Goal: Information Seeking & Learning: Check status

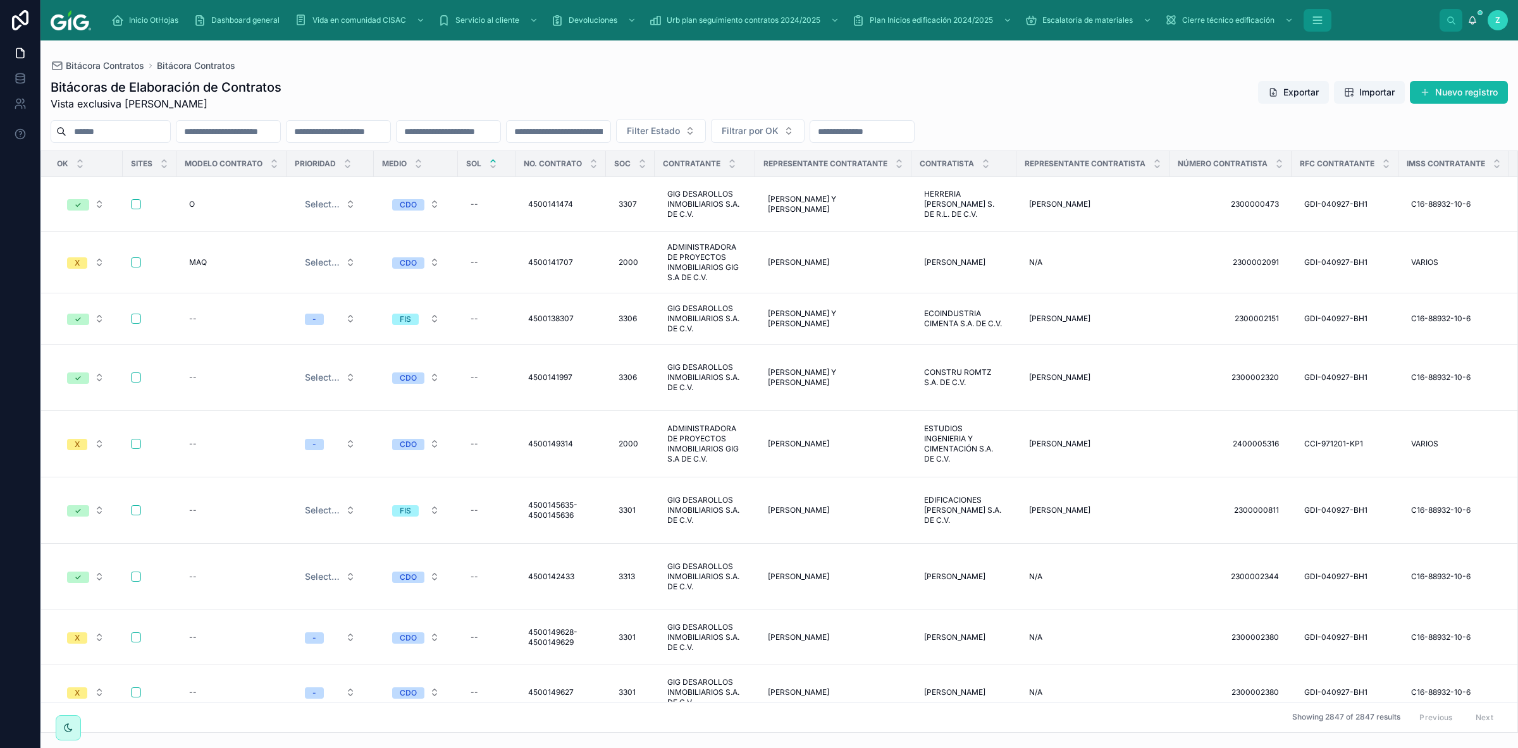
click at [1315, 16] on icon "scrollable content" at bounding box center [1317, 20] width 13 height 13
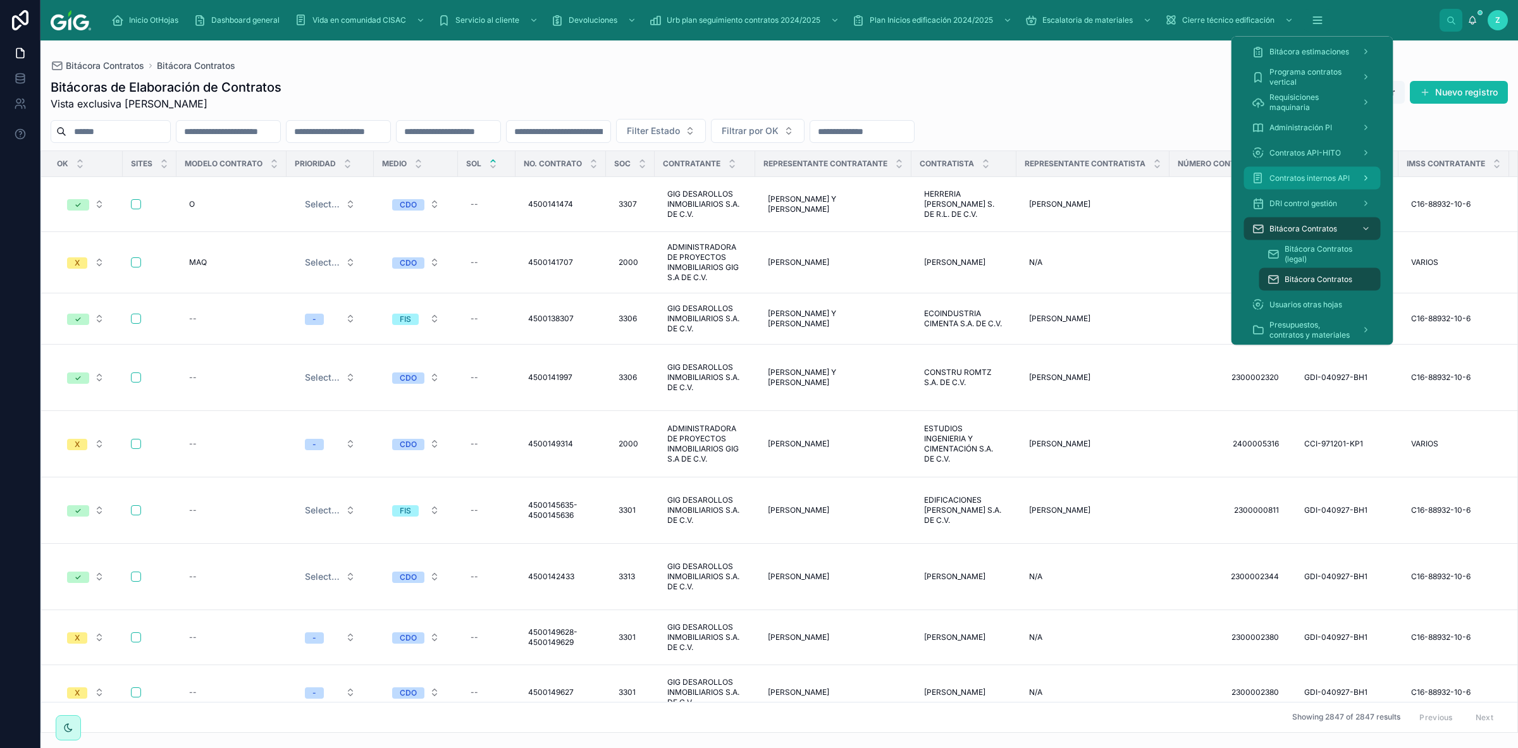
click at [1367, 176] on icon "scrollable content" at bounding box center [1366, 178] width 9 height 9
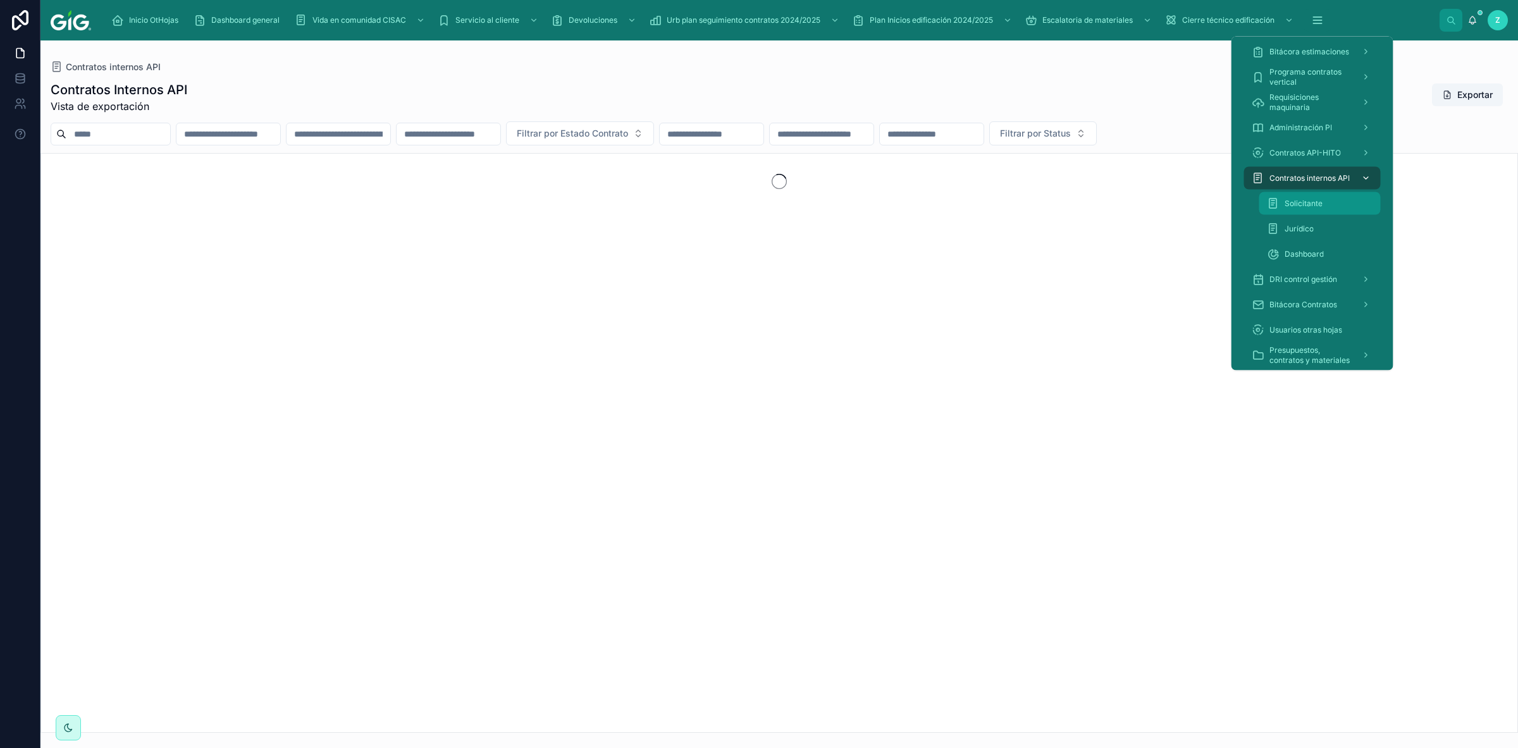
click at [1314, 200] on span "Solicitante" at bounding box center [1303, 204] width 38 height 10
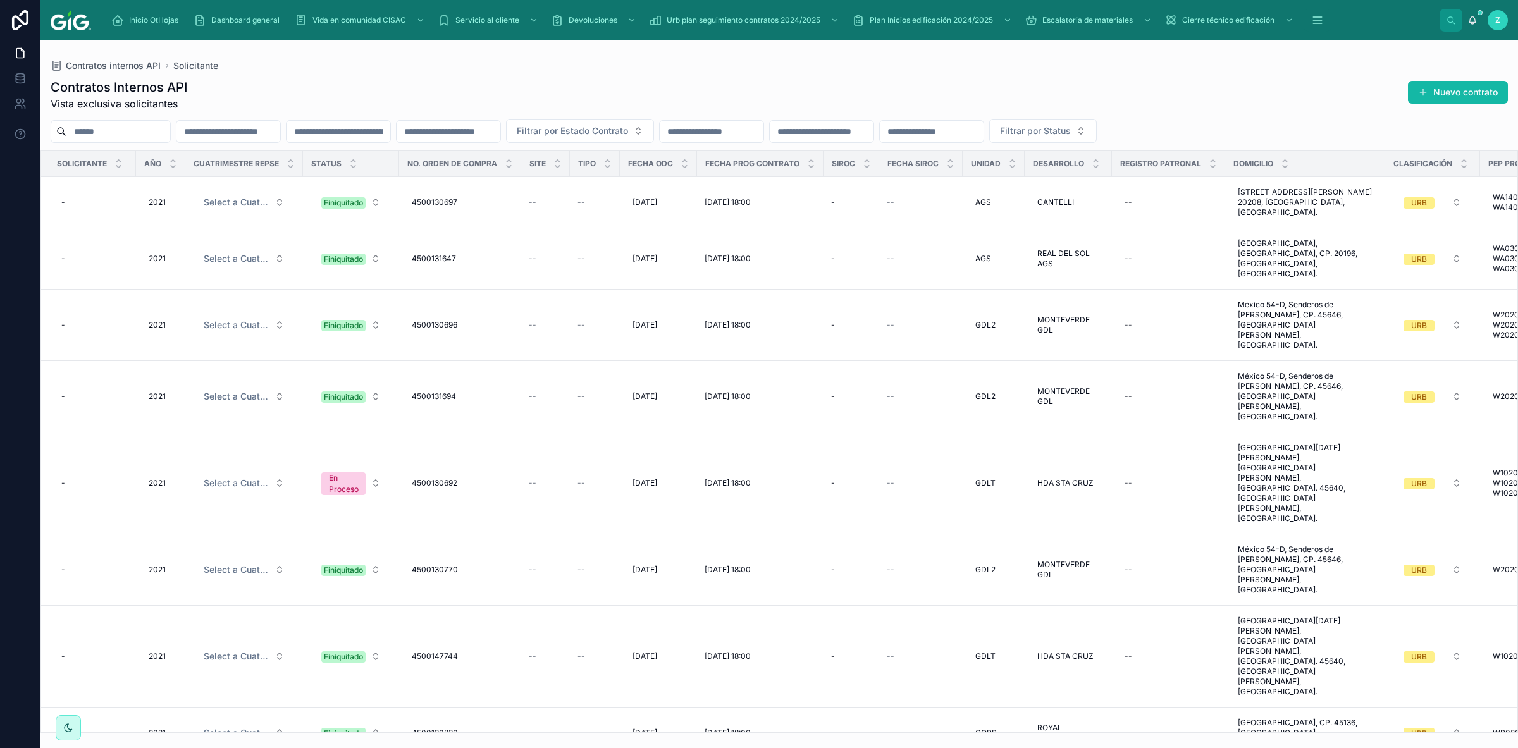
click at [983, 127] on input "text" at bounding box center [932, 132] width 104 height 18
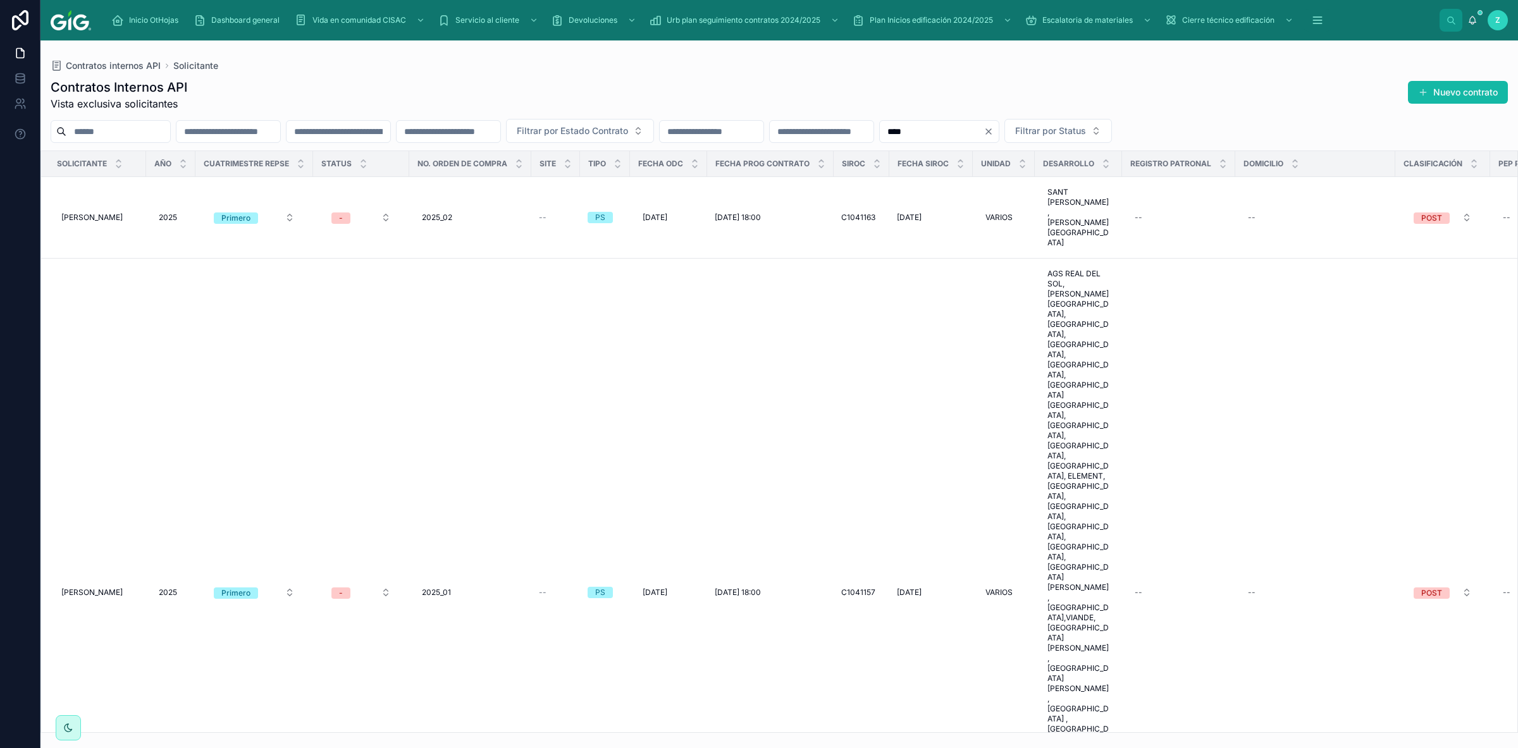
type input "****"
click at [272, 133] on input "text" at bounding box center [228, 132] width 104 height 18
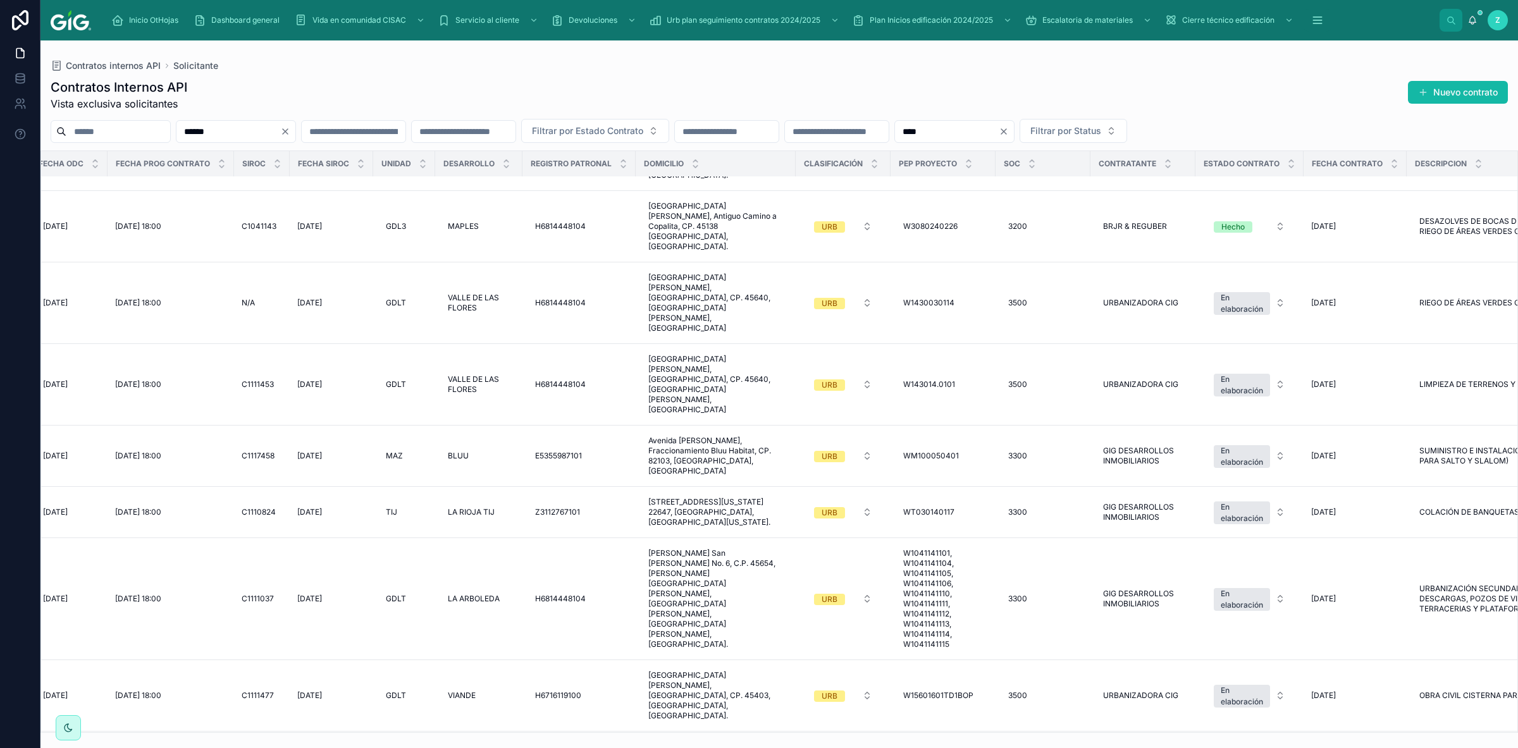
scroll to position [1279, 636]
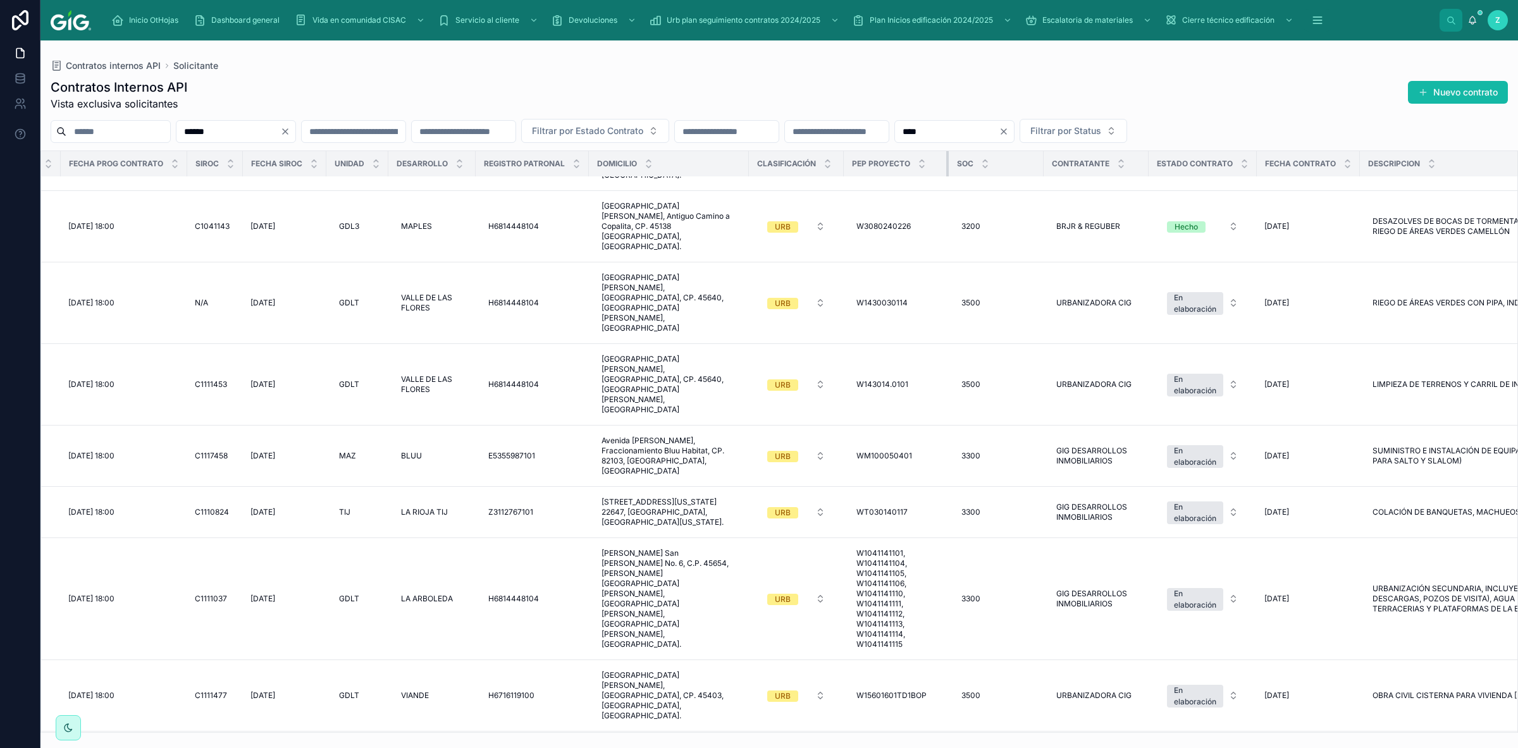
type input "******"
drag, startPoint x: 949, startPoint y: 168, endPoint x: 973, endPoint y: 173, distance: 24.4
click at [973, 173] on th "SOC" at bounding box center [996, 164] width 95 height 26
drag, startPoint x: 949, startPoint y: 164, endPoint x: 1088, endPoint y: 395, distance: 269.5
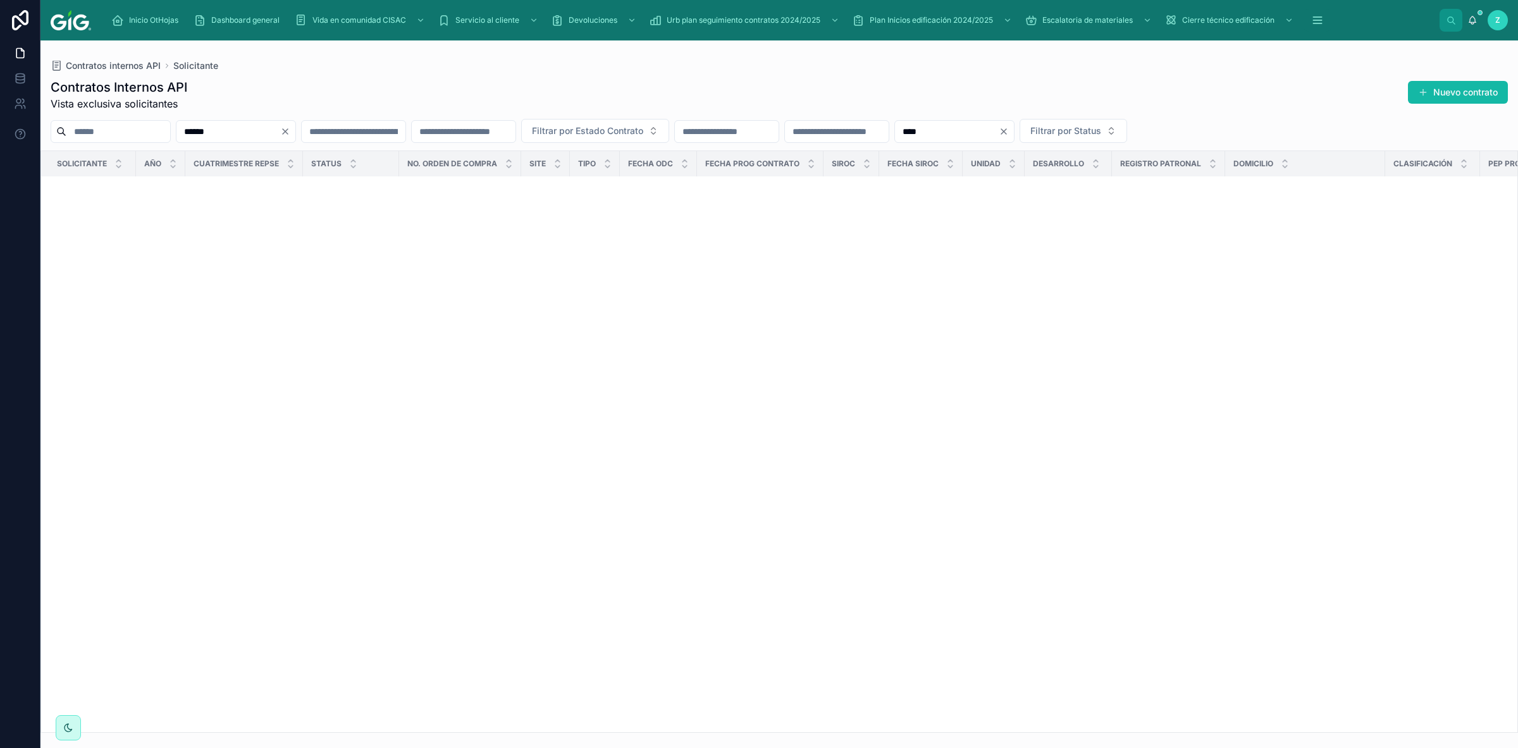
scroll to position [0, 0]
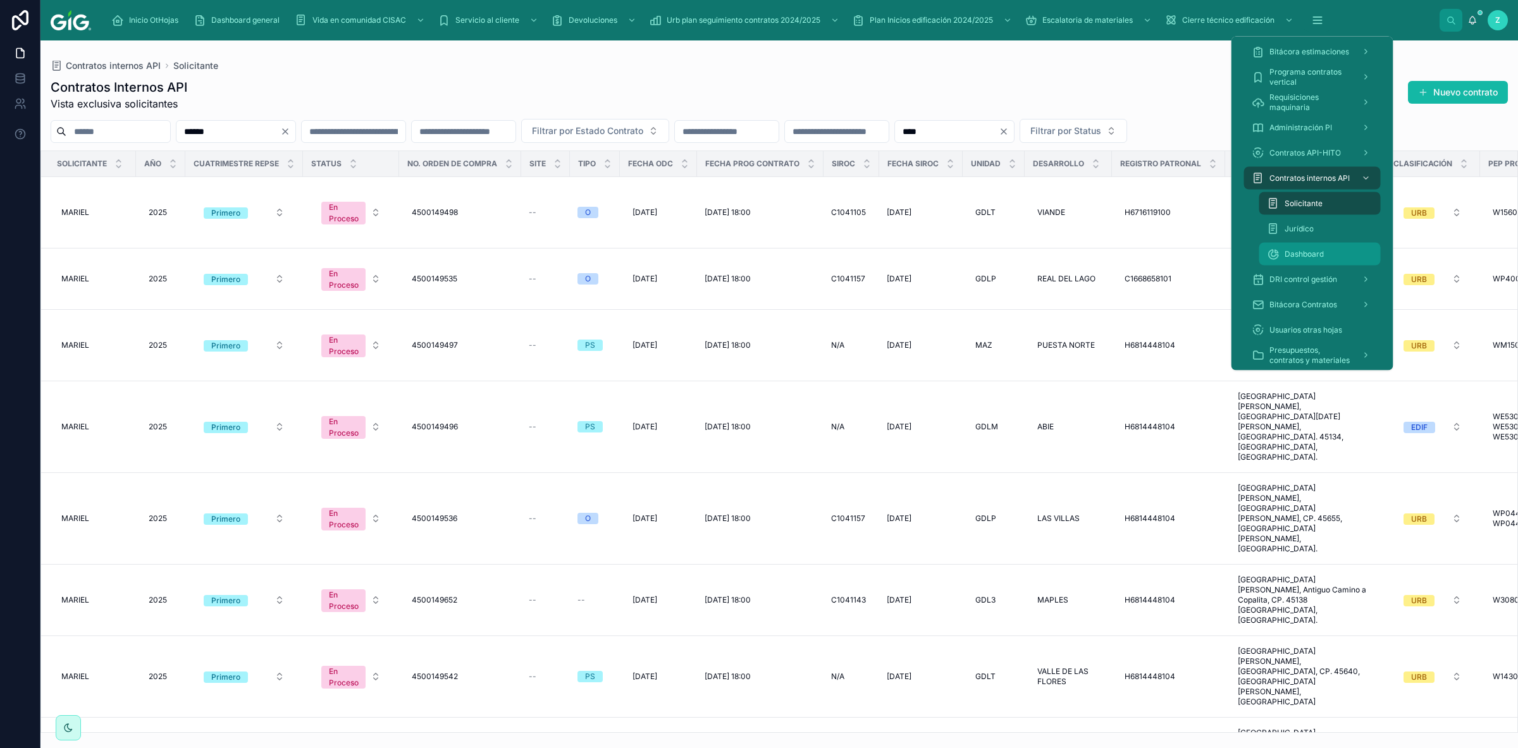
click at [1309, 257] on span "Dashboard" at bounding box center [1303, 254] width 39 height 10
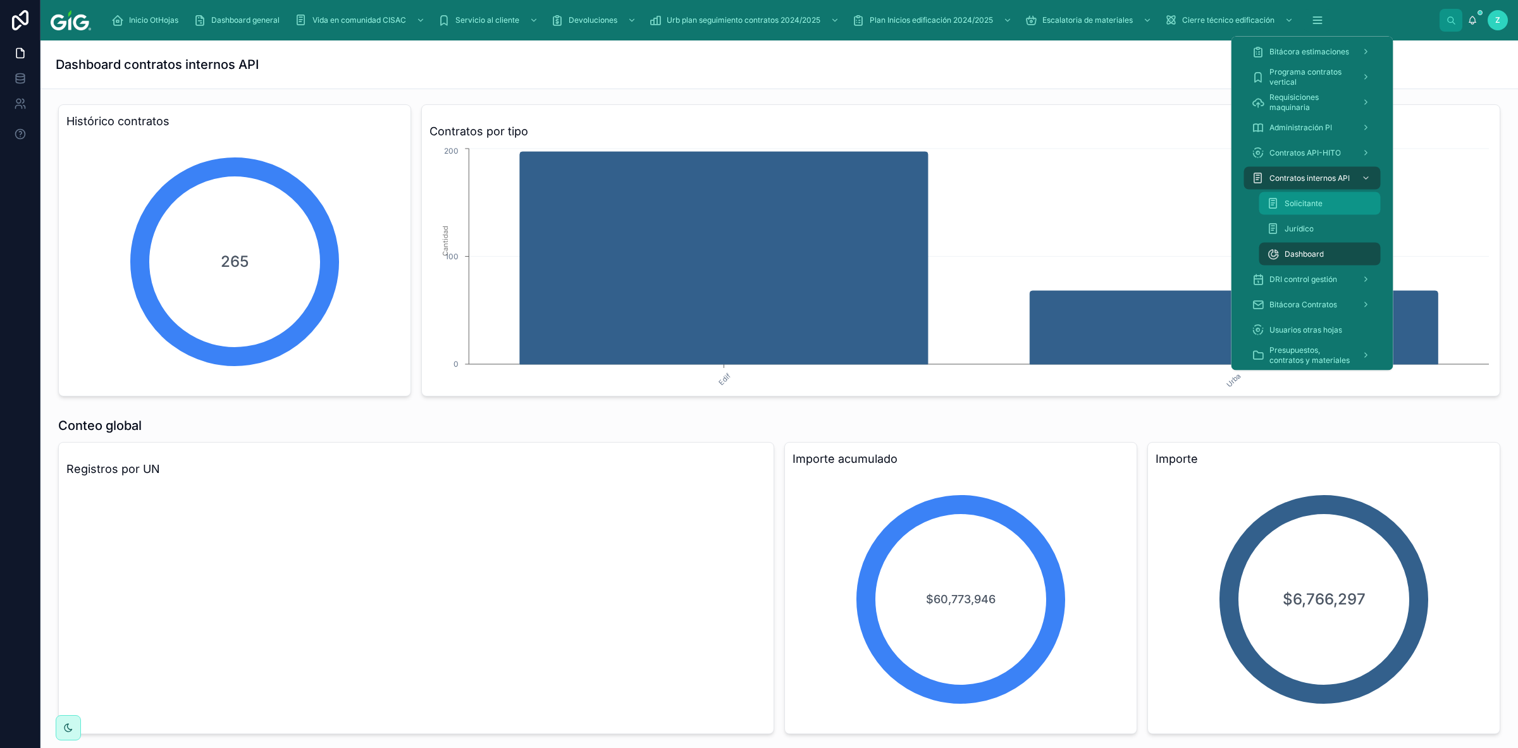
click at [1308, 202] on span "Solicitante" at bounding box center [1303, 204] width 38 height 10
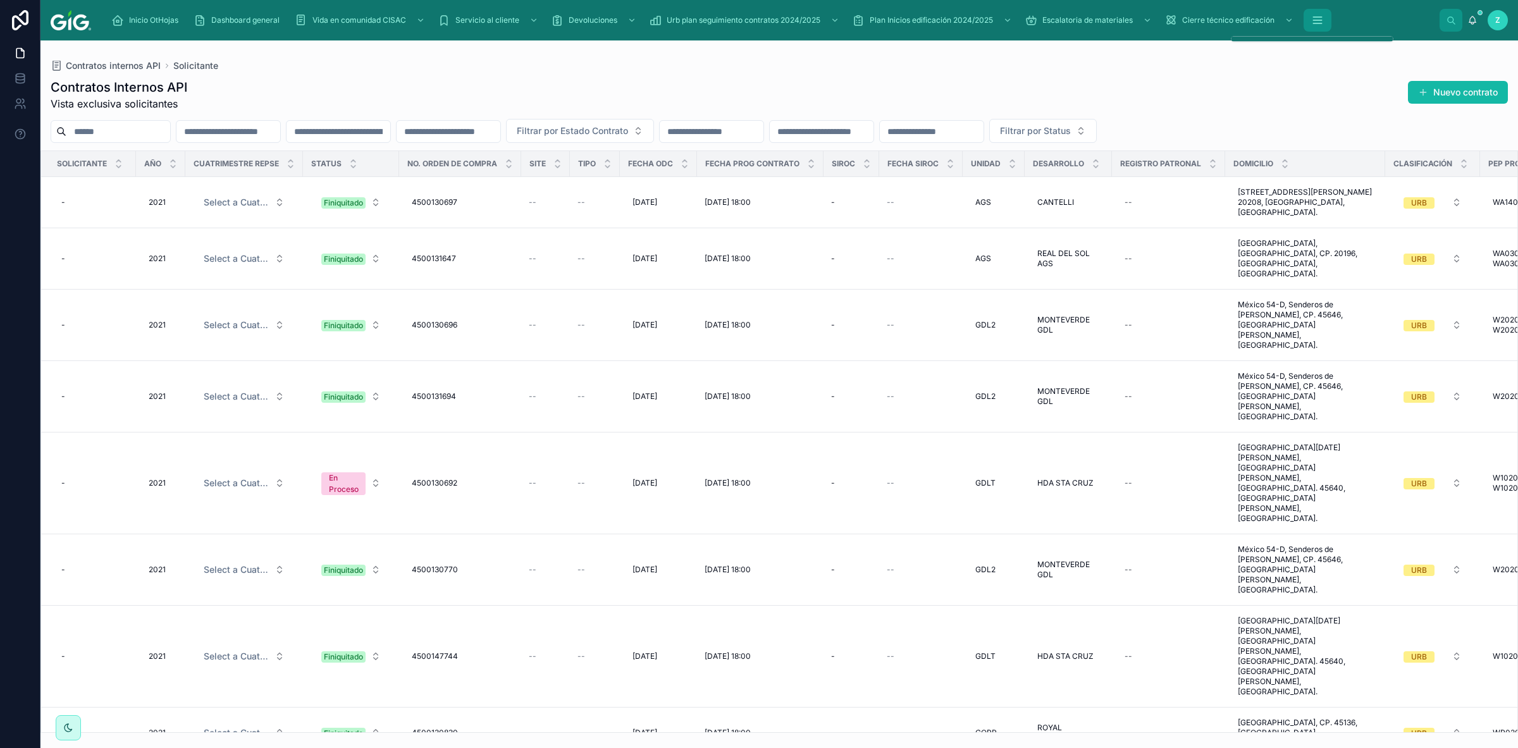
click at [1315, 25] on icon "scrollable content" at bounding box center [1317, 20] width 13 height 13
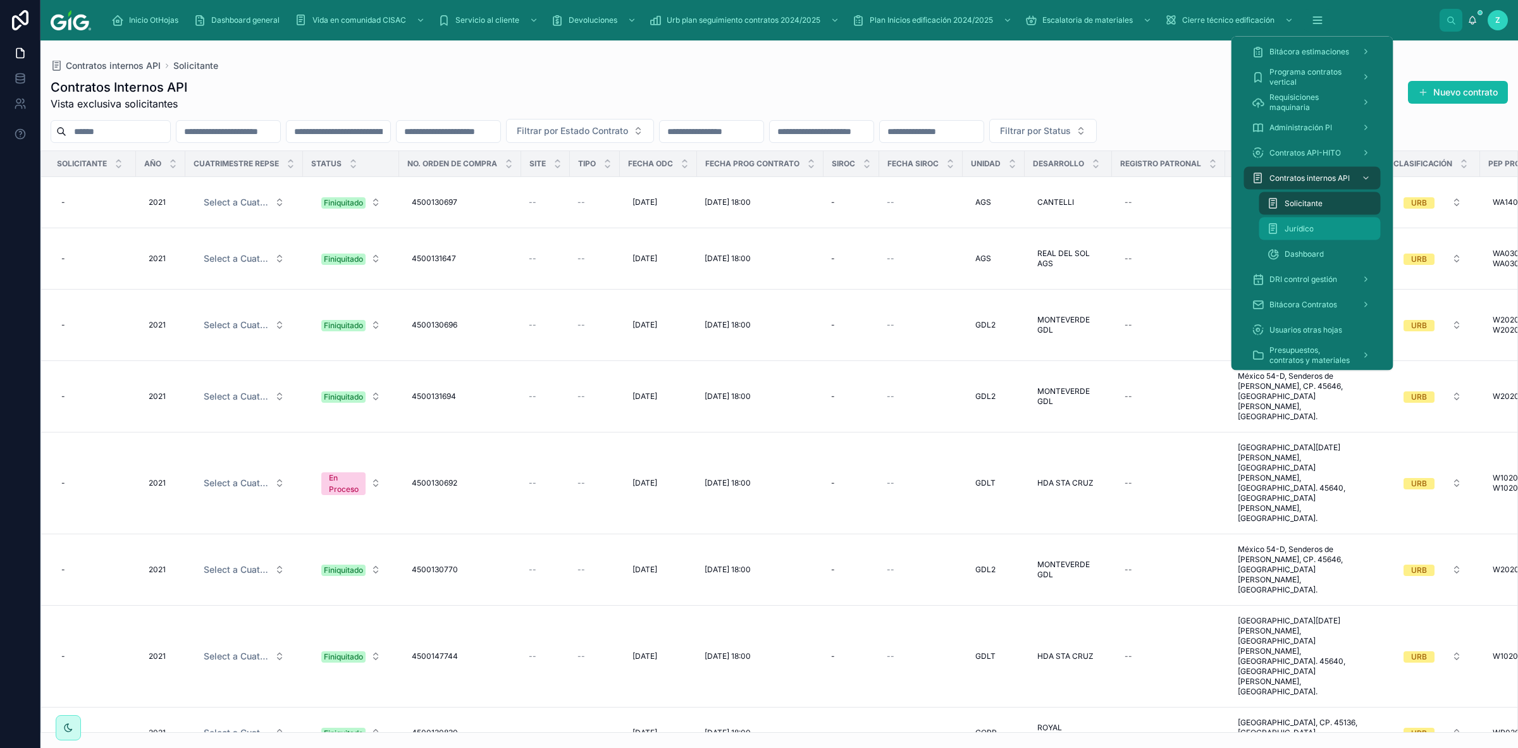
click at [1300, 225] on span "Jurídico" at bounding box center [1298, 229] width 29 height 10
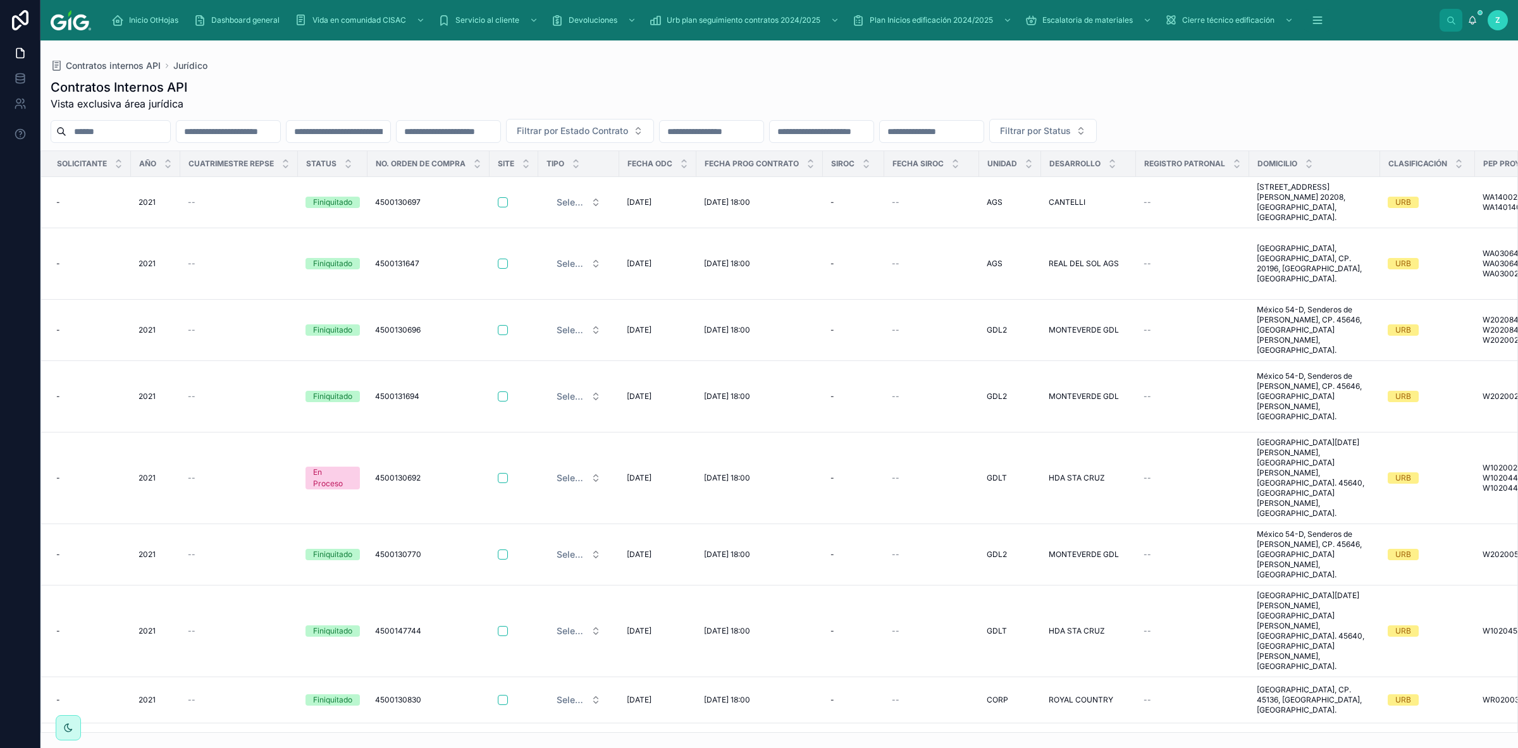
click at [1090, 66] on div "Contratos internos API Jurídico" at bounding box center [779, 66] width 1457 height 10
click at [1291, 78] on div "Contratos Internos API Vista exclusiva área jurídica Filtrar por Estado Contrat…" at bounding box center [778, 402] width 1477 height 662
drag, startPoint x: 288, startPoint y: 732, endPoint x: 243, endPoint y: 726, distance: 45.3
click at [243, 726] on div "Solicitante Año Cuatrimestre REPSE Status No. Orden de Compra Site TIPO Fecha O…" at bounding box center [778, 442] width 1477 height 582
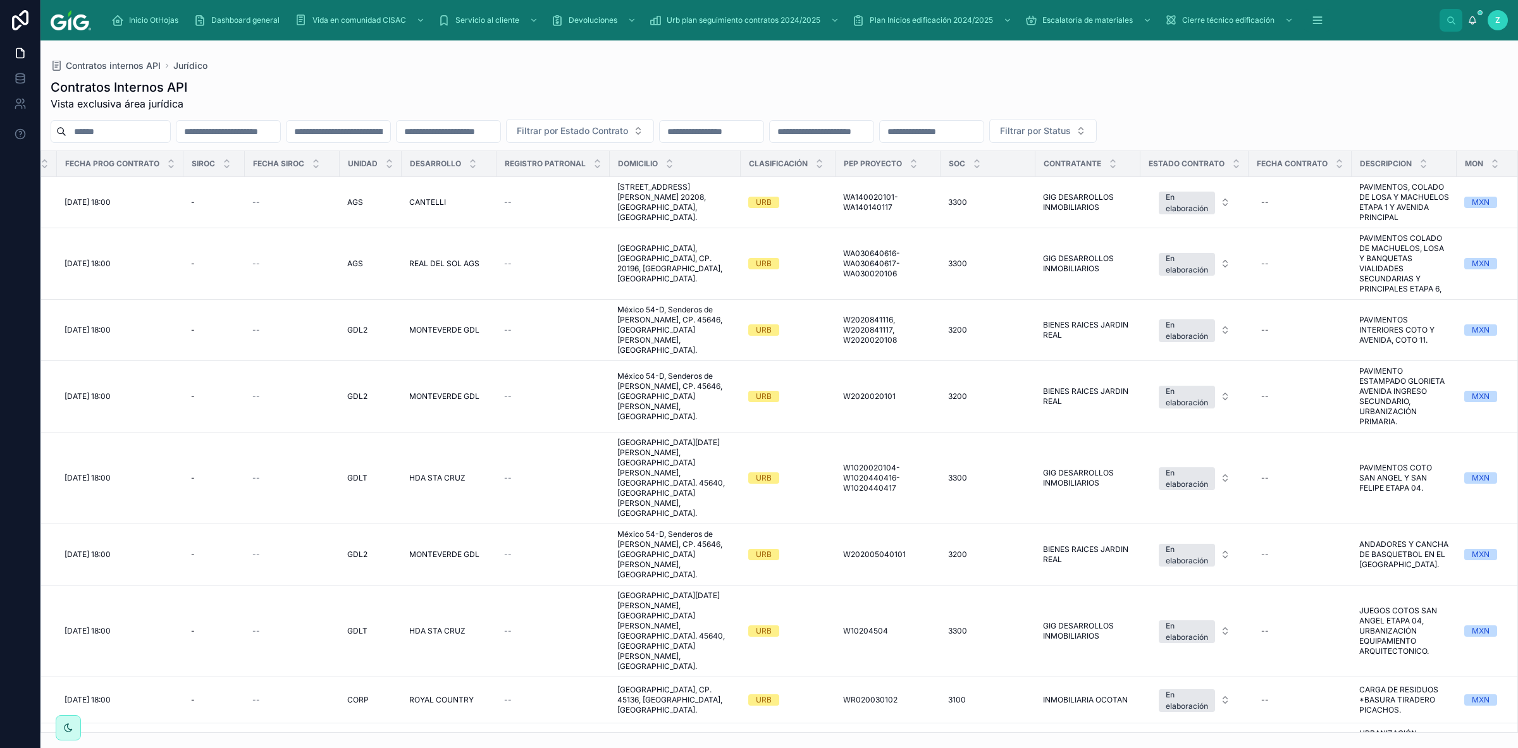
scroll to position [0, 601]
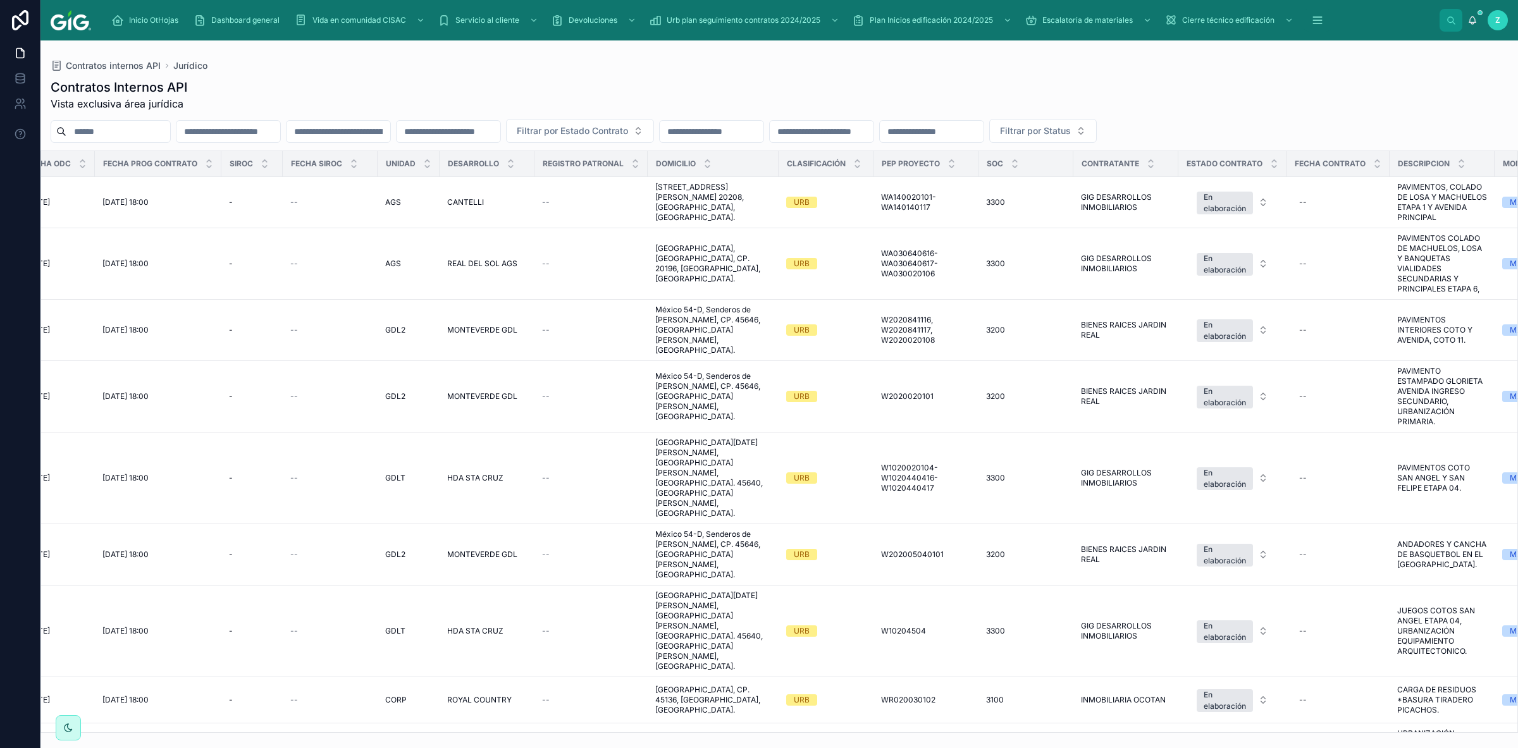
click at [1004, 90] on div "Contratos Internos API Vista exclusiva área jurídica" at bounding box center [779, 94] width 1457 height 33
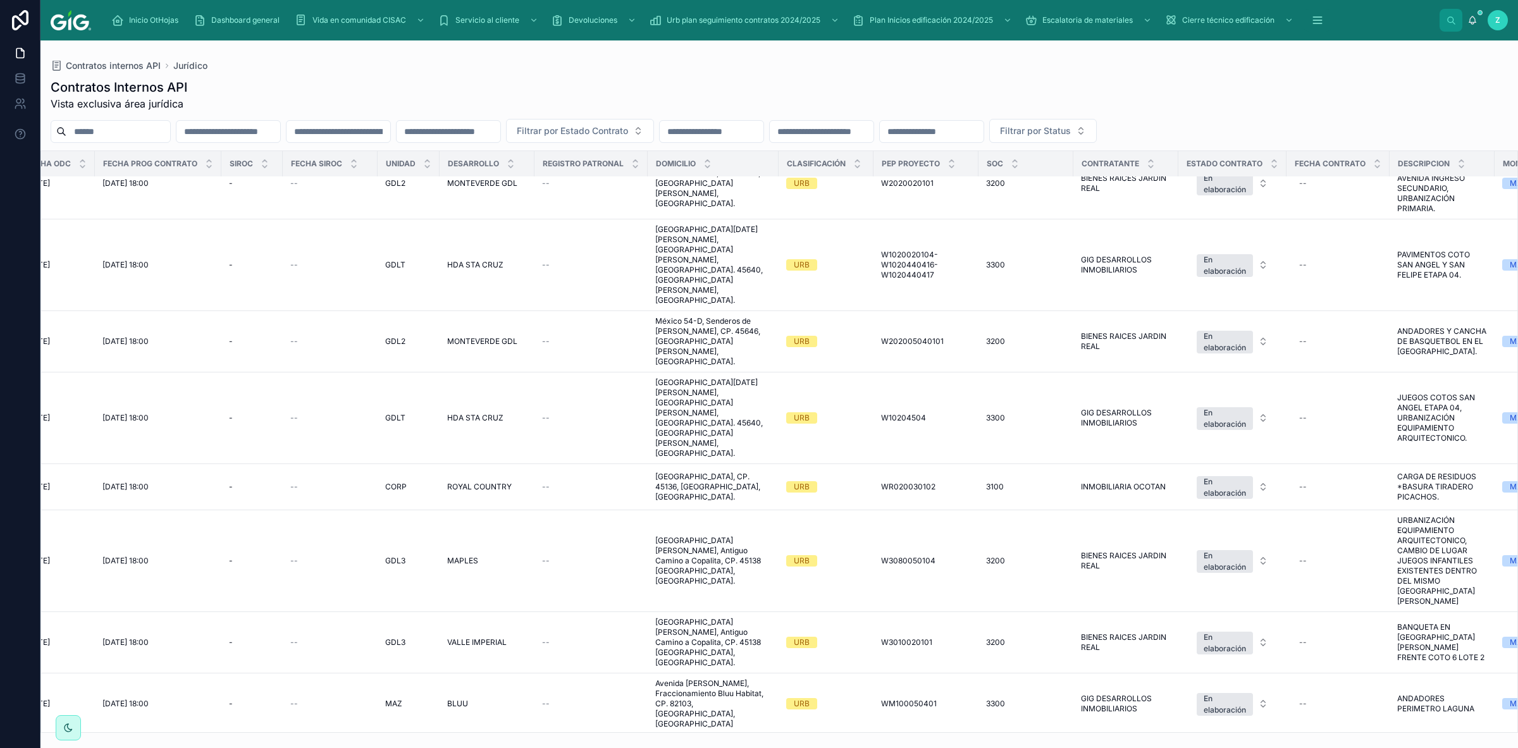
click at [983, 130] on input "text" at bounding box center [932, 132] width 104 height 18
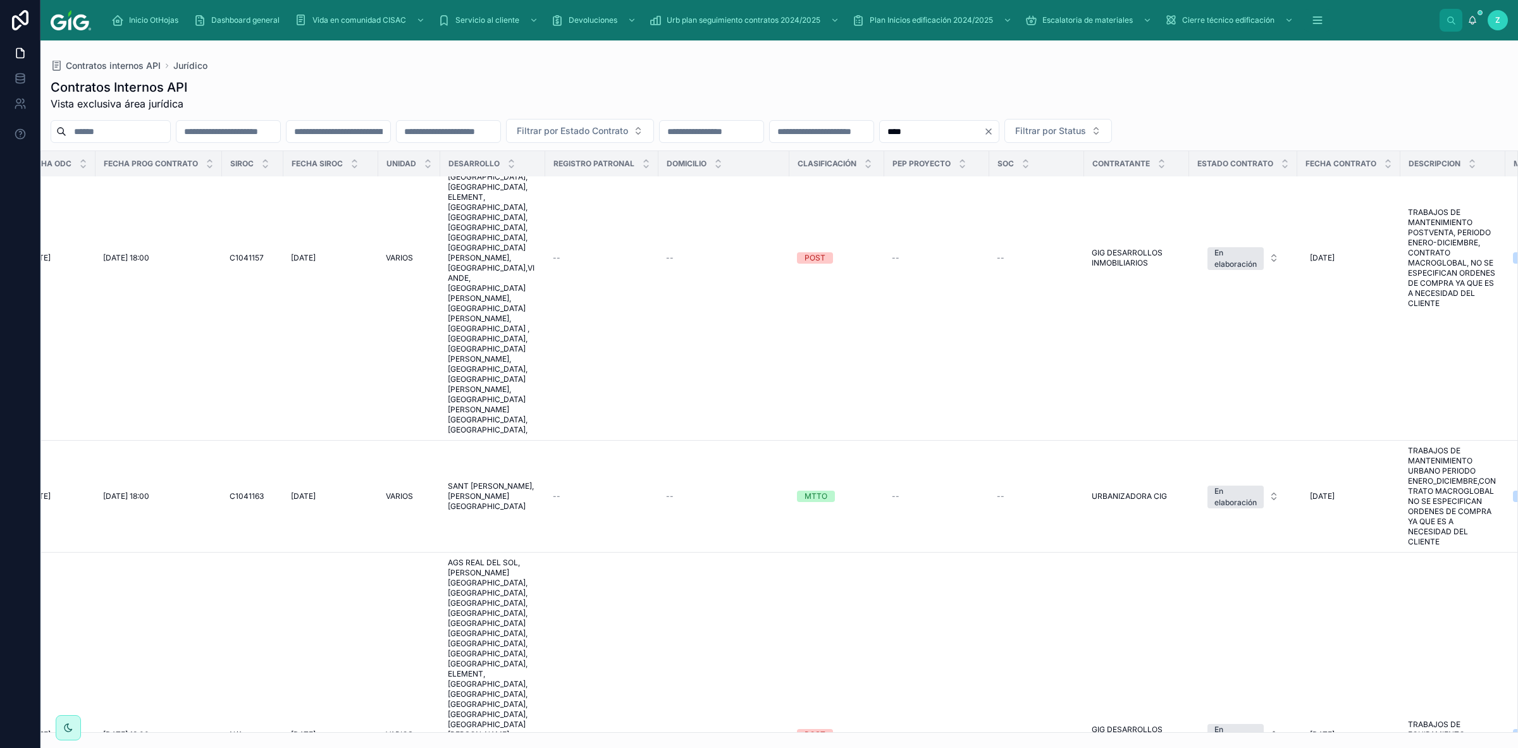
scroll to position [663, 601]
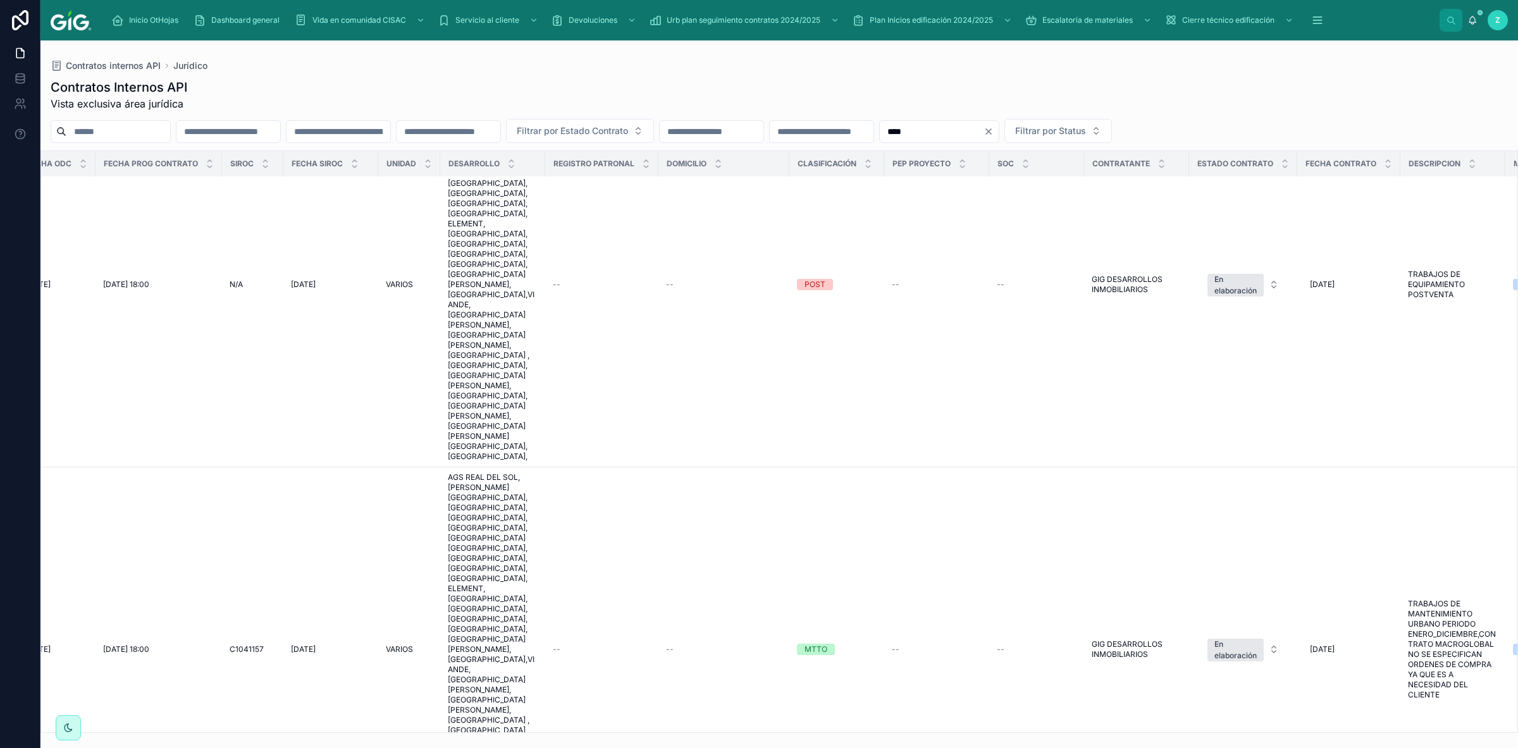
type input "****"
click at [280, 132] on input "text" at bounding box center [228, 132] width 104 height 18
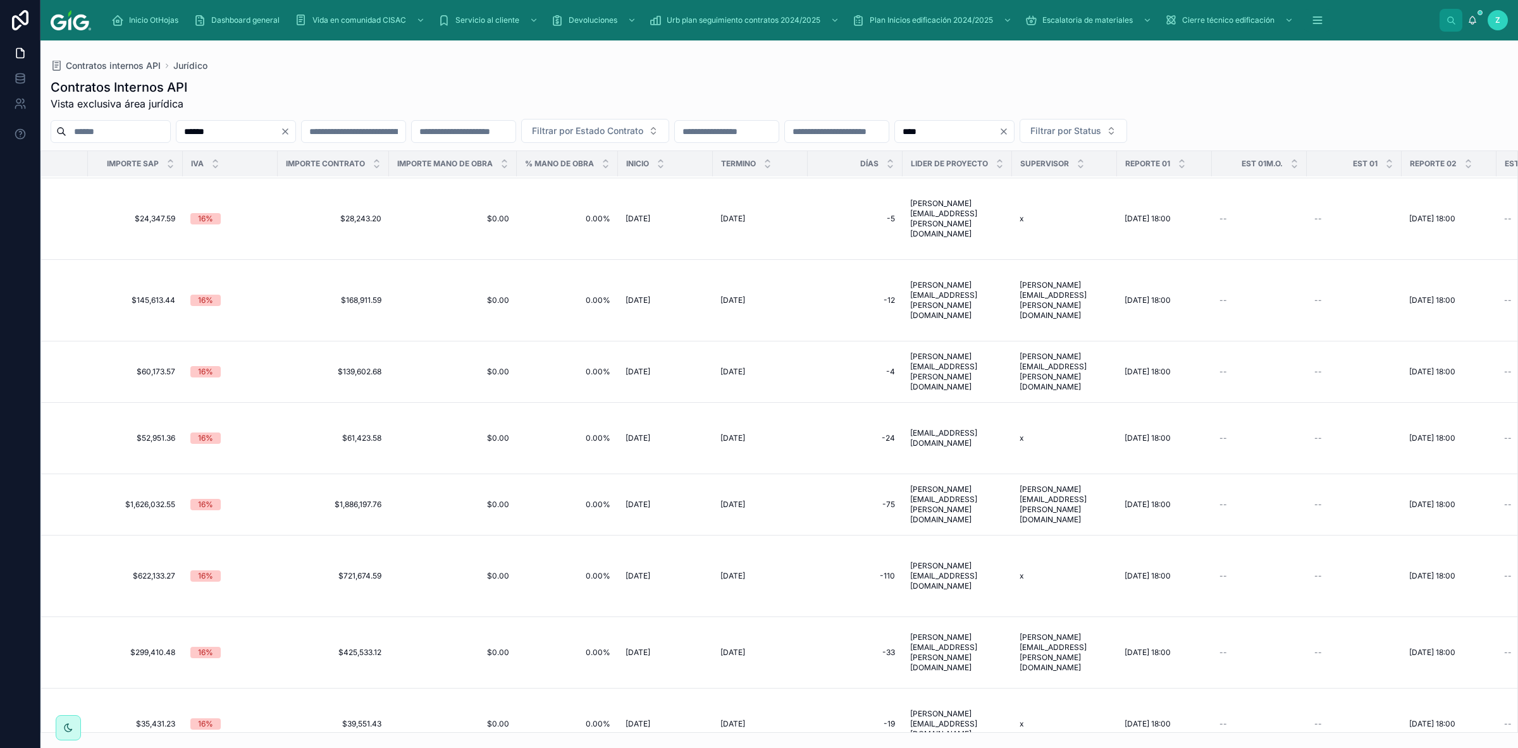
scroll to position [173, 2170]
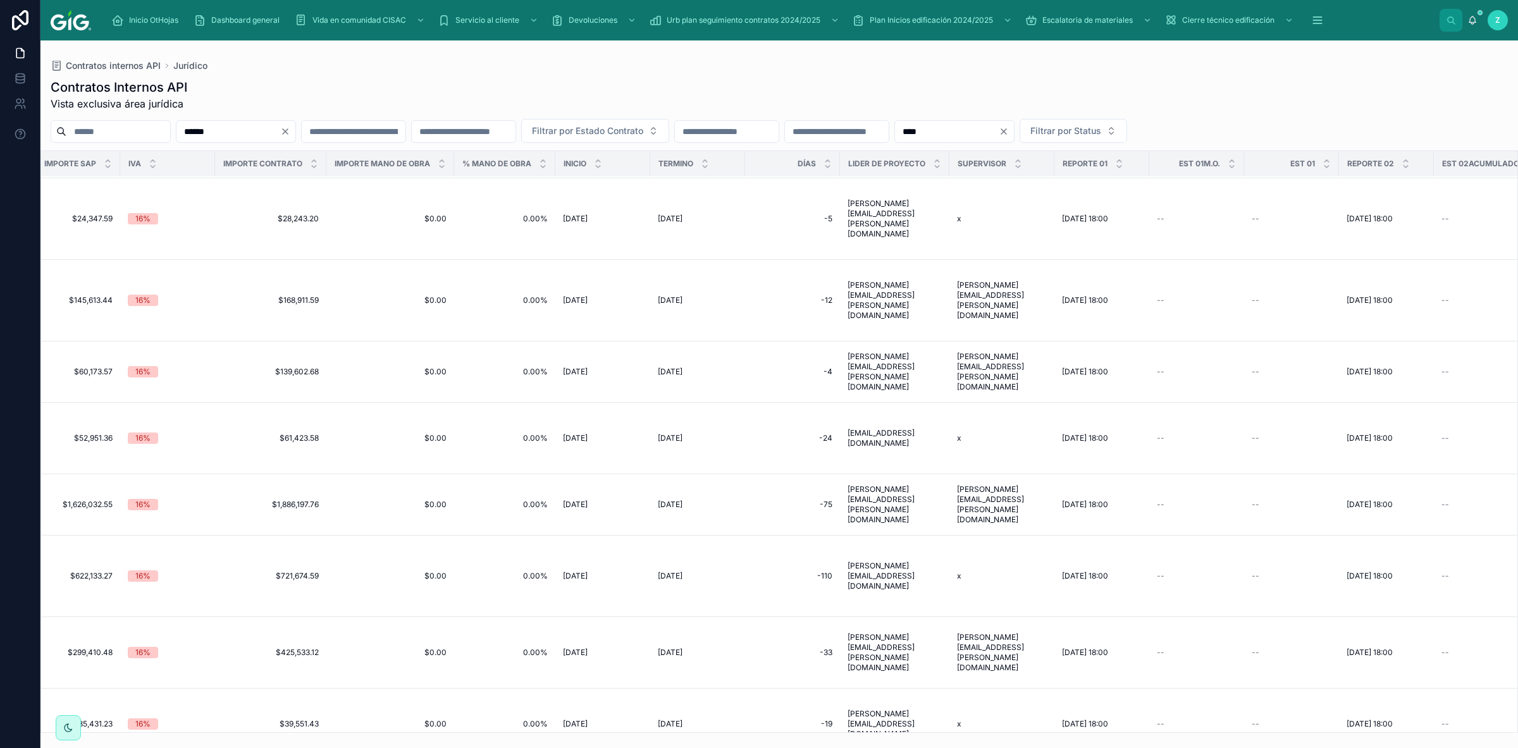
type input "******"
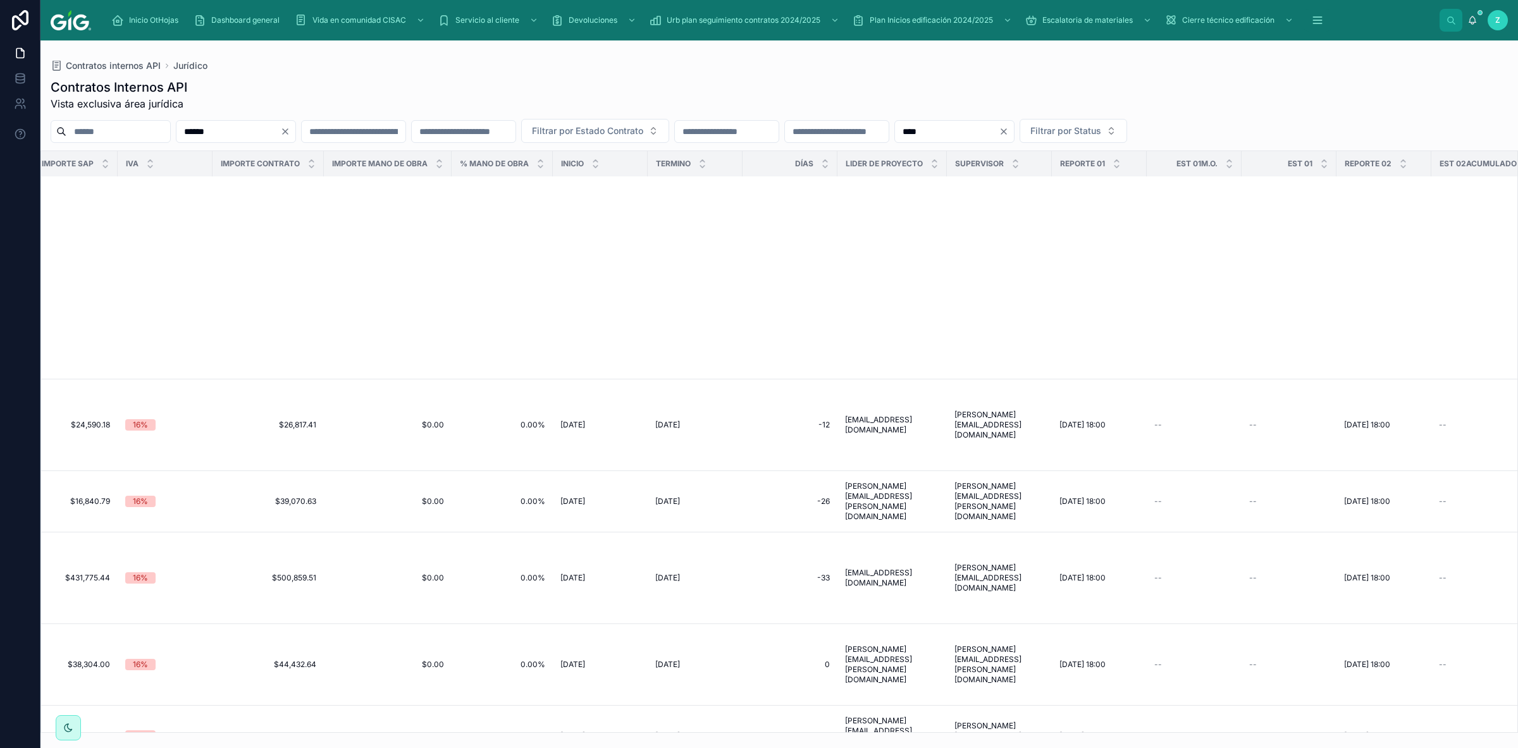
scroll to position [5855, 2170]
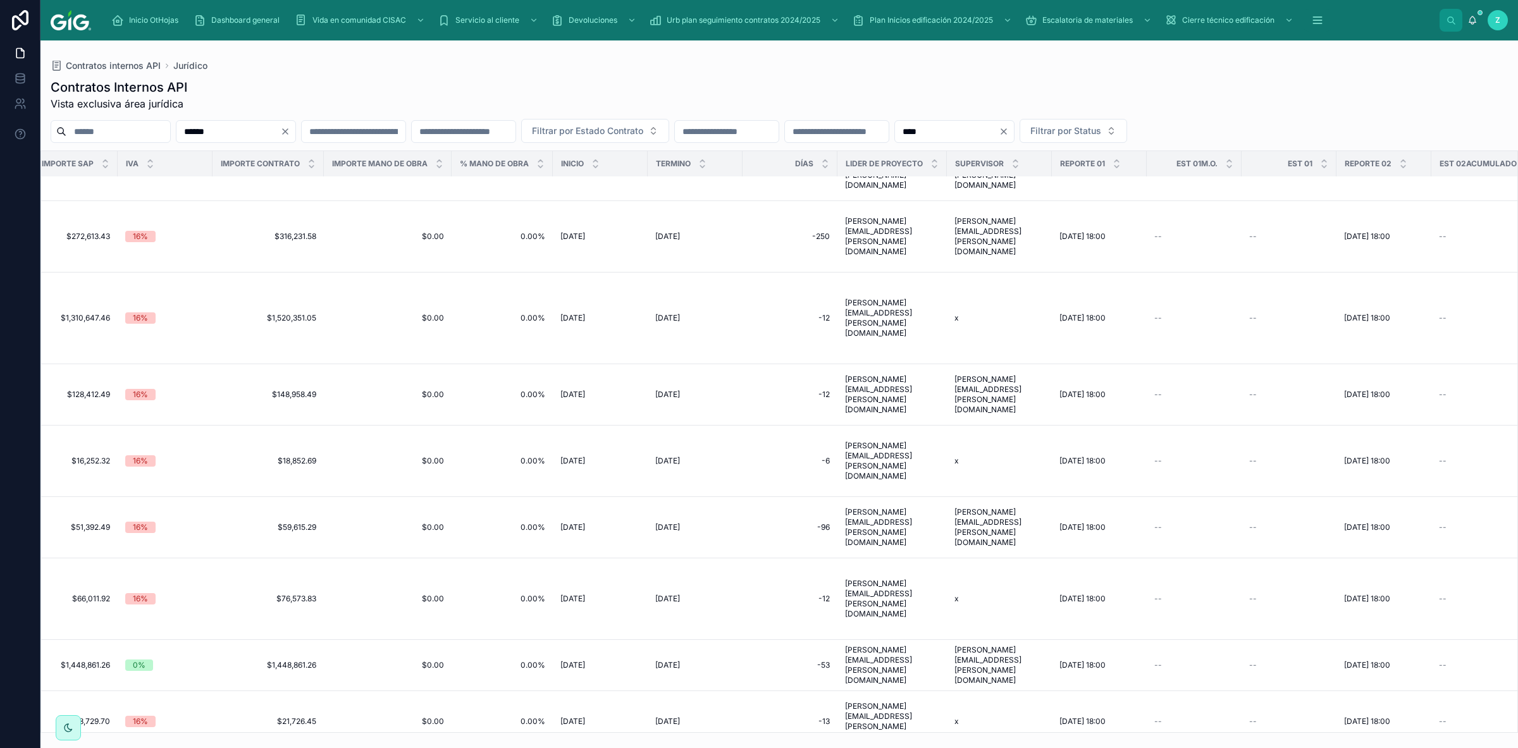
click at [405, 135] on input "text" at bounding box center [354, 132] width 104 height 18
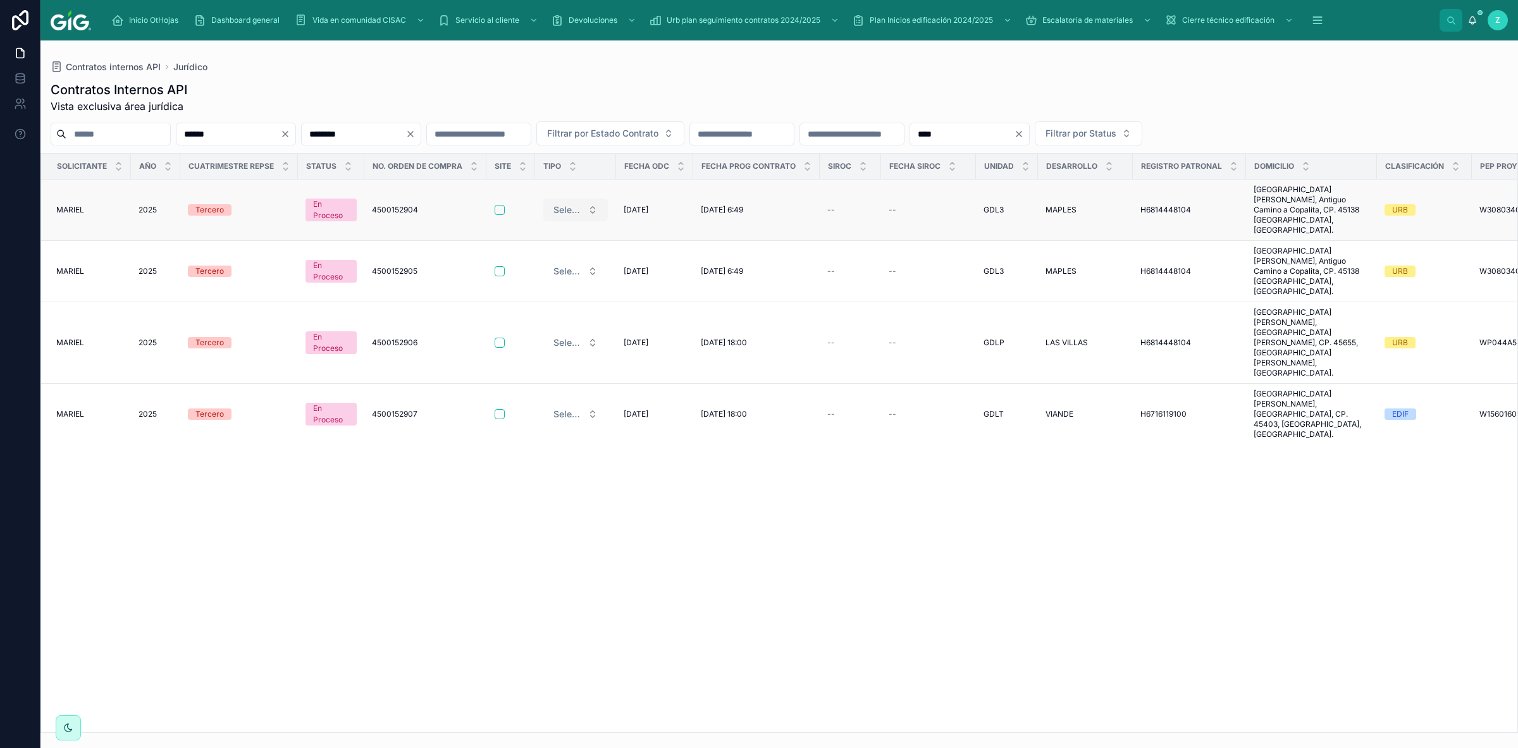
type input "********"
click at [573, 204] on span "Select a TIPO" at bounding box center [567, 210] width 29 height 13
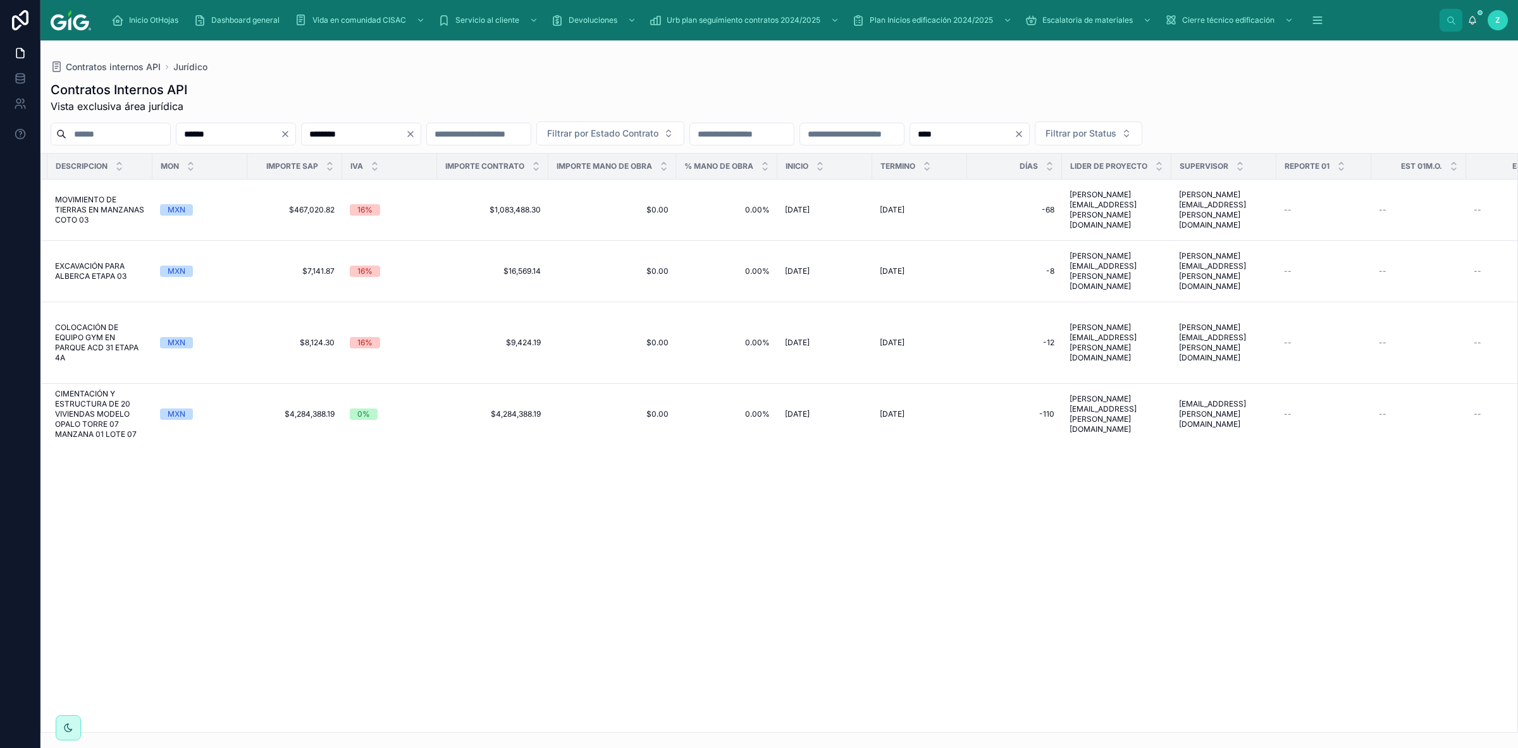
scroll to position [0, 2006]
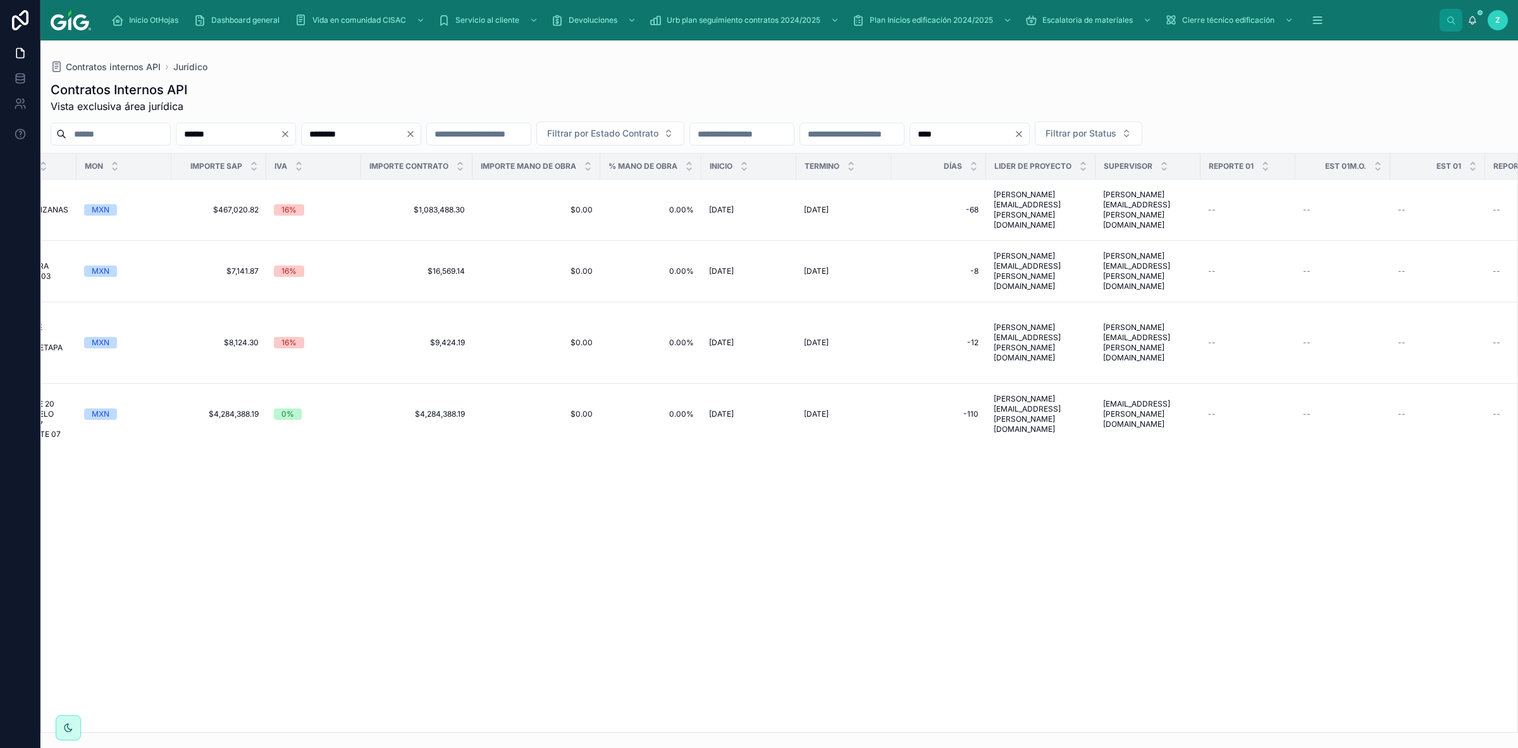
click at [1260, 465] on div "Solicitante Año Cuatrimestre REPSE Status No. Orden de Compra Site TIPO Fecha O…" at bounding box center [779, 443] width 1476 height 579
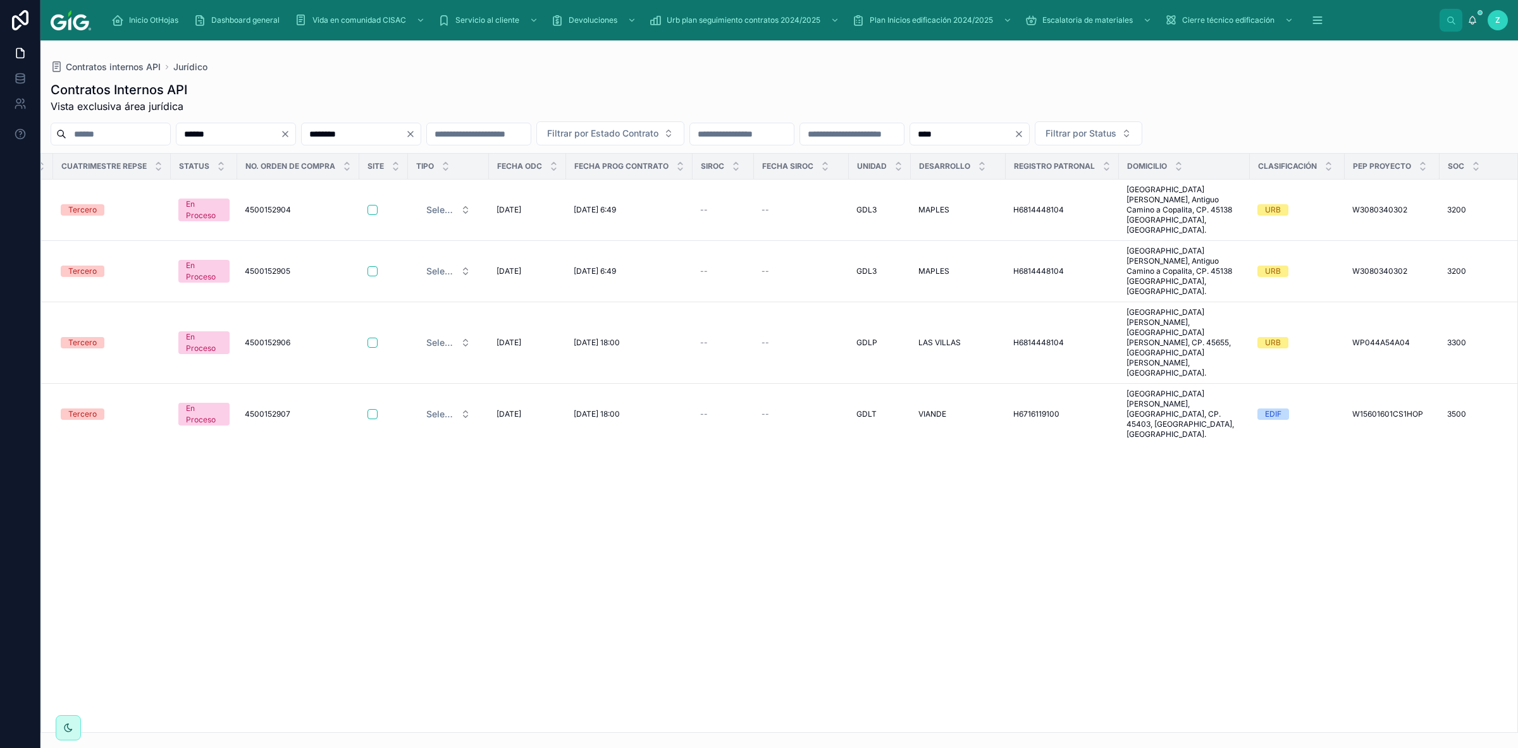
scroll to position [0, 0]
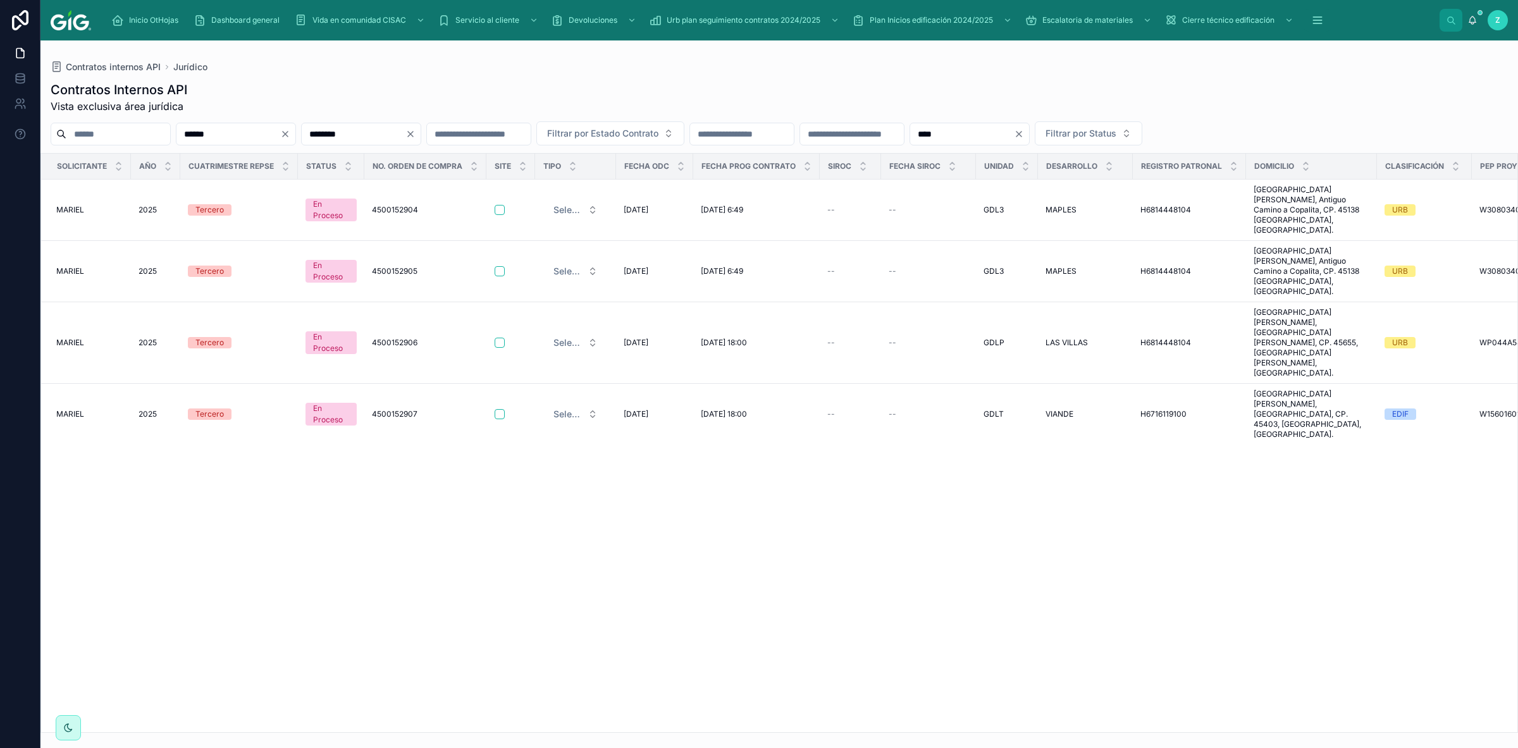
click at [1324, 562] on div "Solicitante Año Cuatrimestre REPSE Status No. Orden de Compra Site TIPO Fecha O…" at bounding box center [779, 443] width 1476 height 579
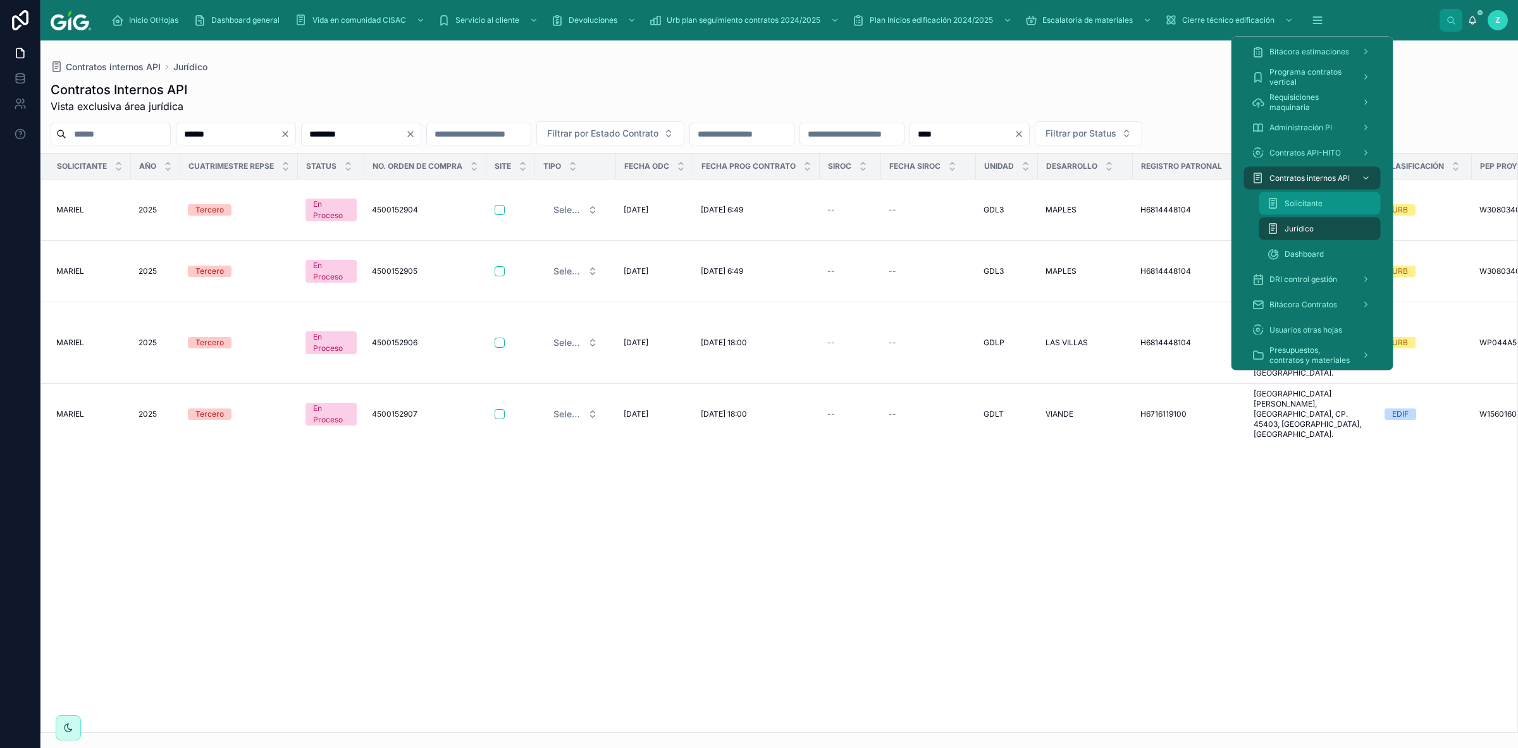
click at [1305, 202] on span "Solicitante" at bounding box center [1303, 204] width 38 height 10
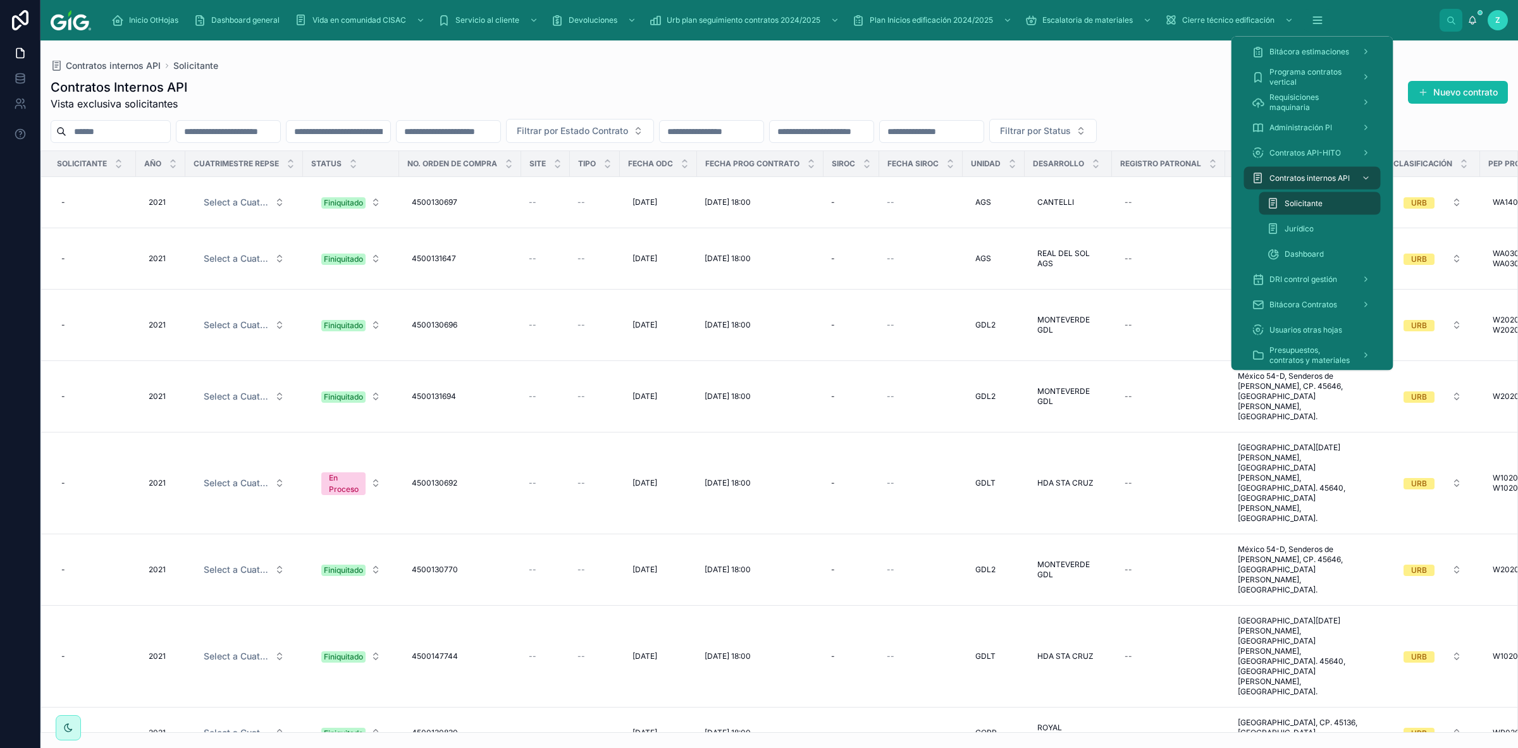
click at [675, 83] on div "Contratos Internos API Vista exclusiva solicitantes Nuevo contrato" at bounding box center [779, 94] width 1457 height 33
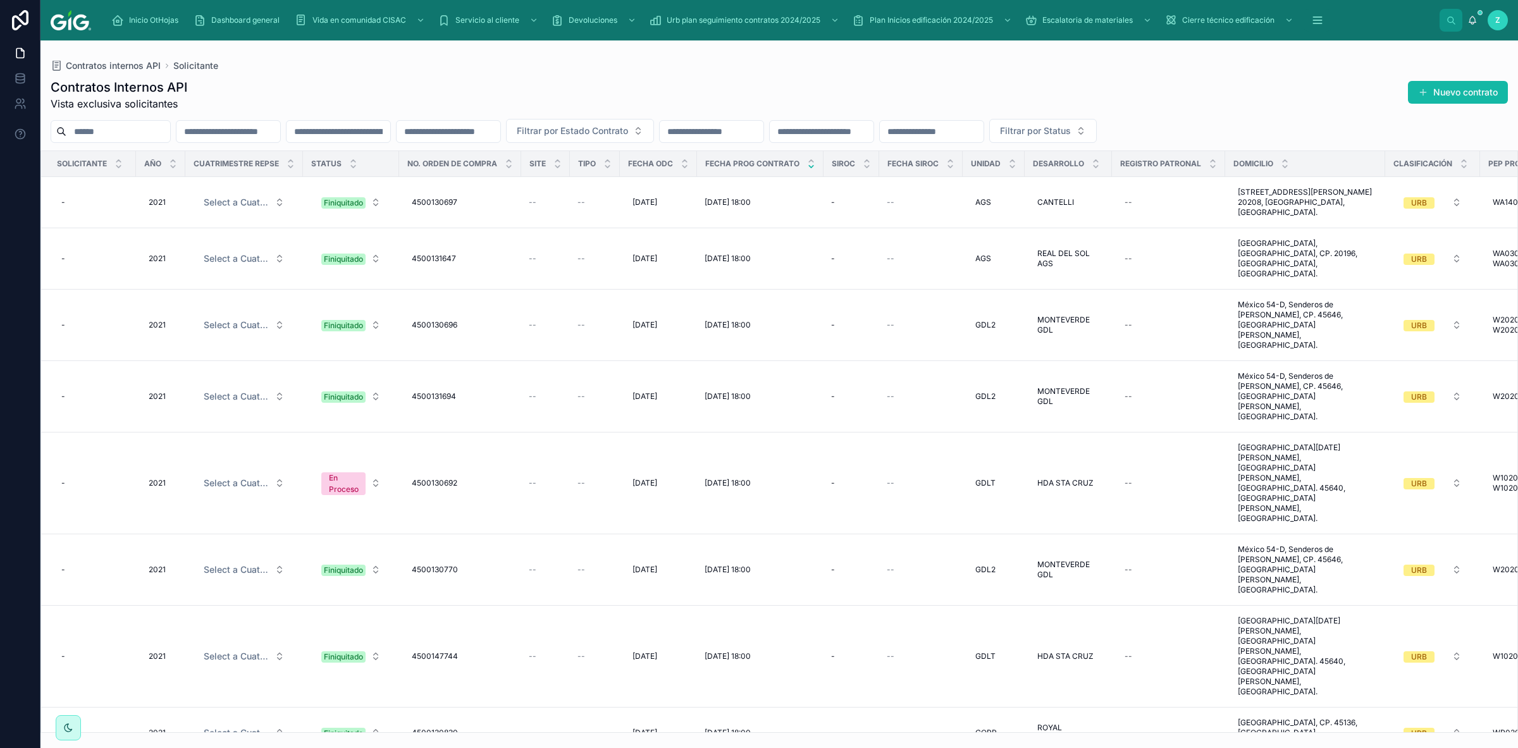
click at [810, 167] on icon at bounding box center [811, 167] width 4 height 2
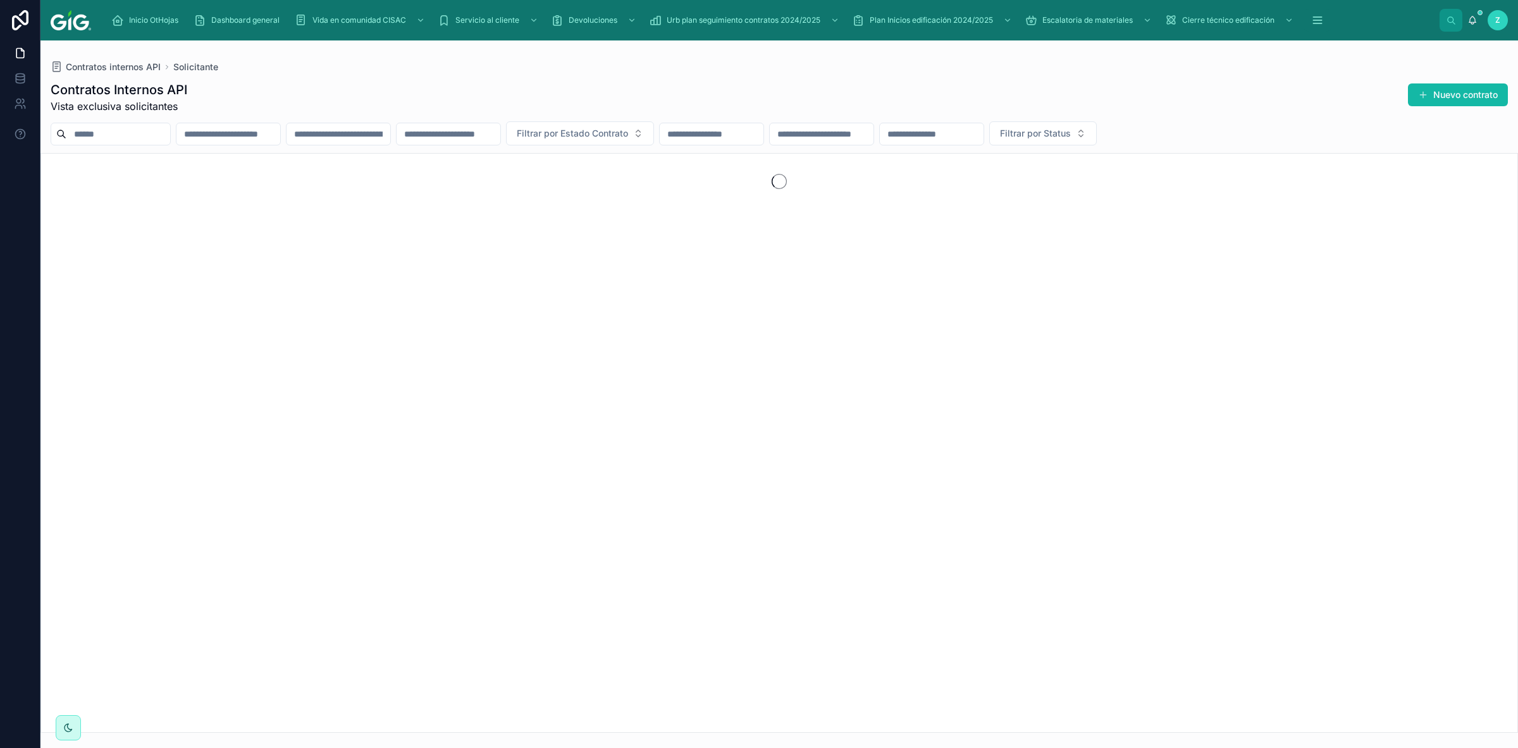
click at [983, 128] on input "text" at bounding box center [932, 134] width 104 height 18
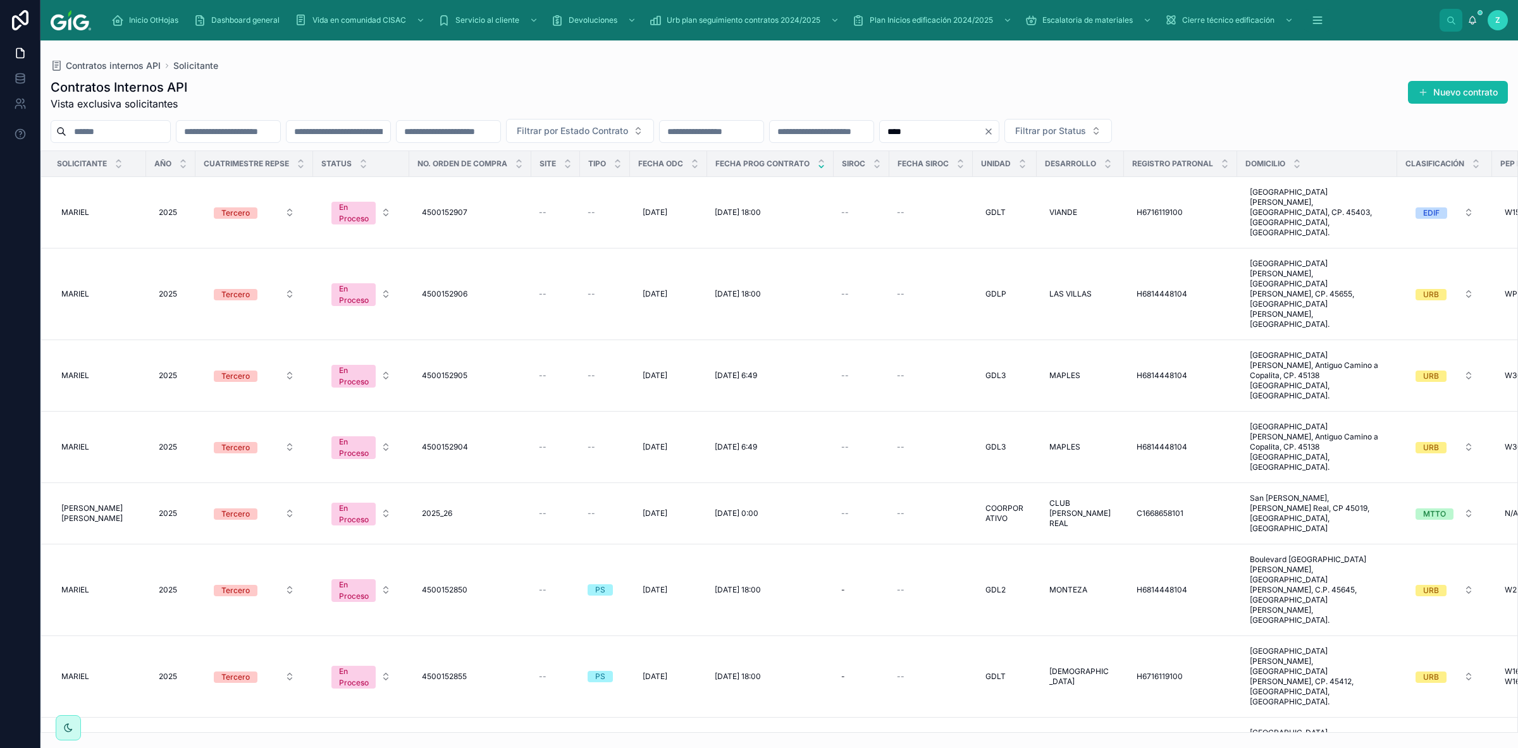
type input "****"
click at [273, 133] on input "text" at bounding box center [228, 132] width 104 height 18
type input "******"
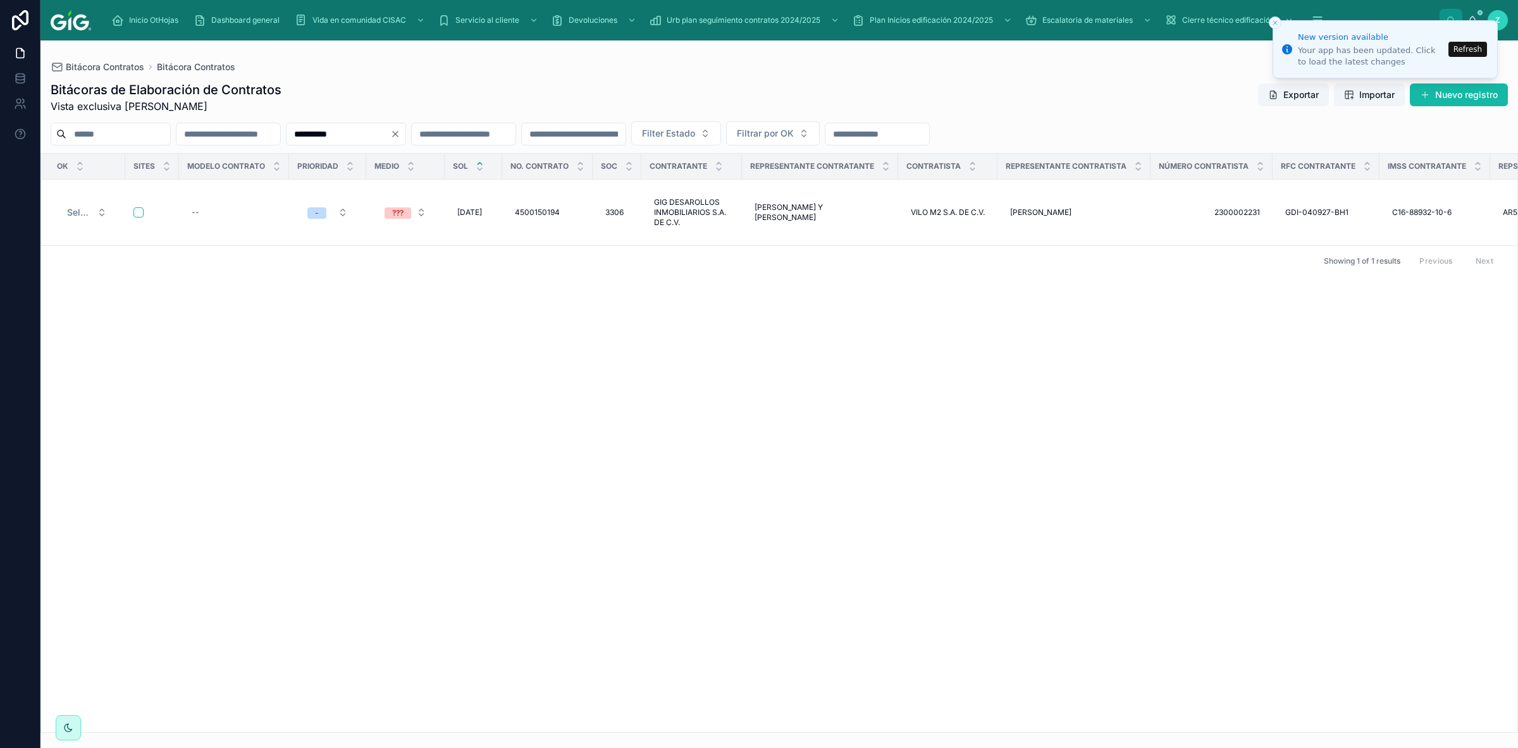
click at [390, 142] on input "**********" at bounding box center [338, 134] width 104 height 18
click at [390, 133] on input "**********" at bounding box center [338, 134] width 104 height 18
drag, startPoint x: 343, startPoint y: 136, endPoint x: 326, endPoint y: 139, distance: 17.9
click at [326, 139] on input "**********" at bounding box center [338, 134] width 104 height 18
click at [390, 138] on input "**********" at bounding box center [338, 134] width 104 height 18
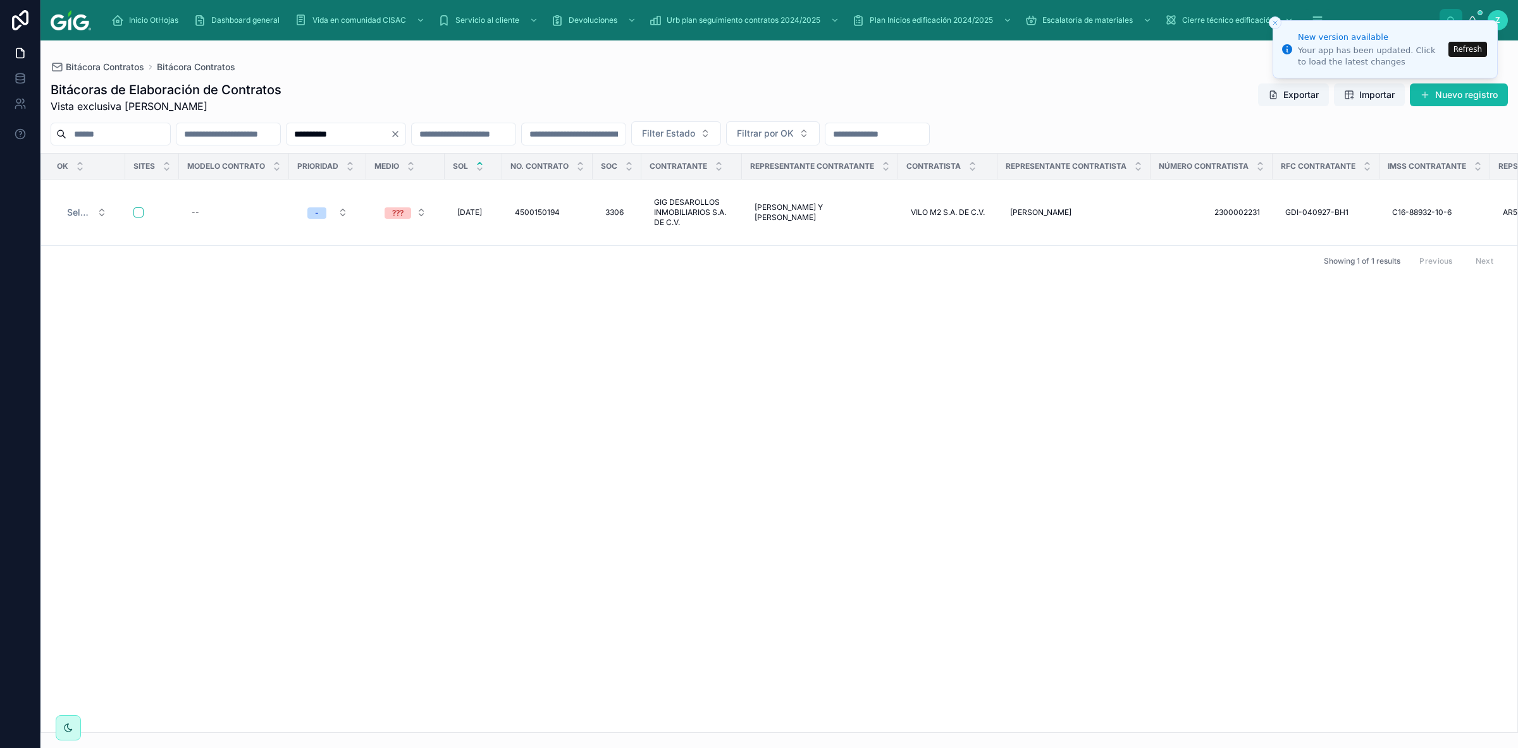
drag, startPoint x: 428, startPoint y: 138, endPoint x: 175, endPoint y: 138, distance: 253.0
click at [286, 138] on input "**********" at bounding box center [338, 134] width 104 height 18
type input "**********"
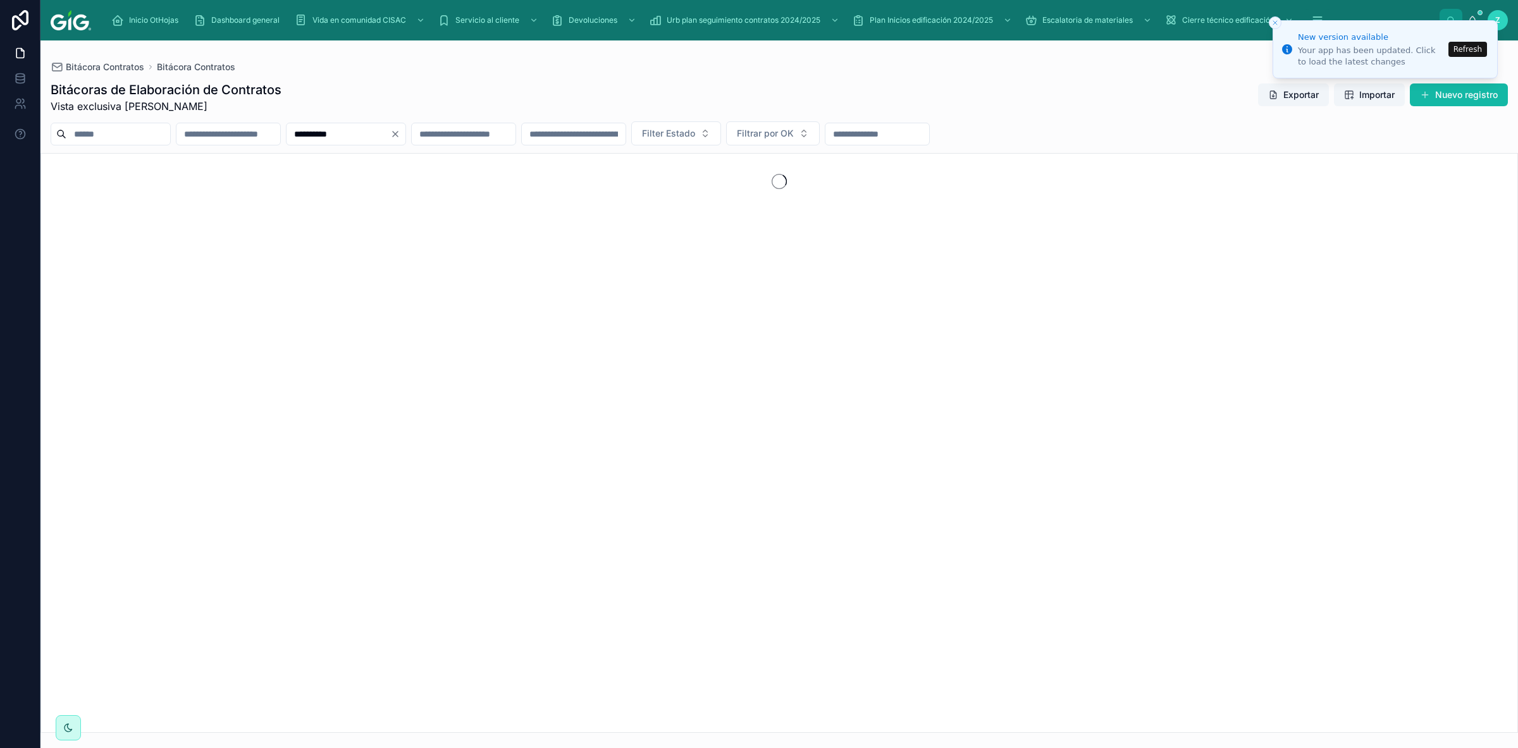
click at [1463, 47] on button "Refresh" at bounding box center [1467, 49] width 39 height 15
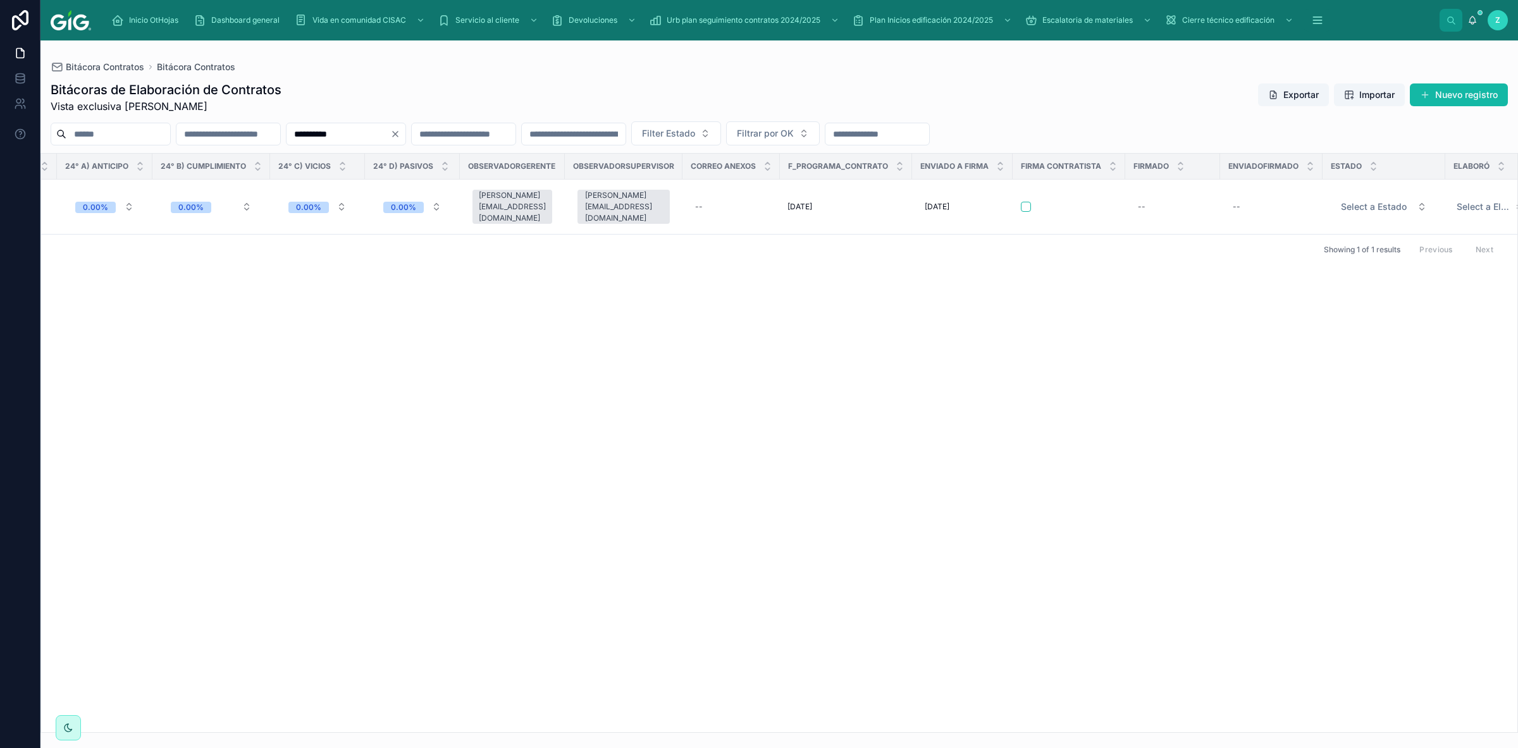
scroll to position [0, 5350]
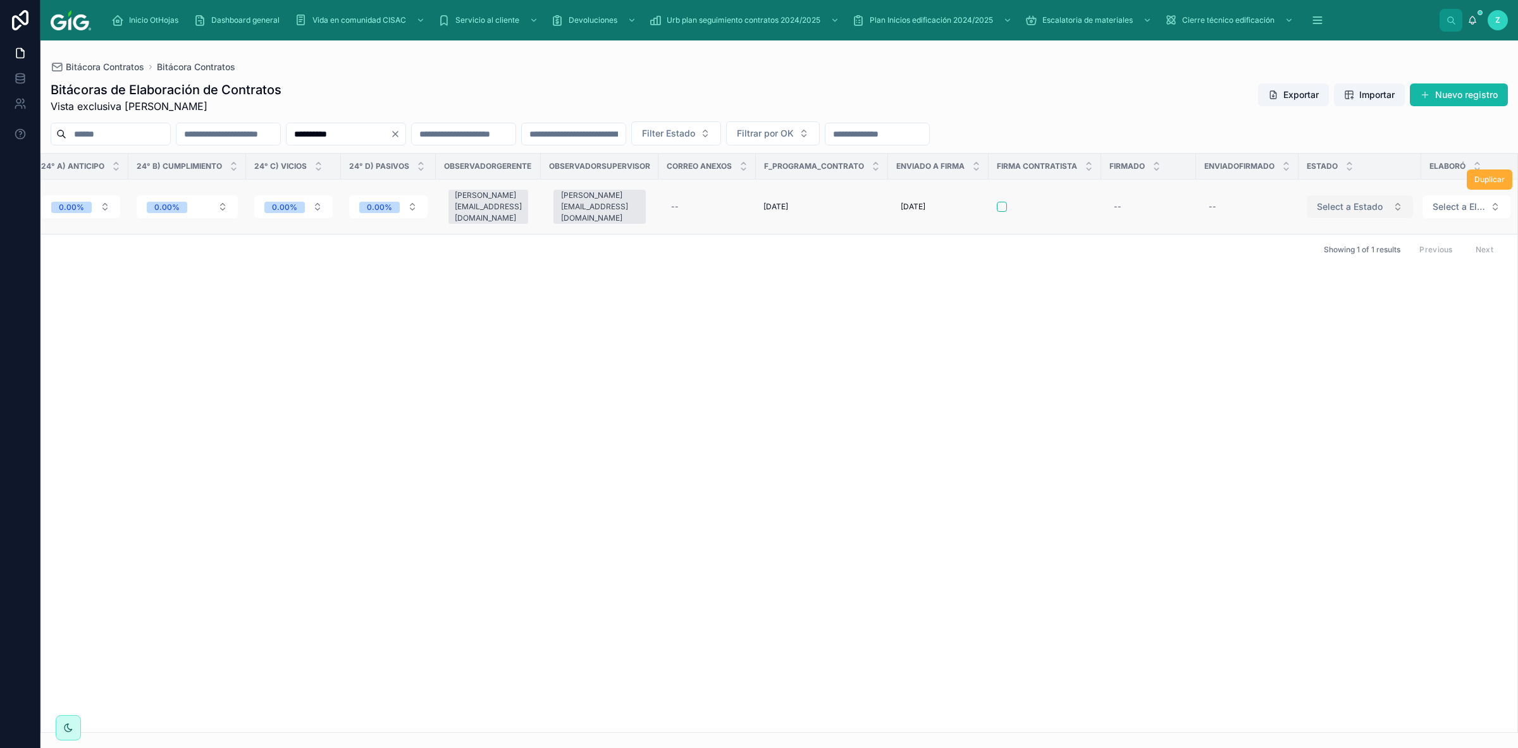
click at [1326, 200] on span "Select a Estado" at bounding box center [1350, 206] width 66 height 13
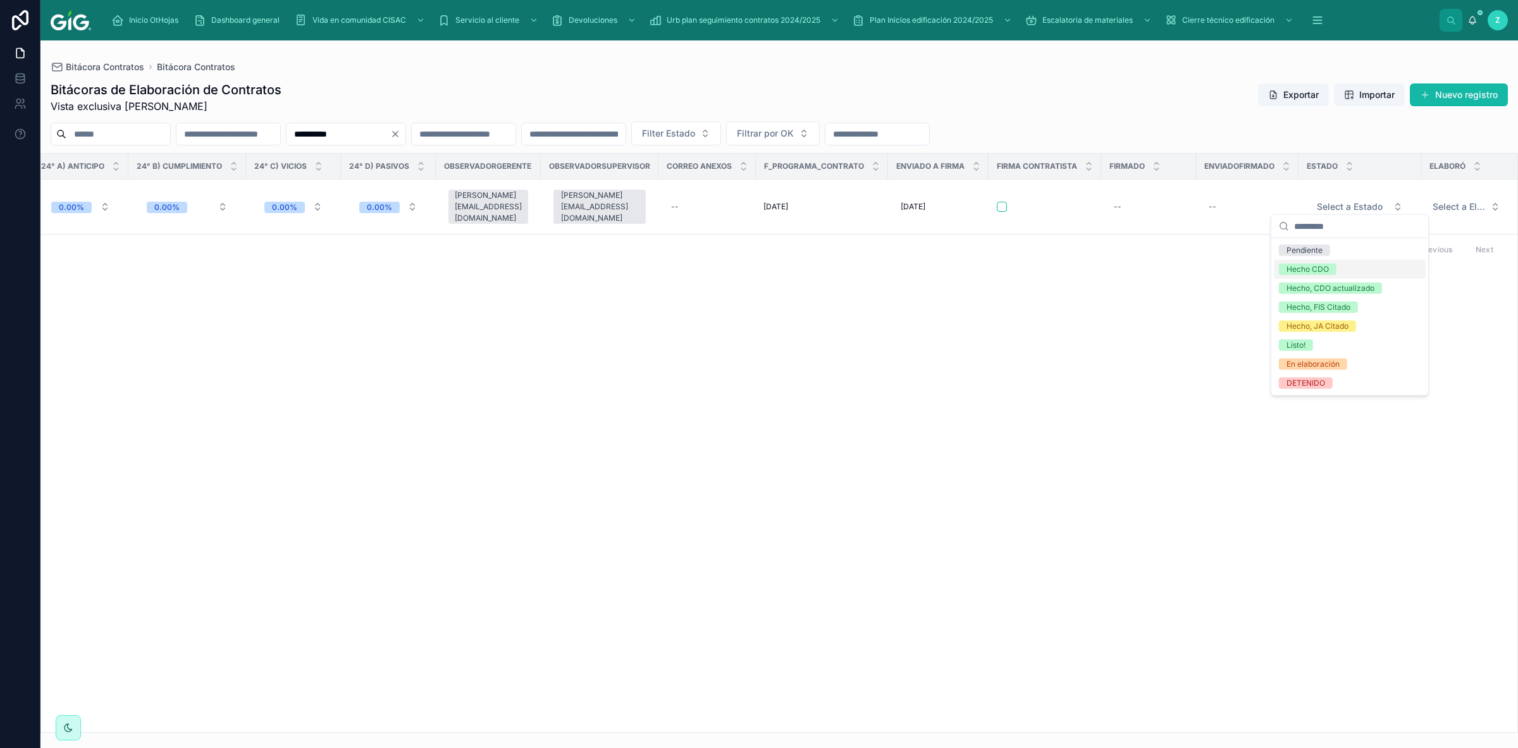
click at [1322, 276] on div "Hecho CDO" at bounding box center [1350, 269] width 152 height 19
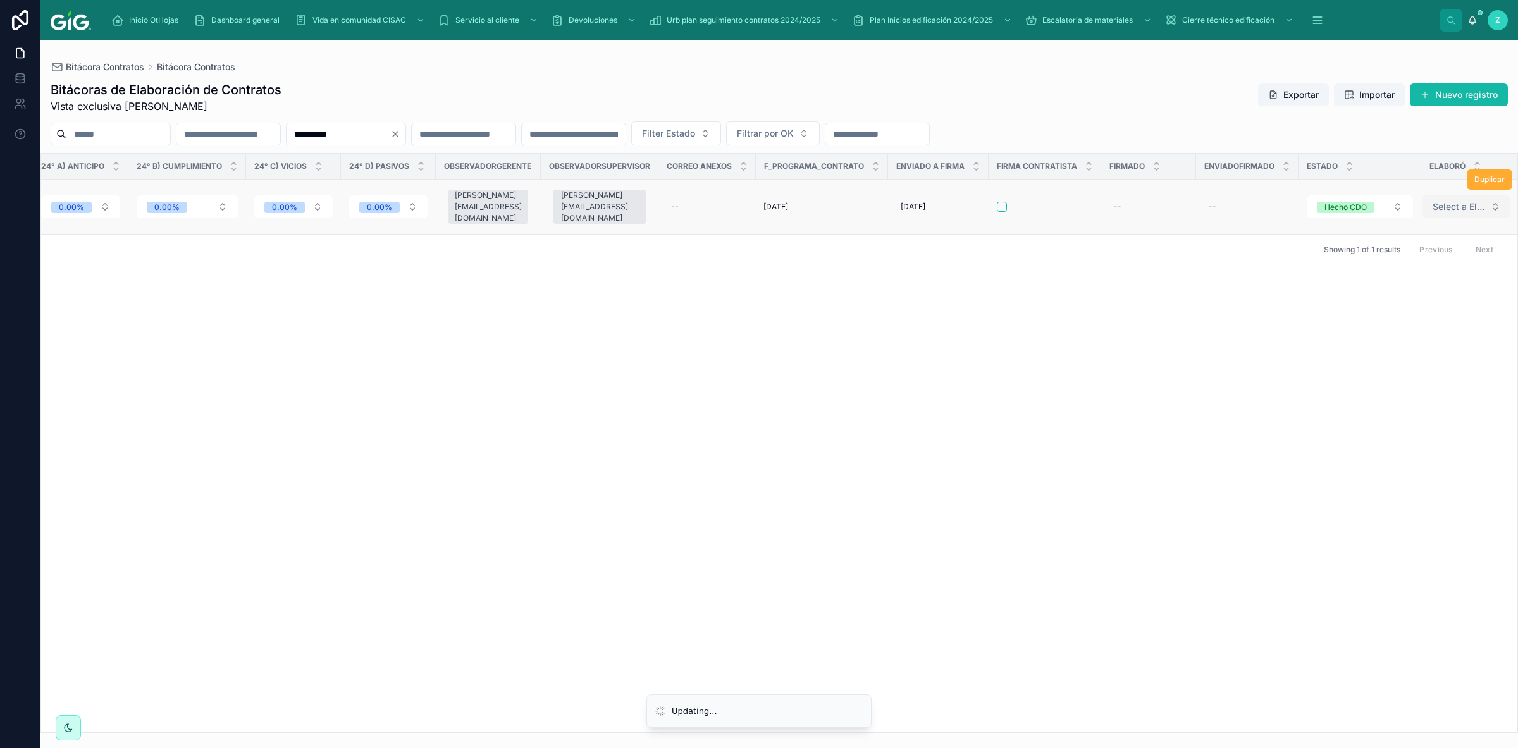
click at [1452, 206] on span "Select a Elaboró" at bounding box center [1458, 206] width 52 height 13
click at [1388, 342] on div "CZC" at bounding box center [1384, 345] width 16 height 11
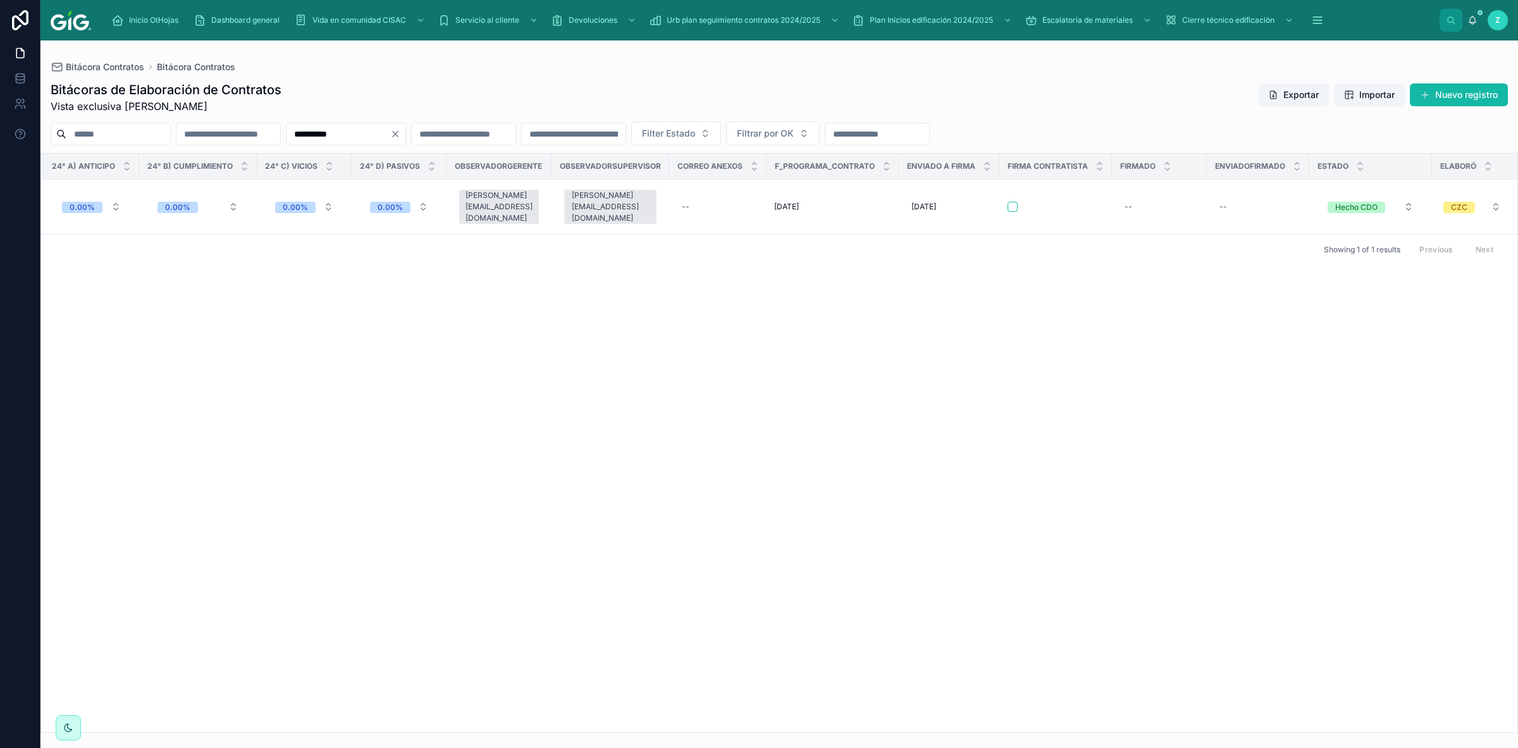
click at [269, 138] on input "text" at bounding box center [228, 134] width 104 height 18
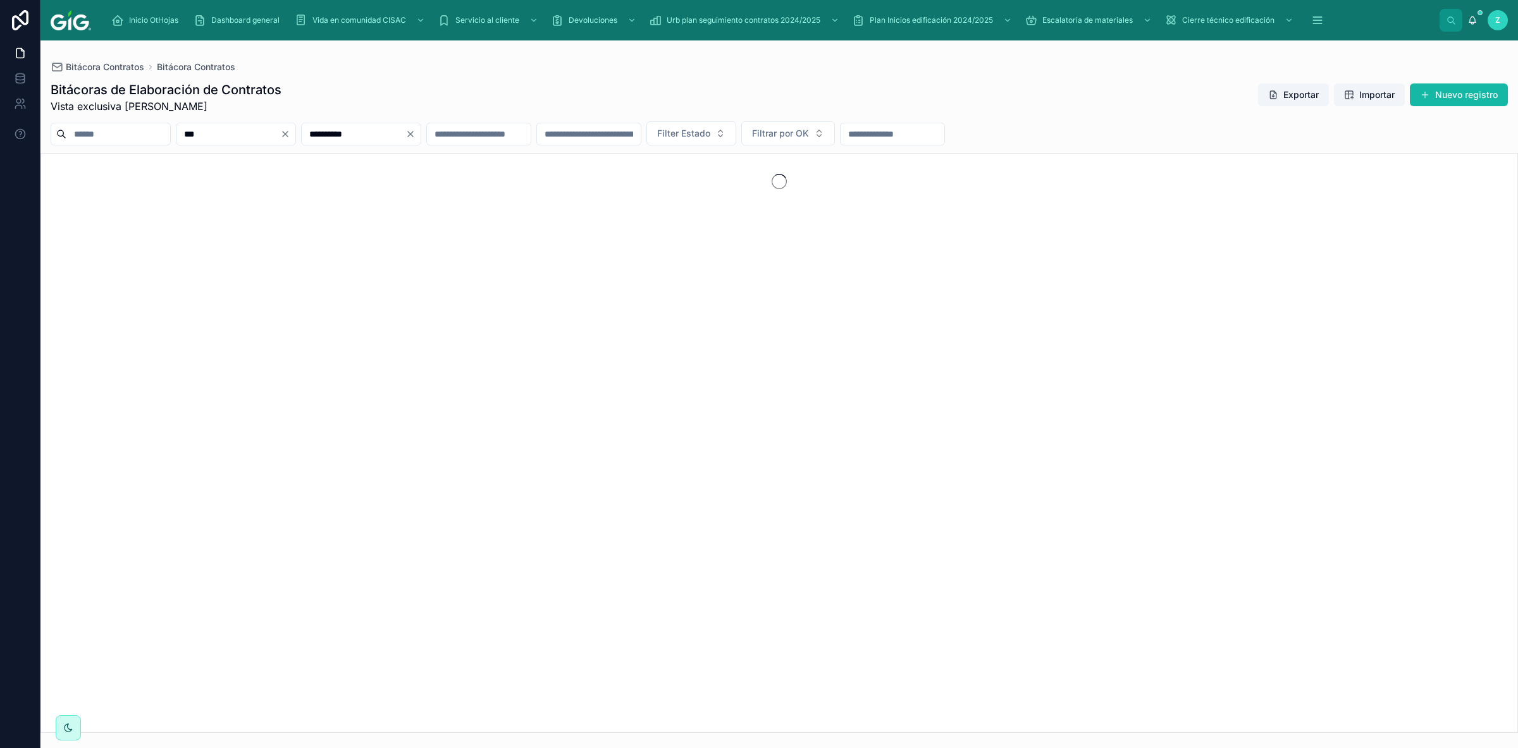
type input "***"
click at [416, 132] on icon "Clear" at bounding box center [410, 134] width 10 height 10
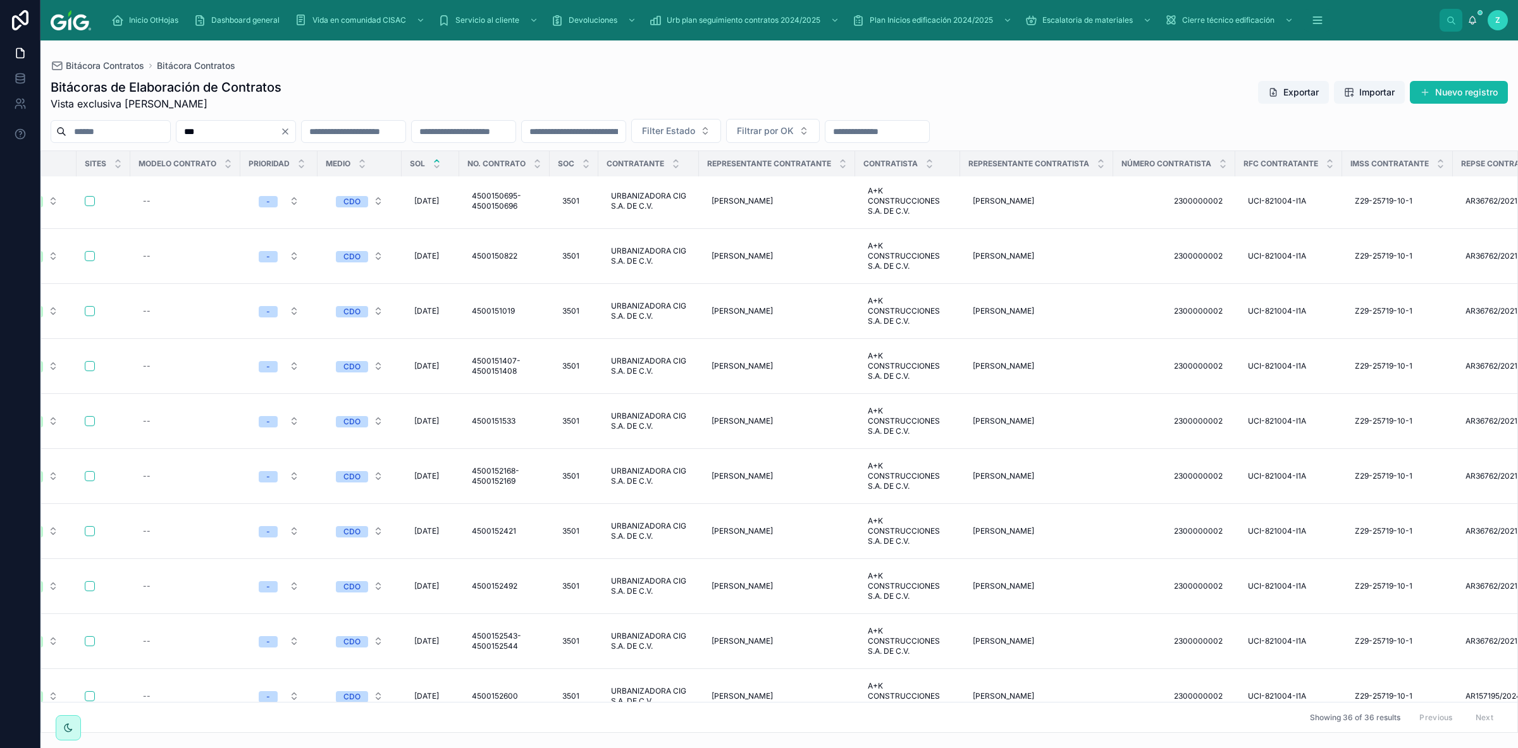
scroll to position [1352, 0]
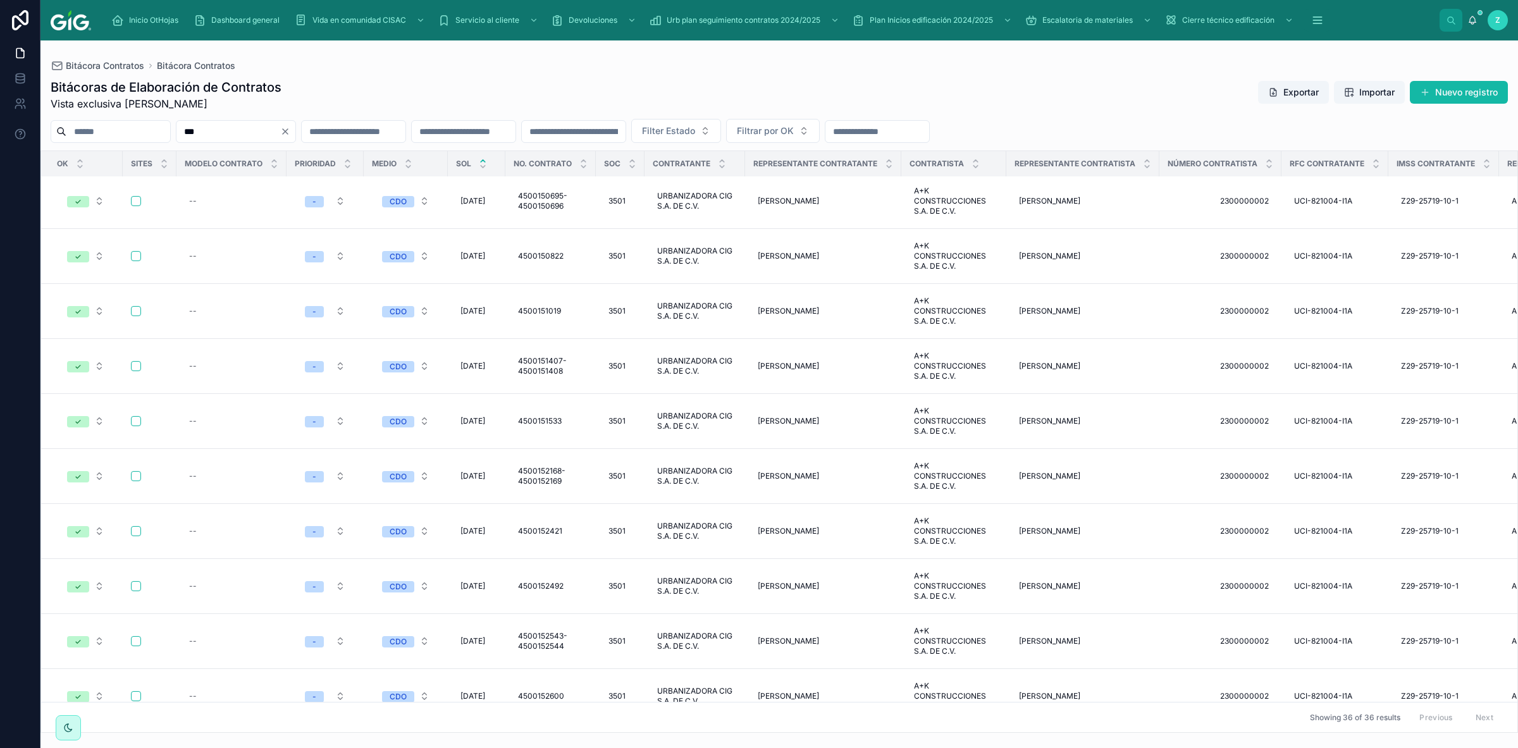
click at [553, 741] on div "--" at bounding box center [550, 751] width 75 height 20
type input "**********"
click button "submit" at bounding box center [679, 694] width 15 height 15
click at [625, 129] on input "text" at bounding box center [574, 132] width 104 height 18
click at [405, 127] on input "text" at bounding box center [354, 132] width 104 height 18
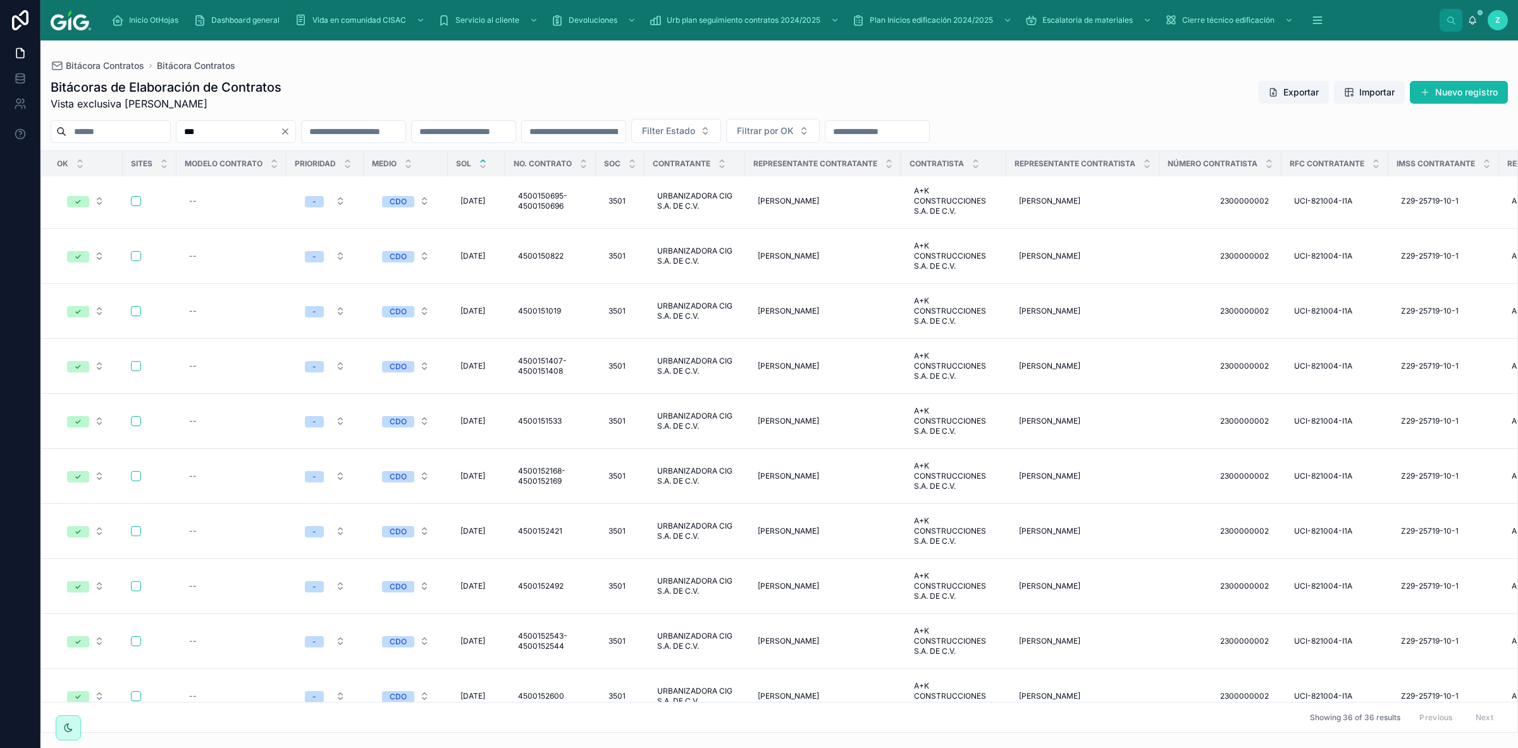
paste input "**********"
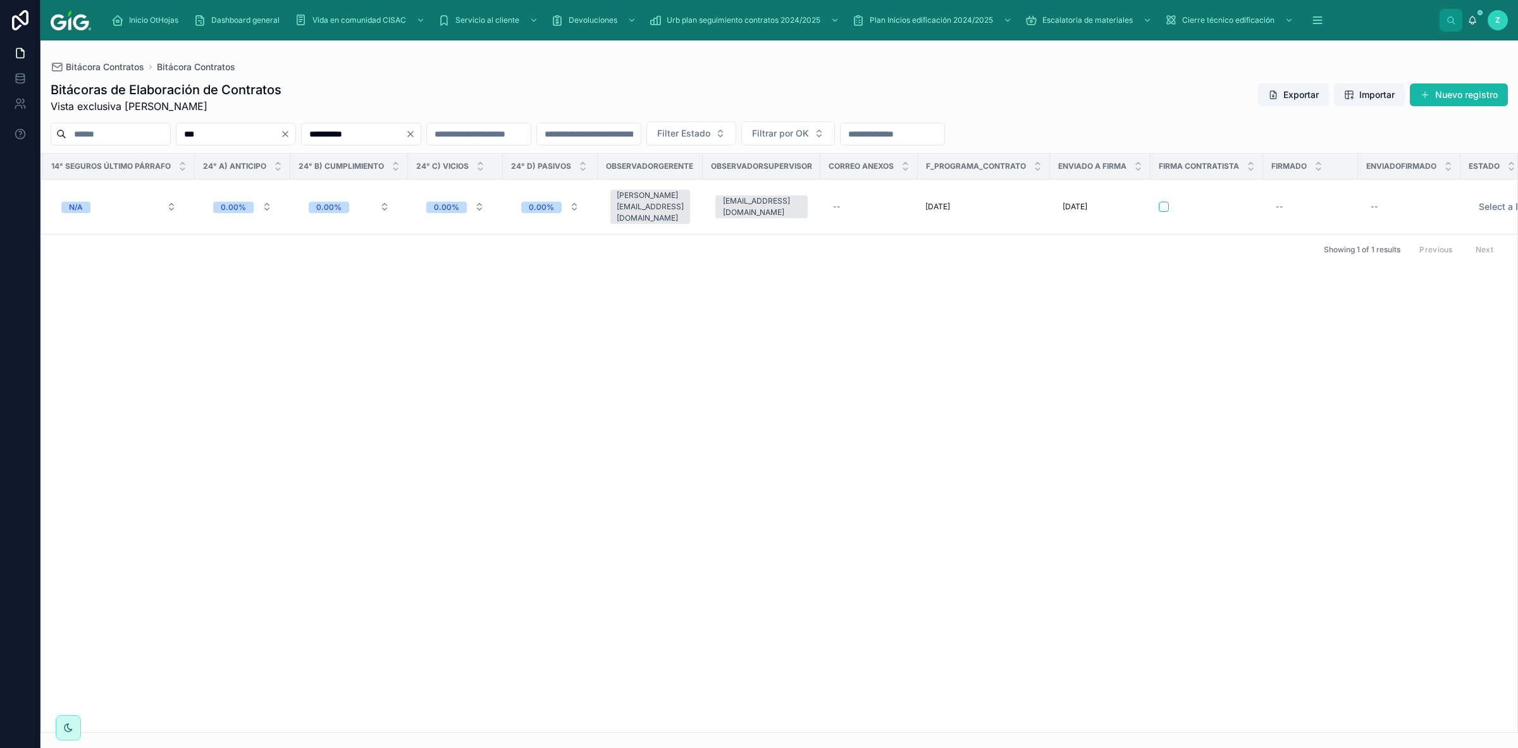
scroll to position [0, 5360]
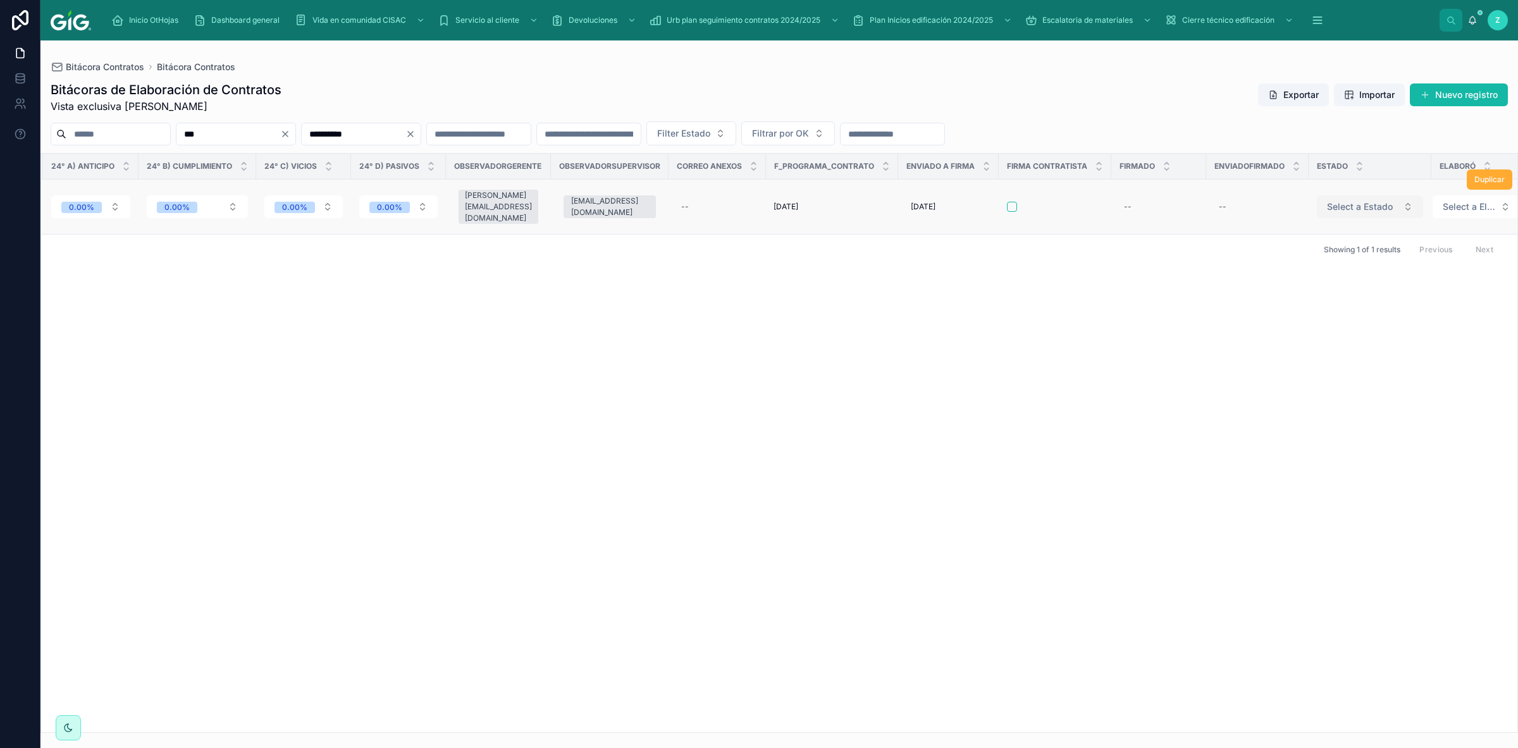
click at [1363, 198] on button "Select a Estado" at bounding box center [1370, 206] width 106 height 23
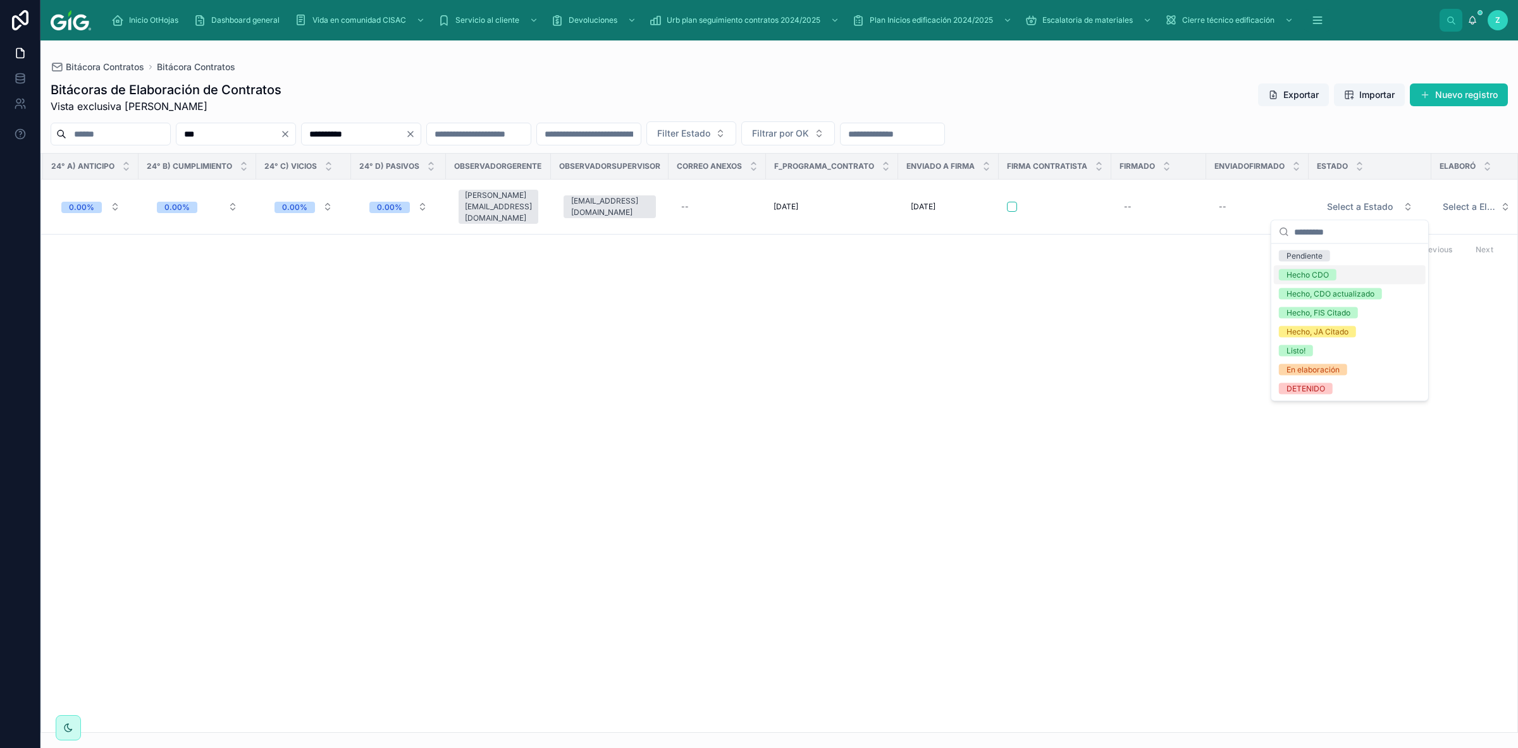
click at [1338, 279] on div "Hecho CDO" at bounding box center [1350, 275] width 152 height 19
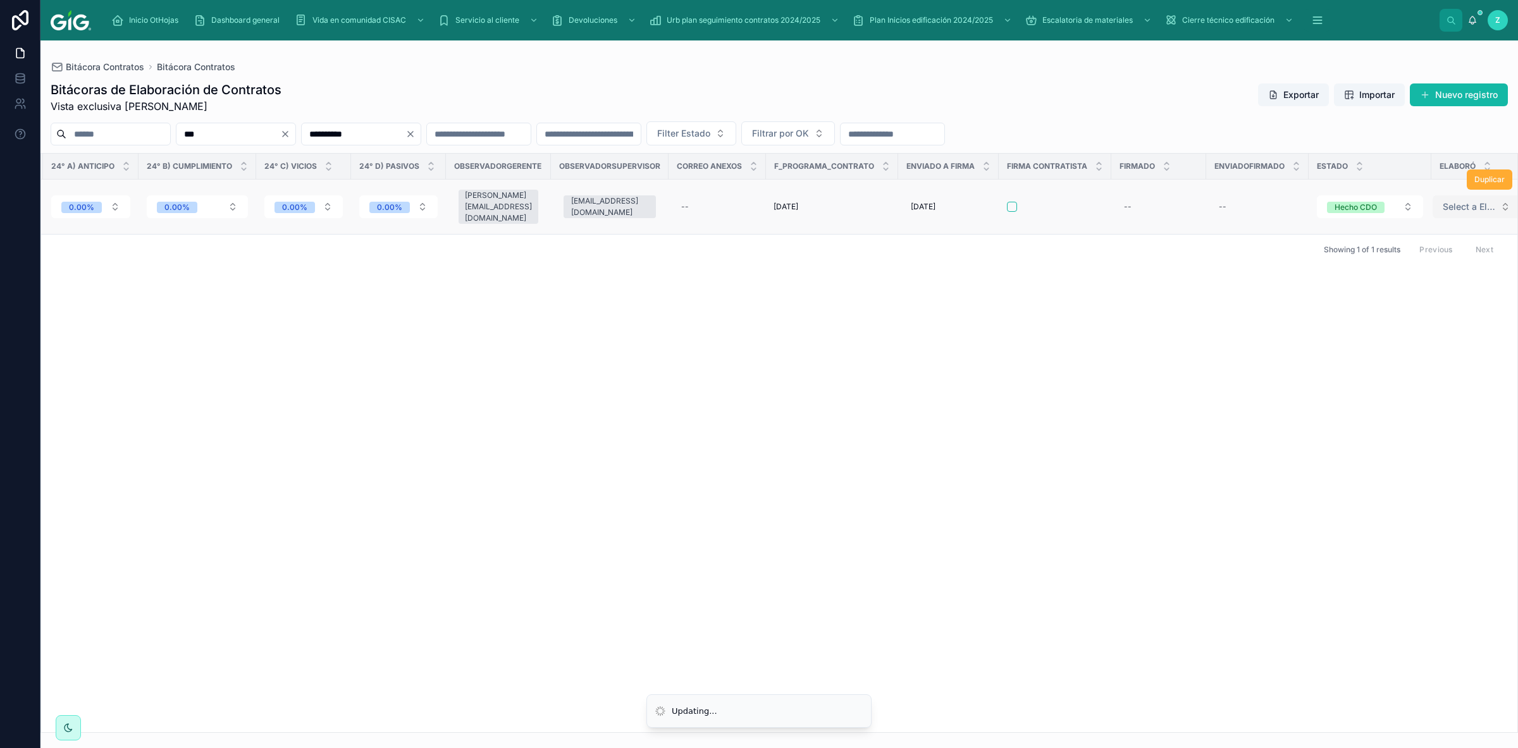
click at [1443, 206] on span "Select a Elaboró" at bounding box center [1469, 206] width 52 height 13
click at [1390, 351] on div "CZC" at bounding box center [1384, 350] width 16 height 11
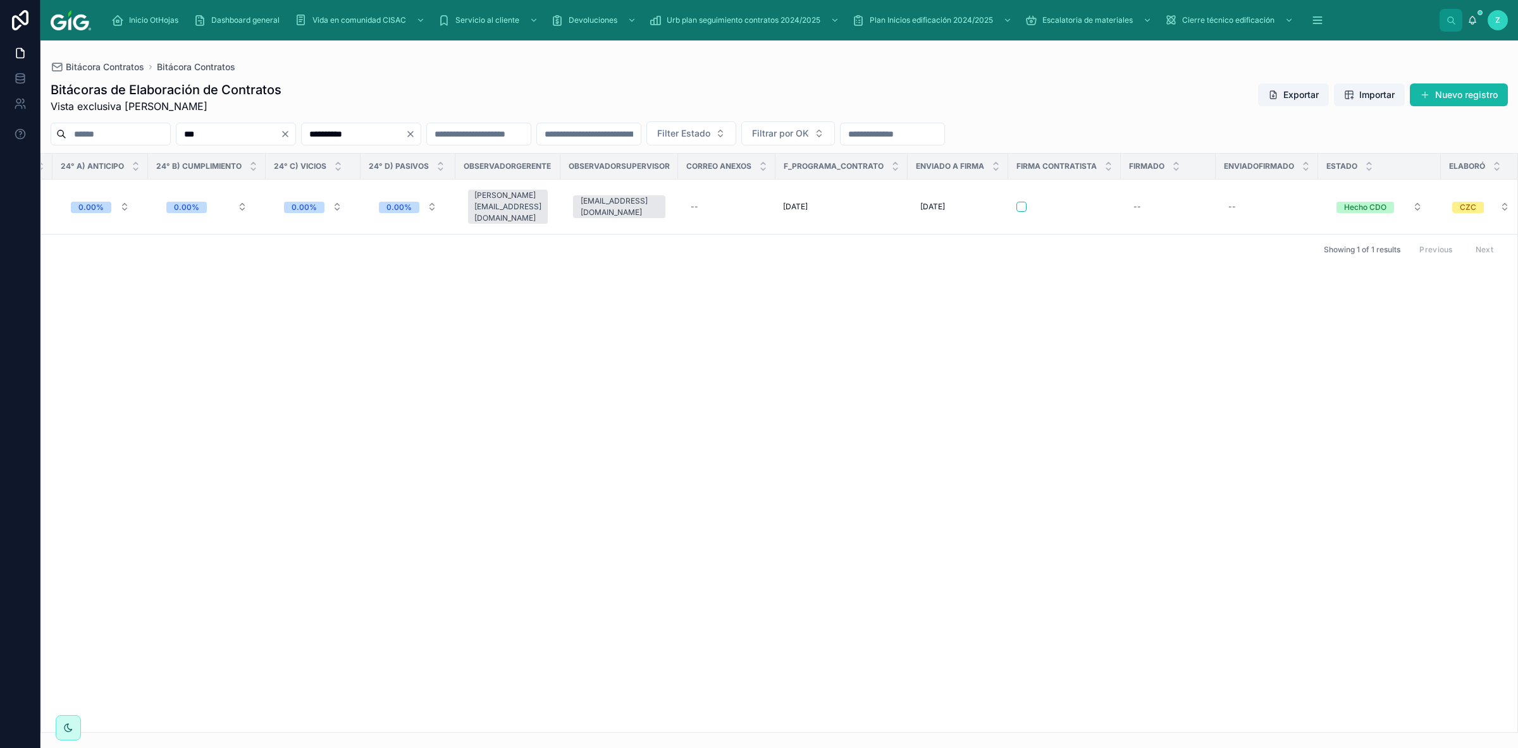
drag, startPoint x: 435, startPoint y: 133, endPoint x: 350, endPoint y: 133, distance: 85.4
click at [350, 133] on input "**********" at bounding box center [354, 134] width 104 height 18
paste input "text"
type input "**********"
click at [290, 133] on icon "Clear" at bounding box center [285, 134] width 10 height 10
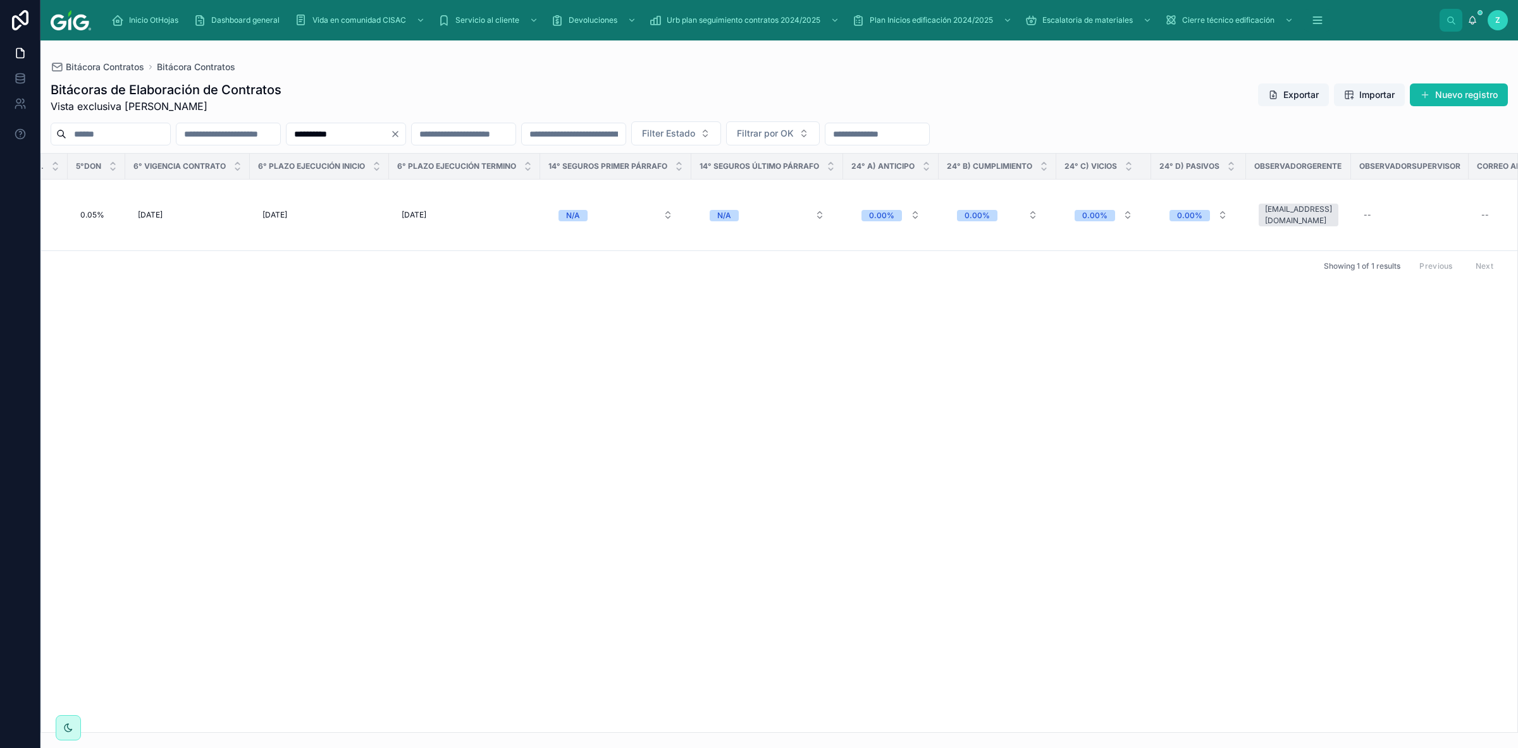
scroll to position [0, 5350]
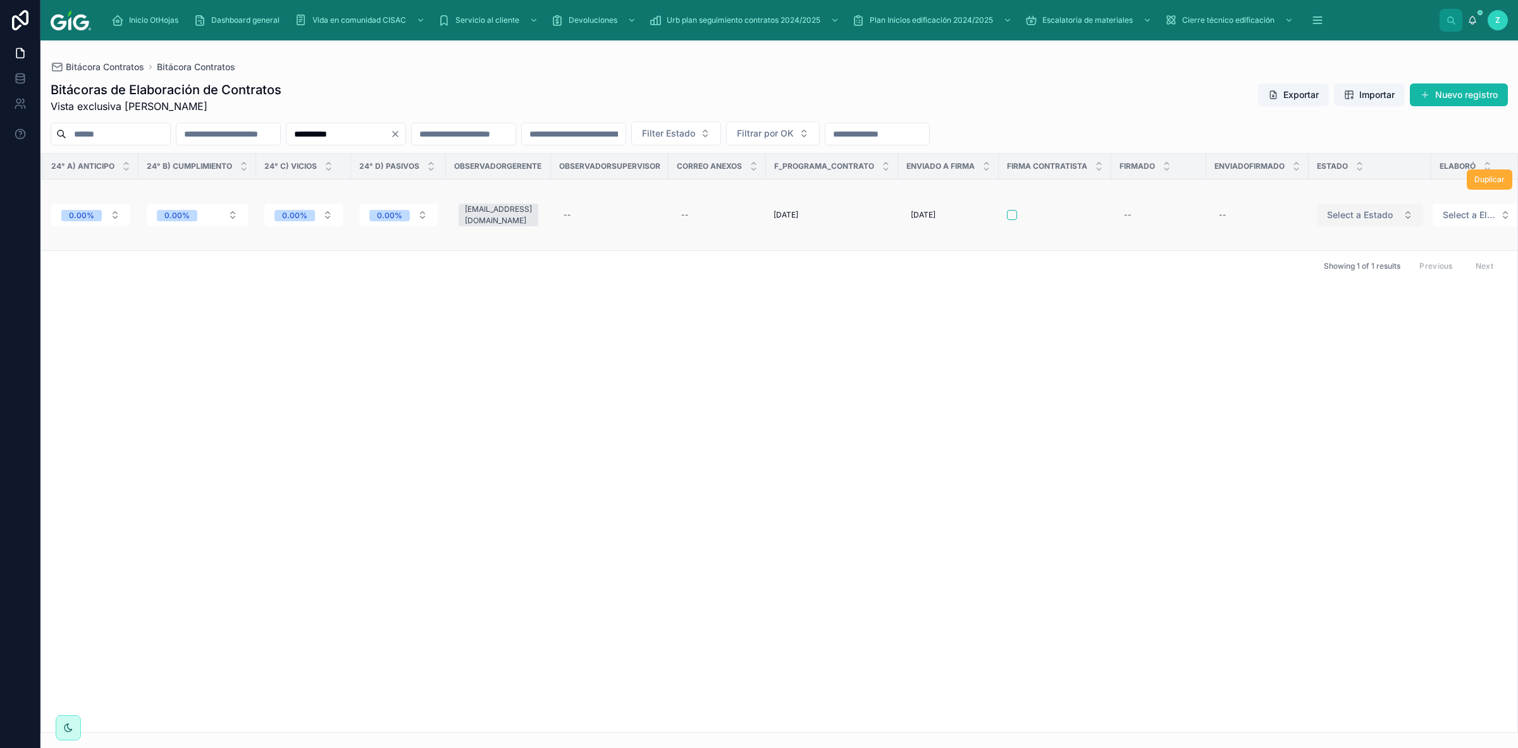
click at [1327, 216] on span "Select a Estado" at bounding box center [1360, 215] width 66 height 13
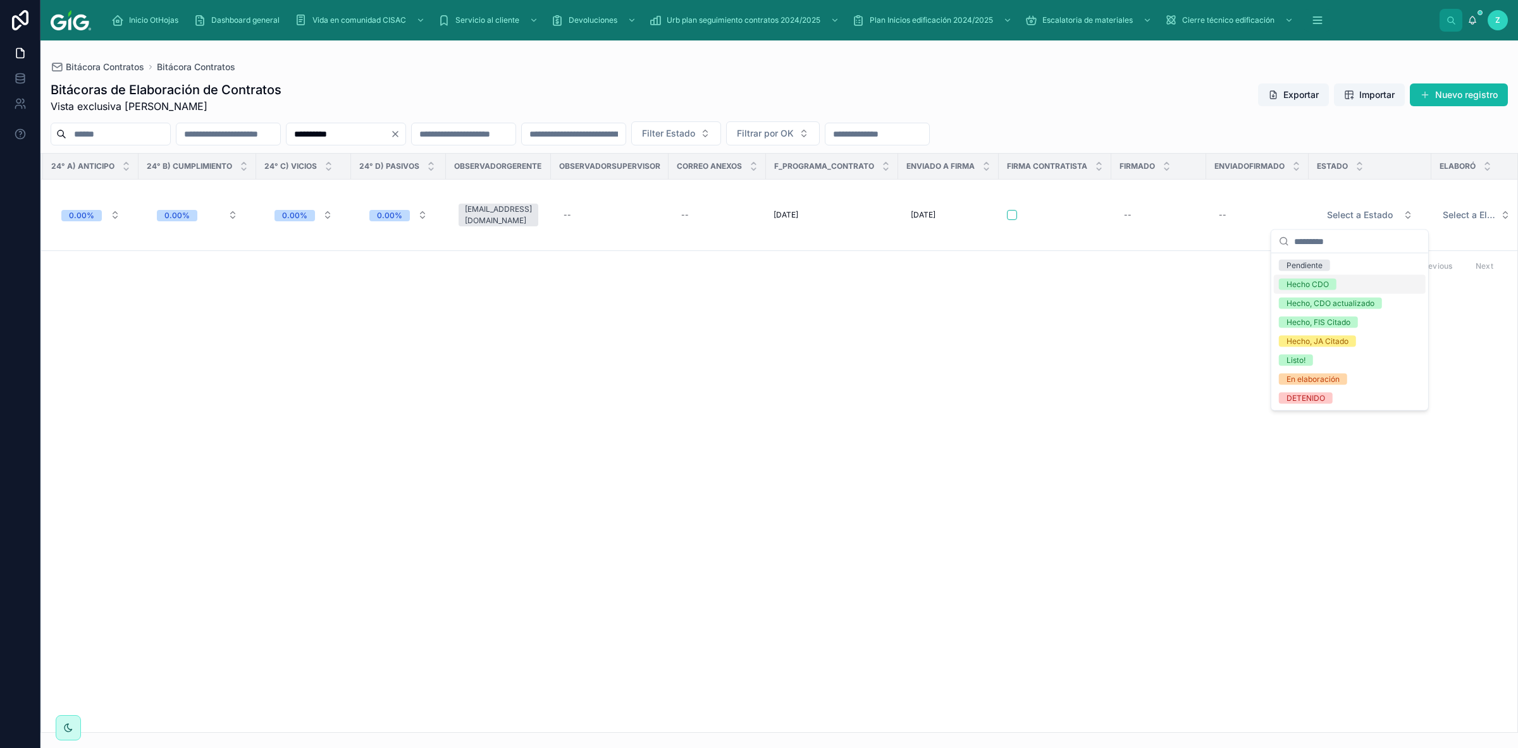
click at [1319, 287] on div "Hecho CDO" at bounding box center [1307, 284] width 42 height 11
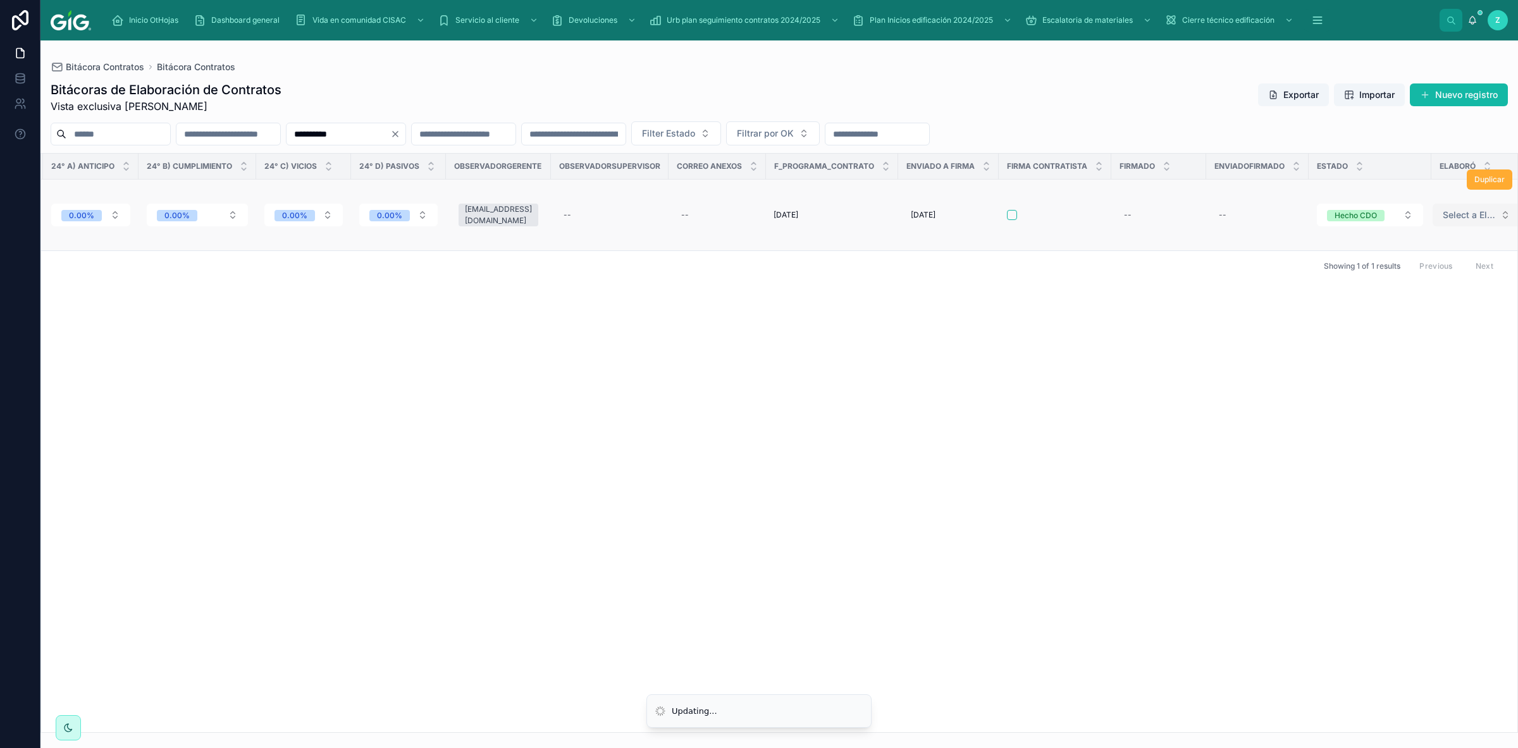
click at [1443, 217] on span "Select a Elaboró" at bounding box center [1469, 215] width 52 height 13
click at [1398, 357] on span "CZC" at bounding box center [1384, 360] width 32 height 11
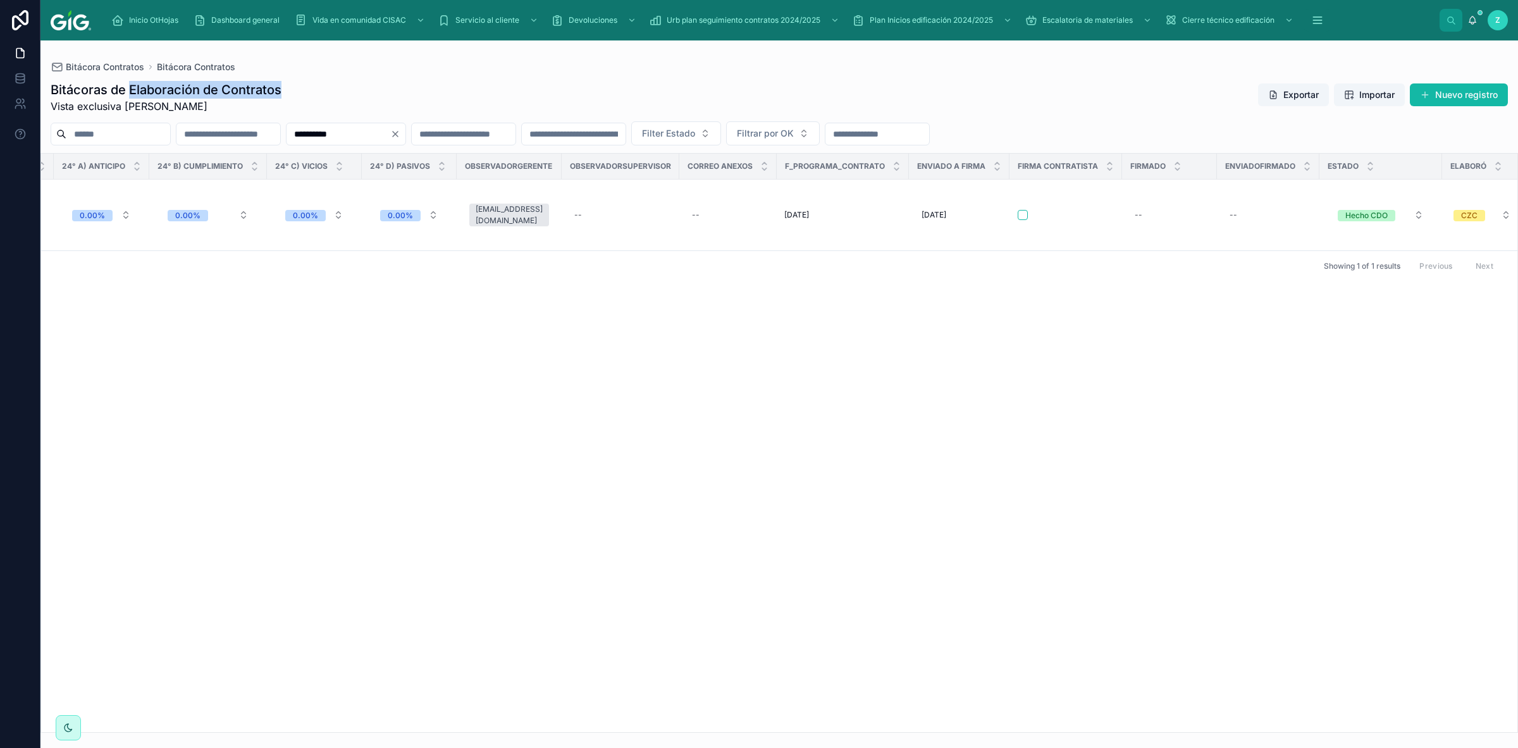
drag, startPoint x: 297, startPoint y: 87, endPoint x: 132, endPoint y: 86, distance: 165.1
click at [132, 86] on div "Bitácoras de Elaboración de Contratos Vista exclusiva Mariel Carolina Zamora Cr…" at bounding box center [779, 97] width 1457 height 33
copy h1 "Elaboración de Contratos"
click at [1312, 594] on div "OK Sites Modelo contrato Prioridad Medio SOL No. Contrato Soc Contratante Repre…" at bounding box center [779, 443] width 1476 height 579
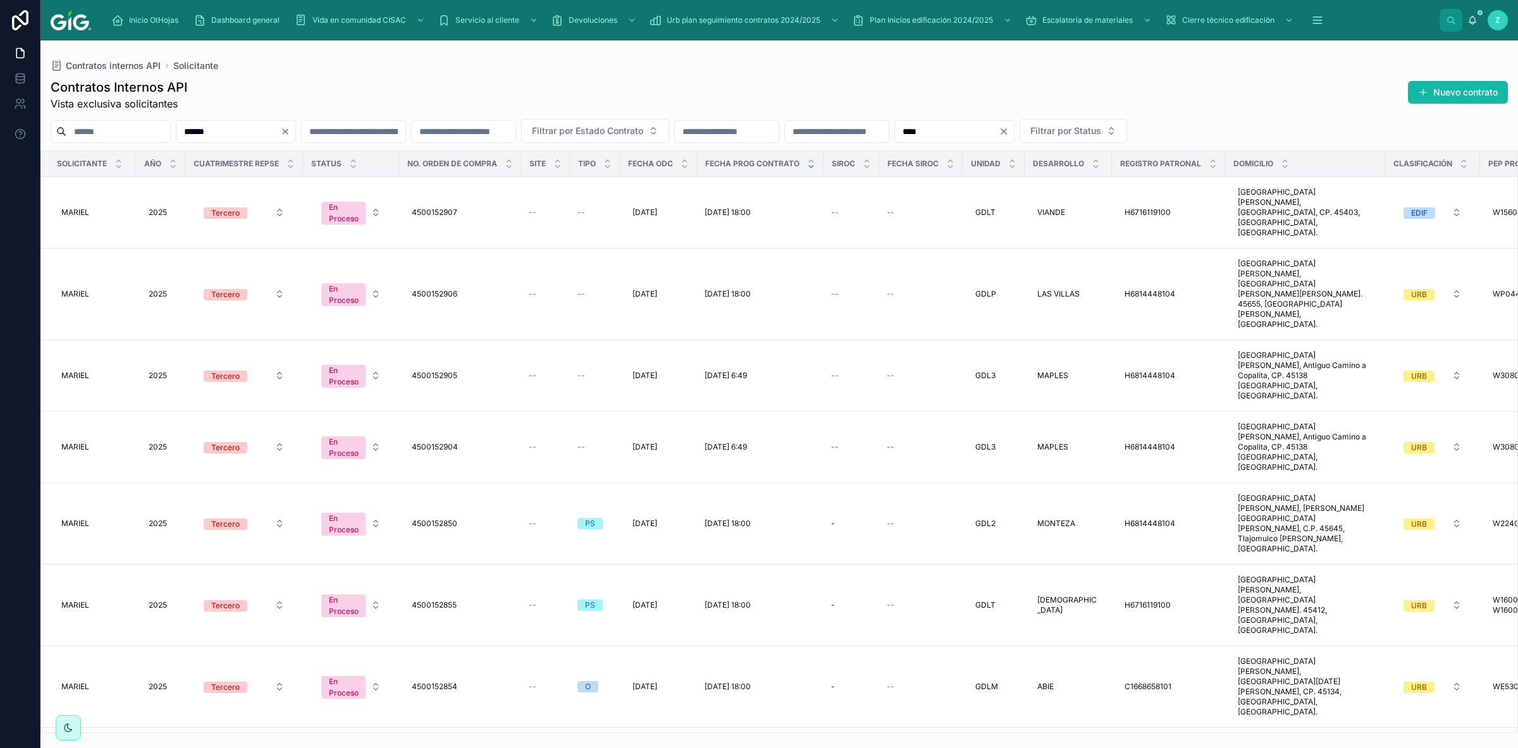
type input "******"
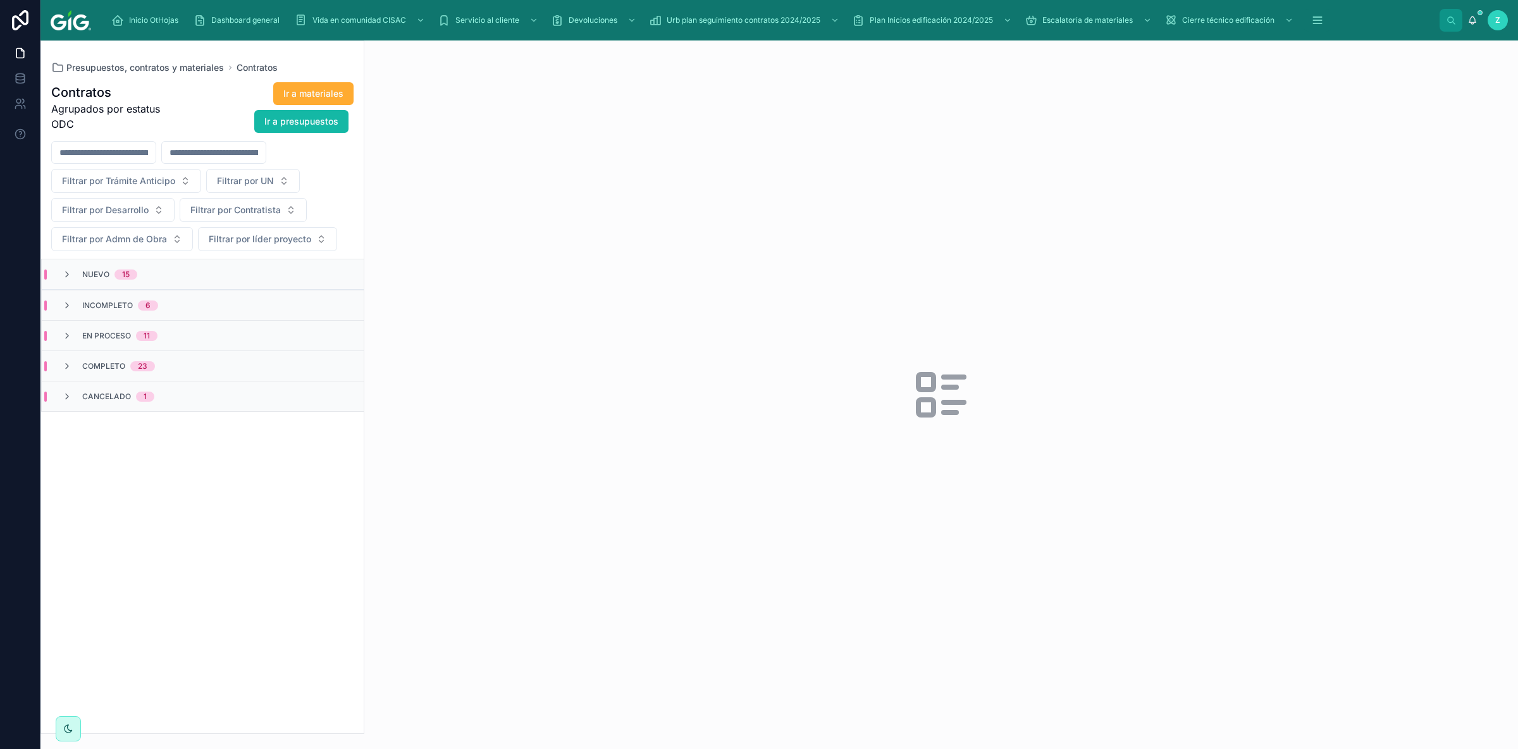
click at [100, 278] on span "Nuevo" at bounding box center [95, 274] width 27 height 10
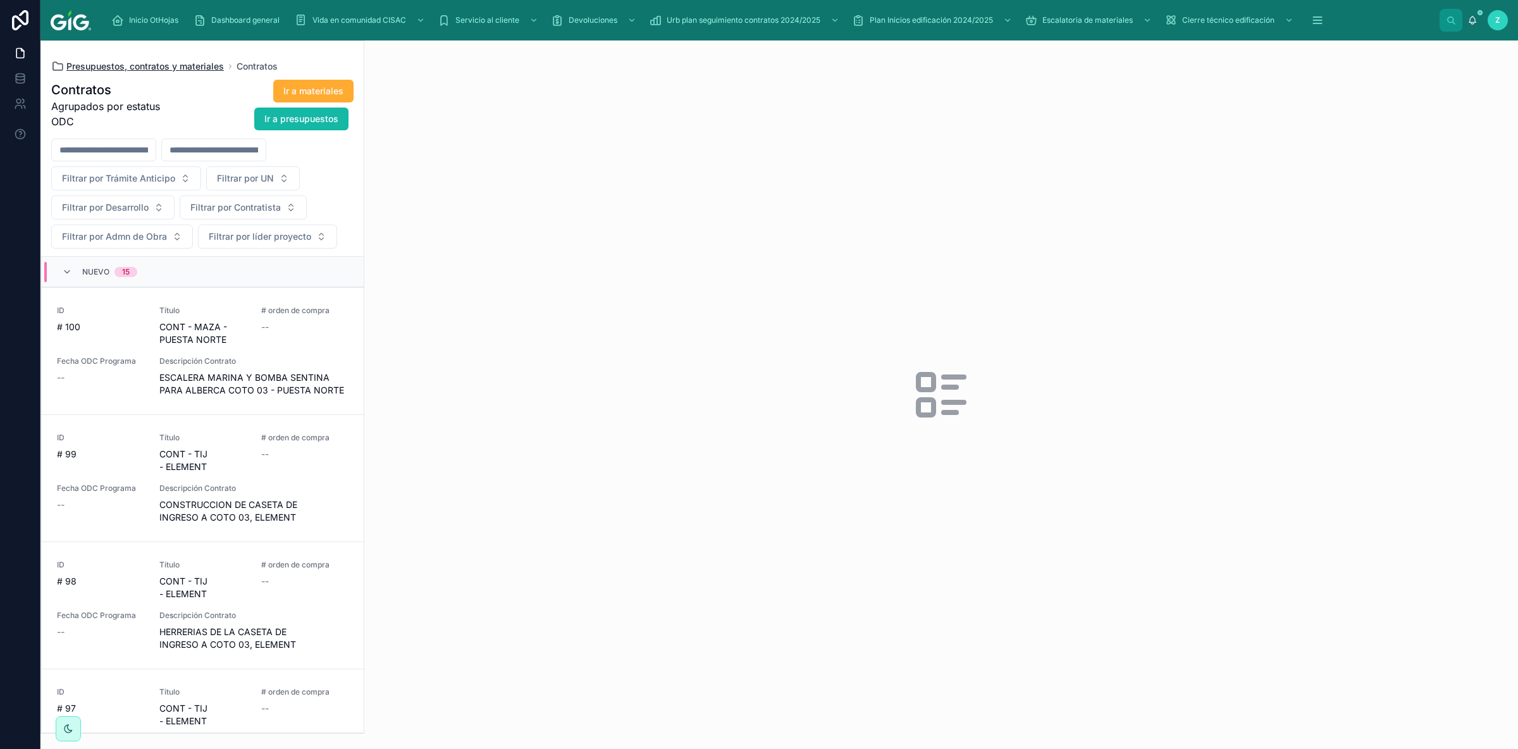
click at [186, 71] on span "Presupuestos, contratos y materiales" at bounding box center [144, 66] width 157 height 13
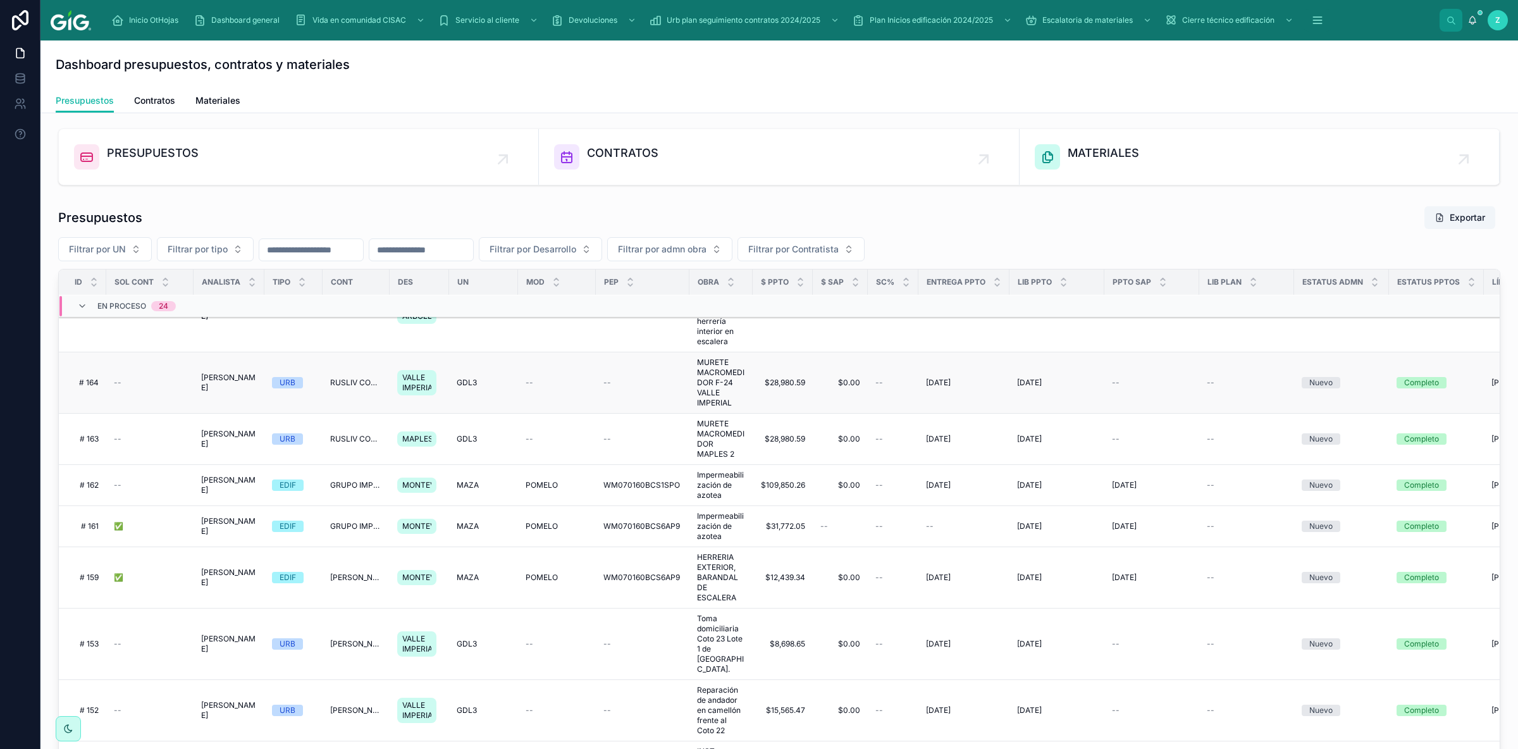
scroll to position [3851, 0]
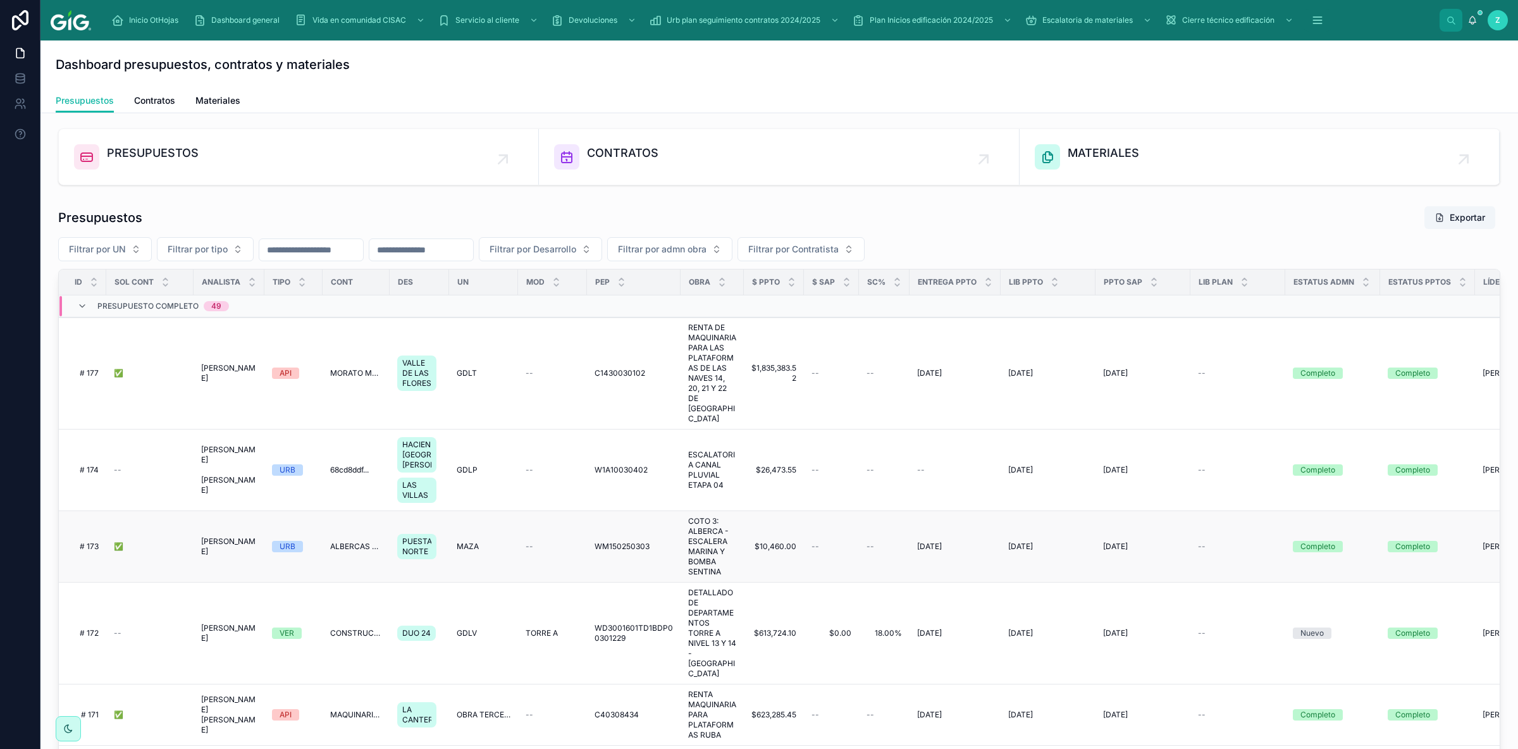
scroll to position [71, 0]
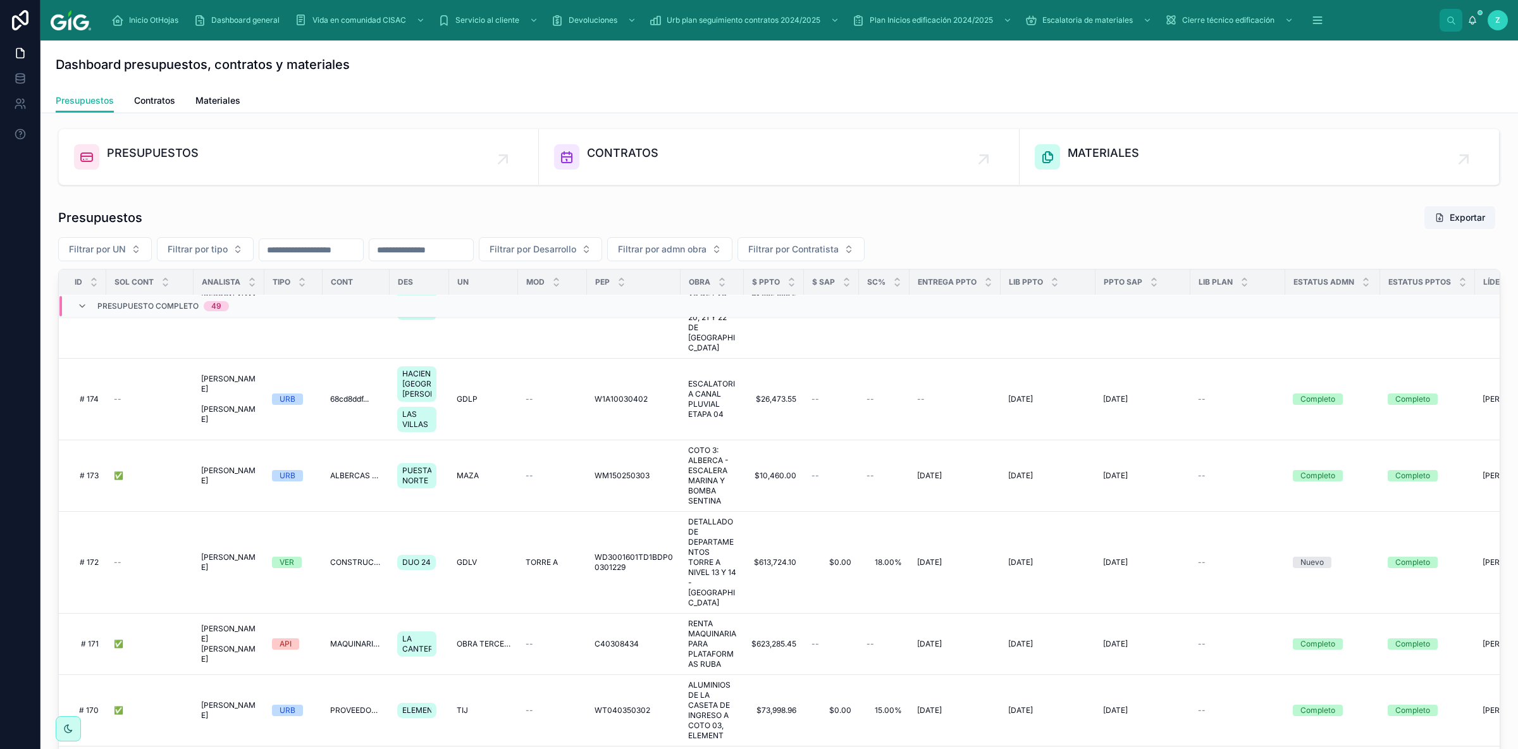
click at [97, 306] on div "Presupuesto Completo 49" at bounding box center [153, 306] width 152 height 20
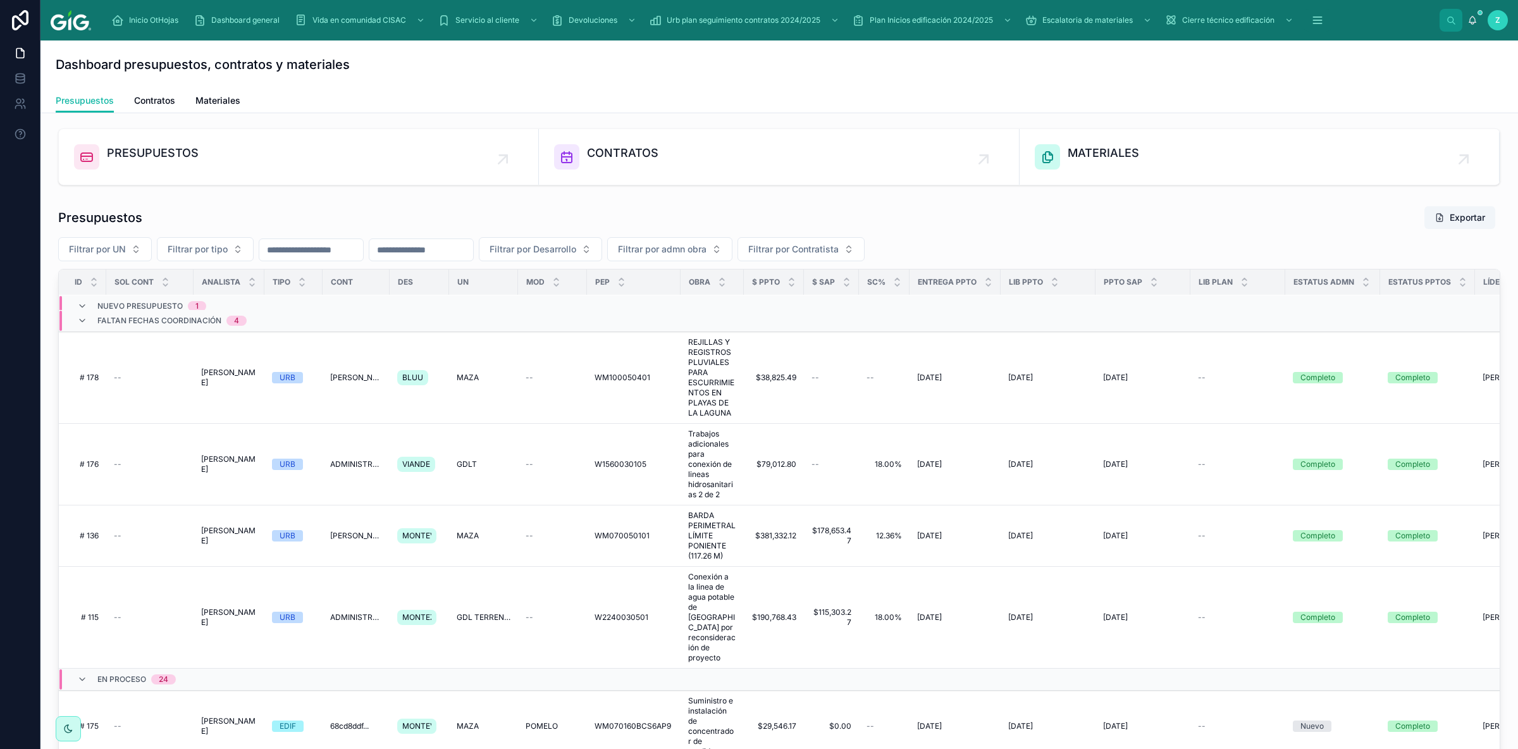
click at [148, 323] on span "Faltan fechas coordinación" at bounding box center [159, 321] width 124 height 10
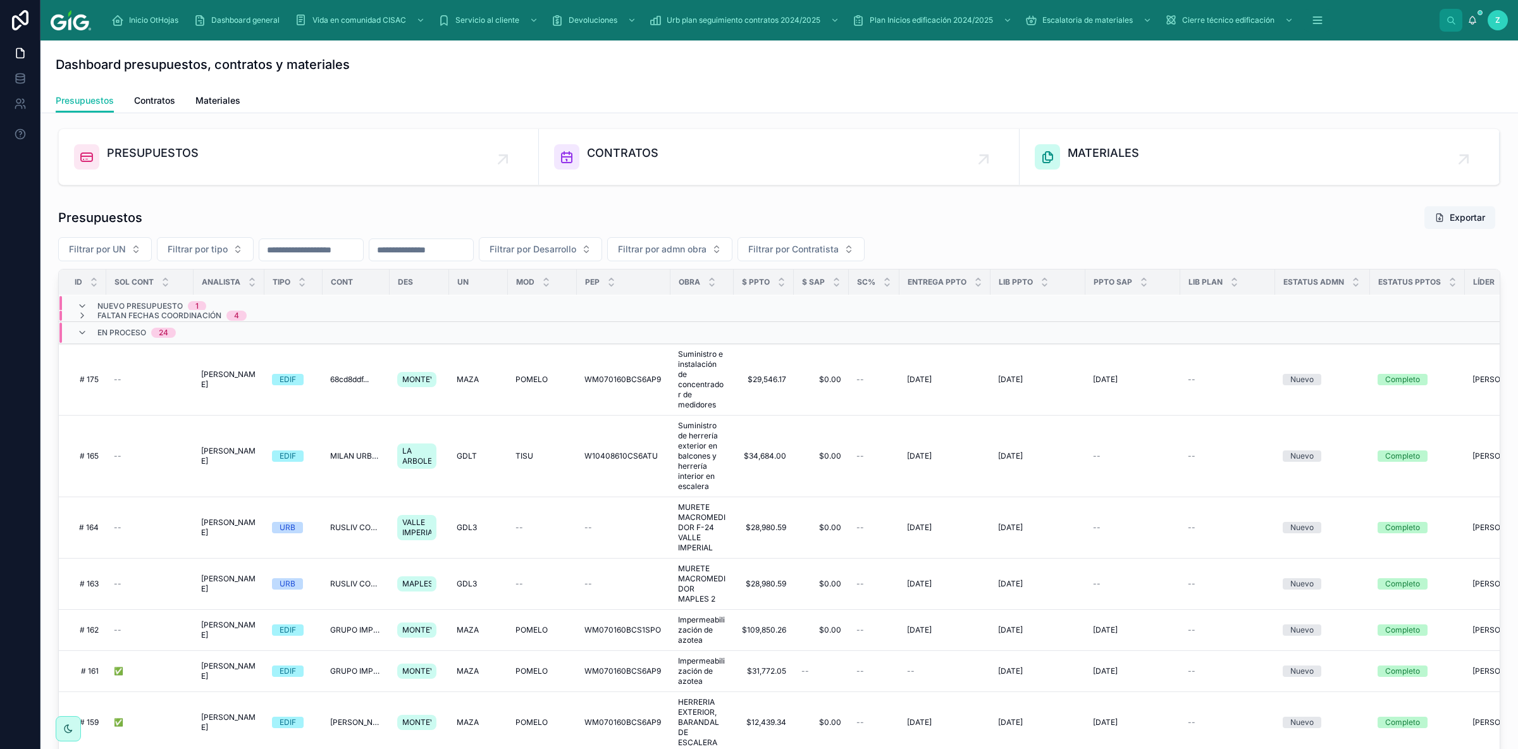
click at [139, 336] on span "En proceso" at bounding box center [121, 333] width 49 height 10
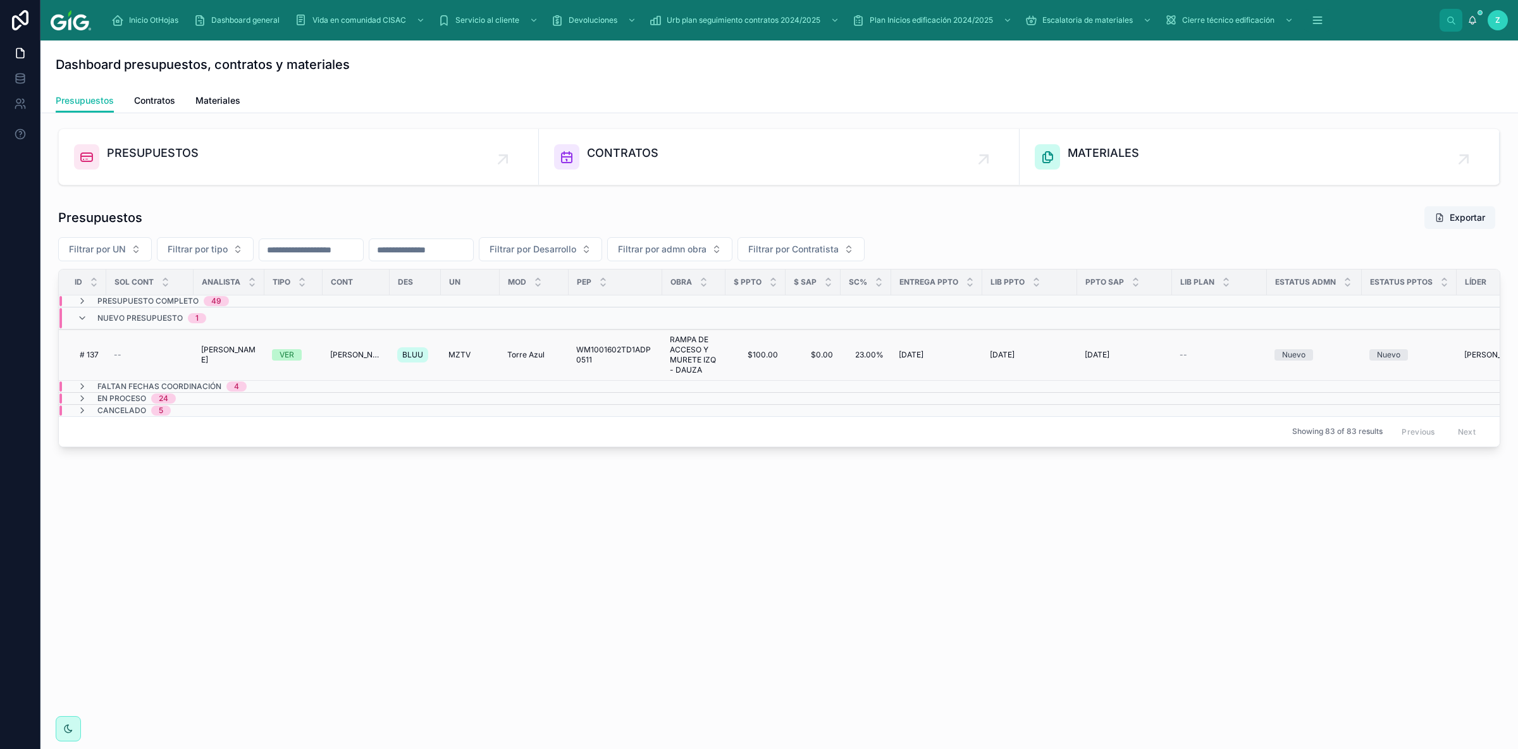
scroll to position [0, 0]
click at [114, 328] on div "Nuevo presupuesto 1" at bounding box center [151, 318] width 109 height 20
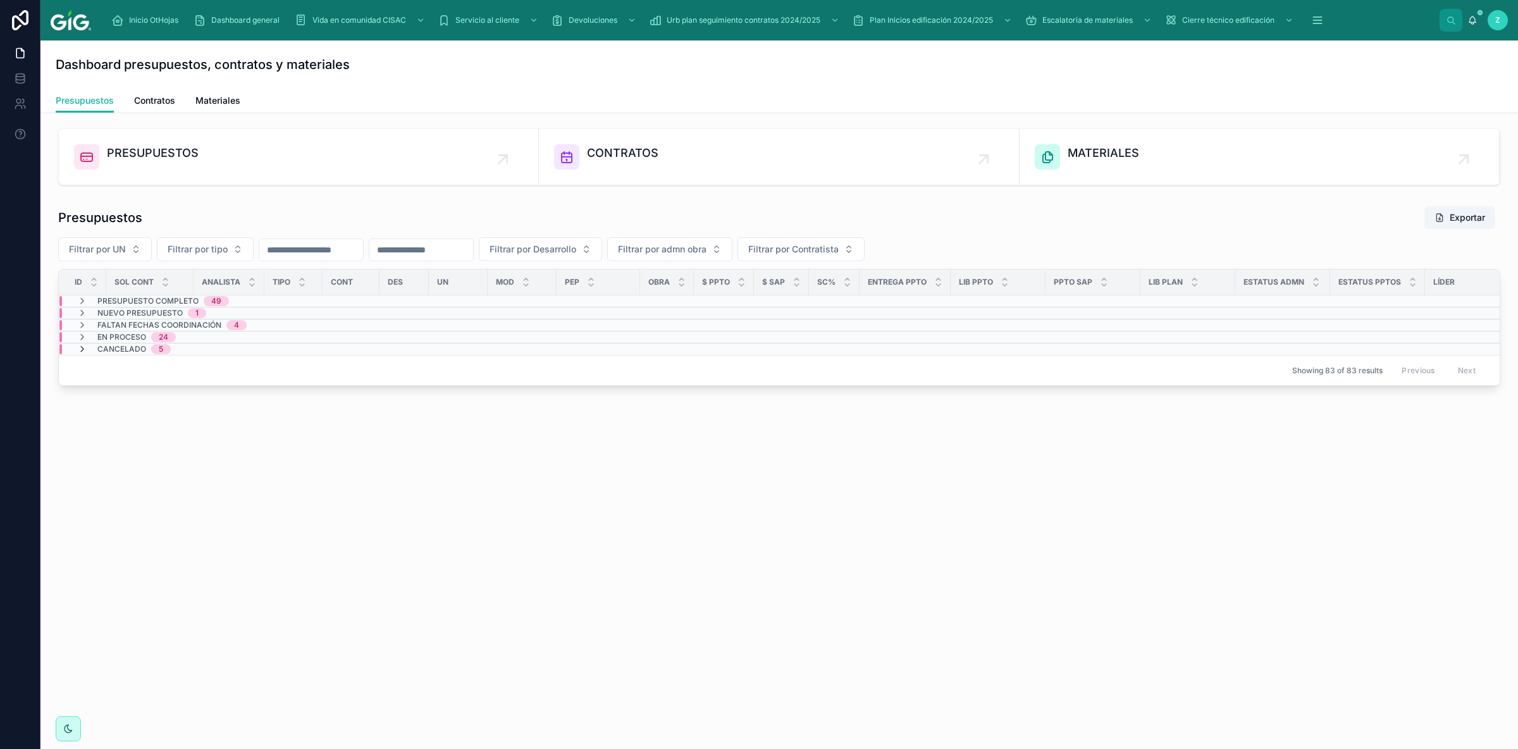
click at [84, 348] on icon at bounding box center [82, 349] width 10 height 10
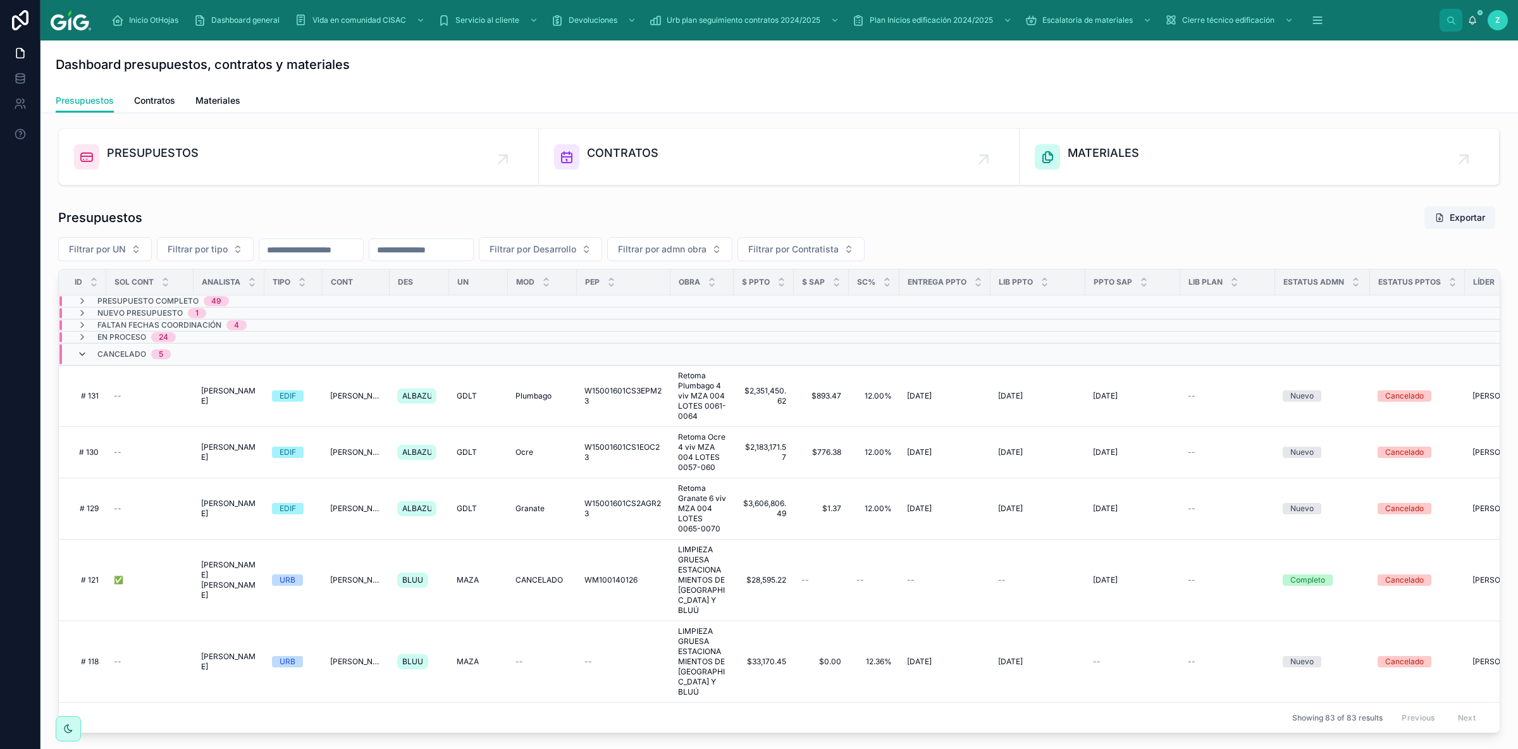
click at [82, 353] on icon at bounding box center [82, 354] width 10 height 10
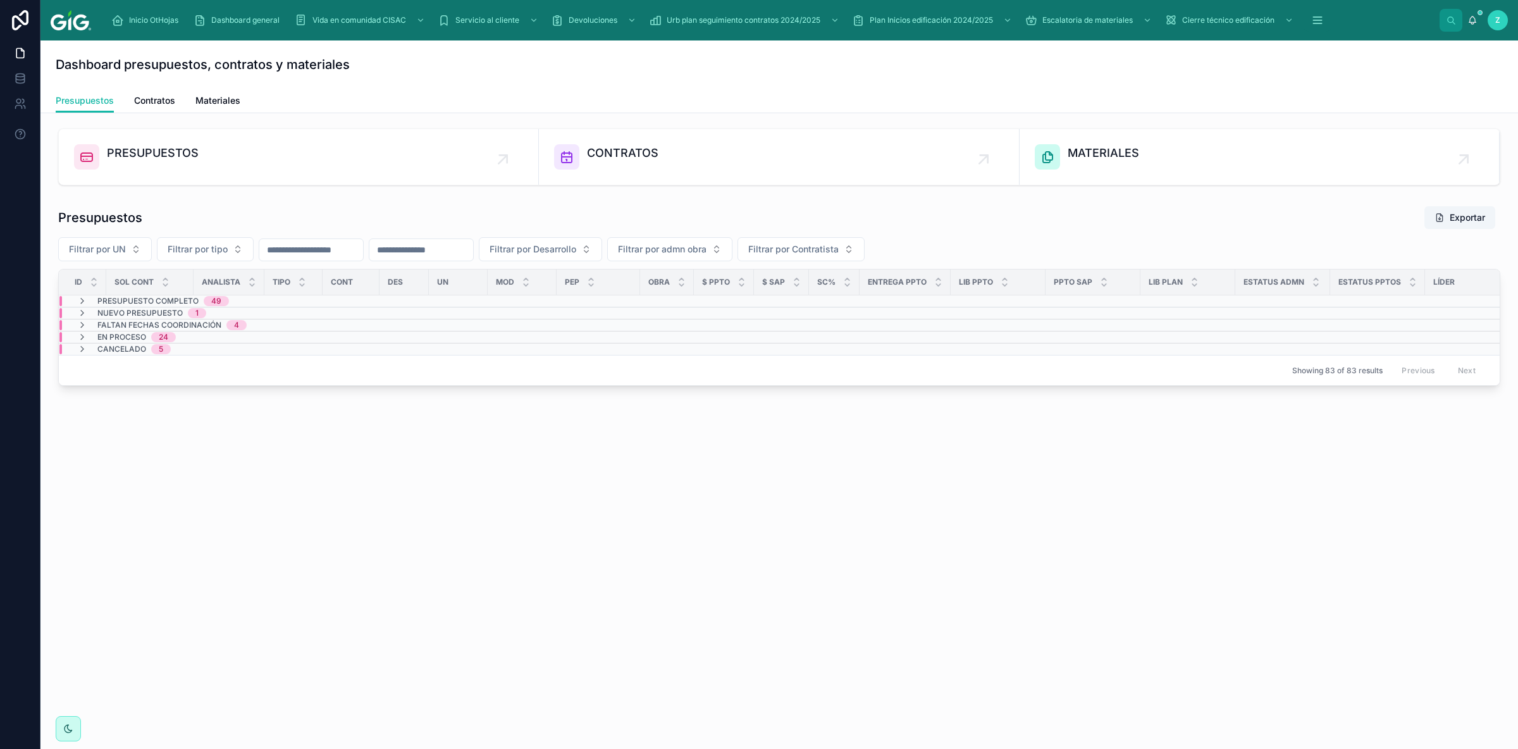
click at [123, 304] on span "Presupuesto Completo" at bounding box center [147, 301] width 101 height 10
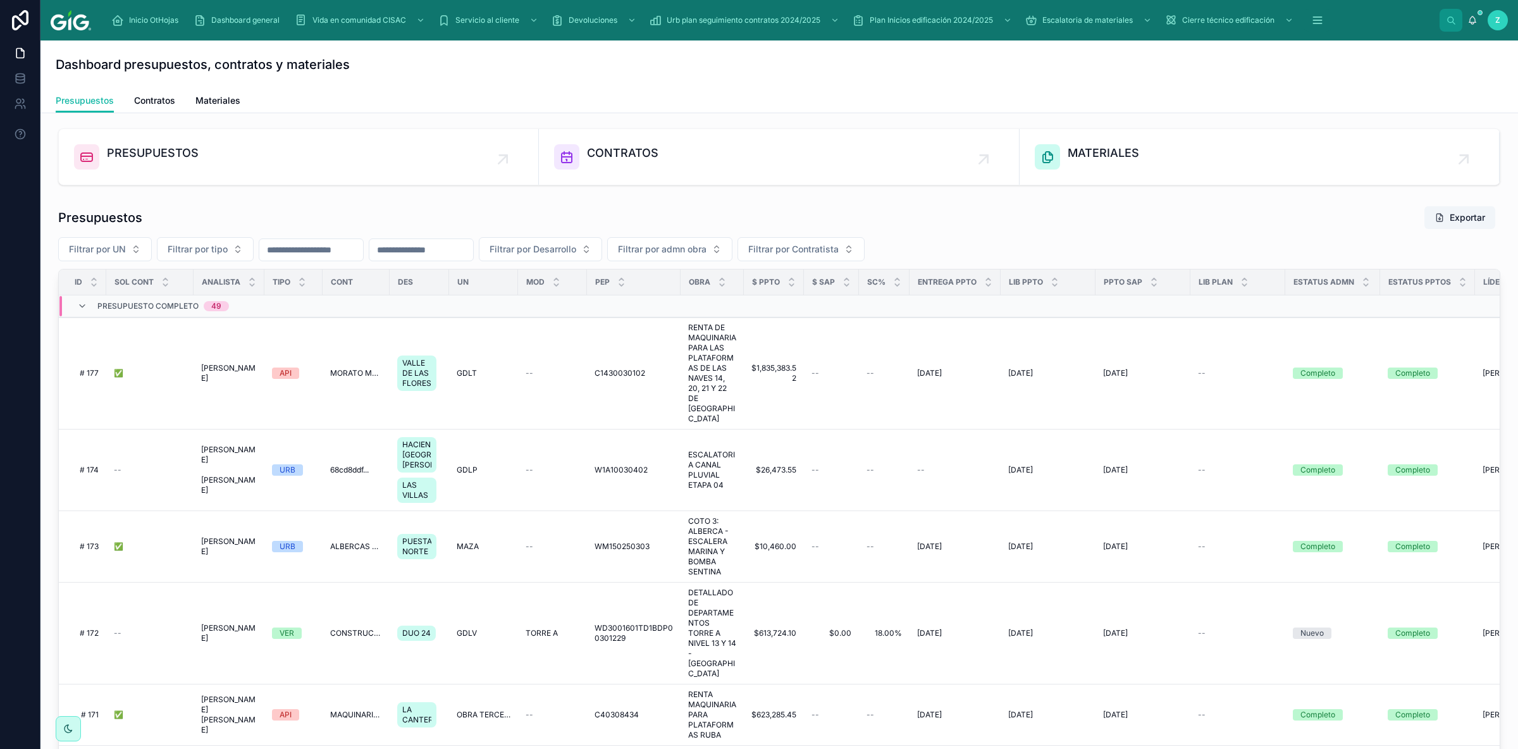
click at [123, 304] on span "Presupuesto Completo" at bounding box center [147, 306] width 101 height 10
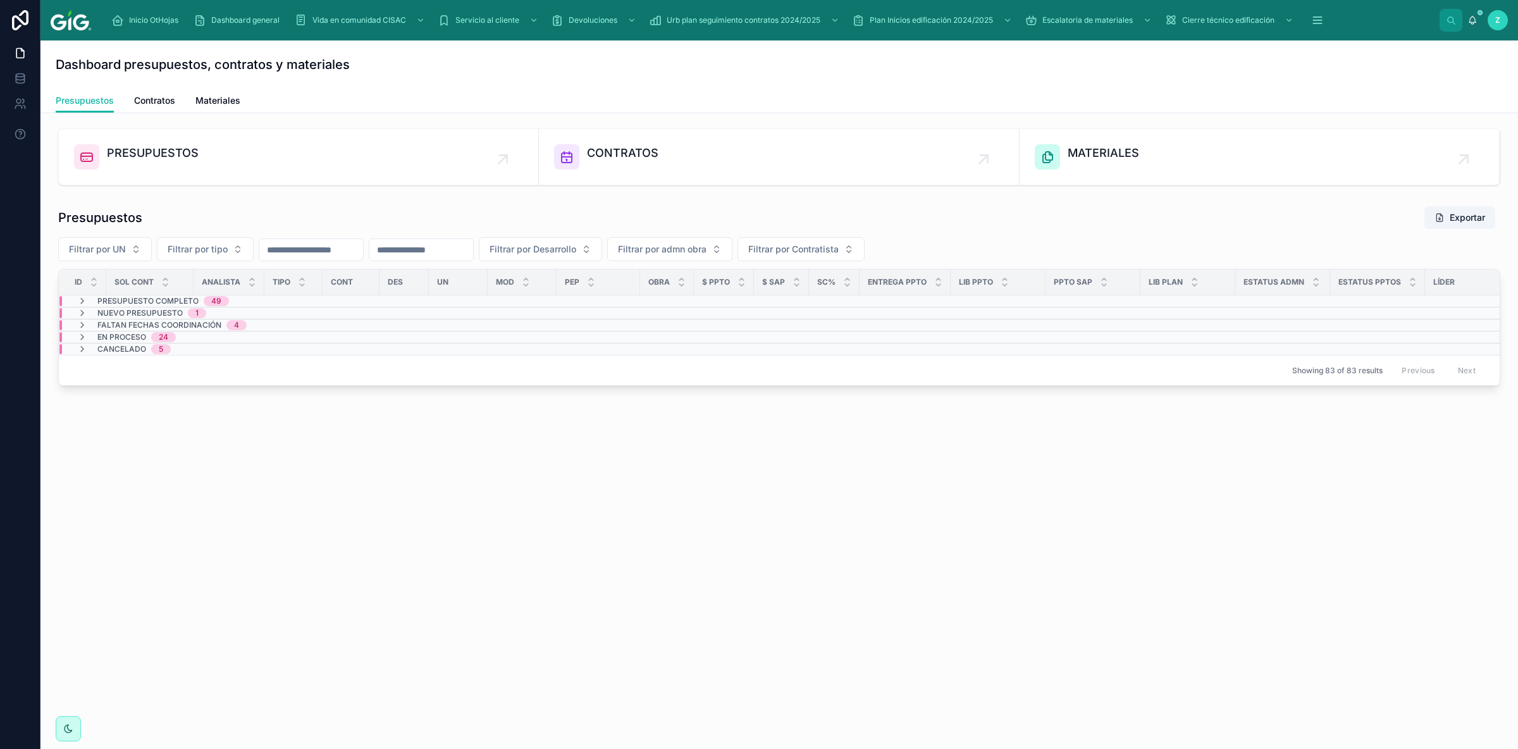
click at [144, 312] on span "Nuevo presupuesto" at bounding box center [139, 313] width 85 height 10
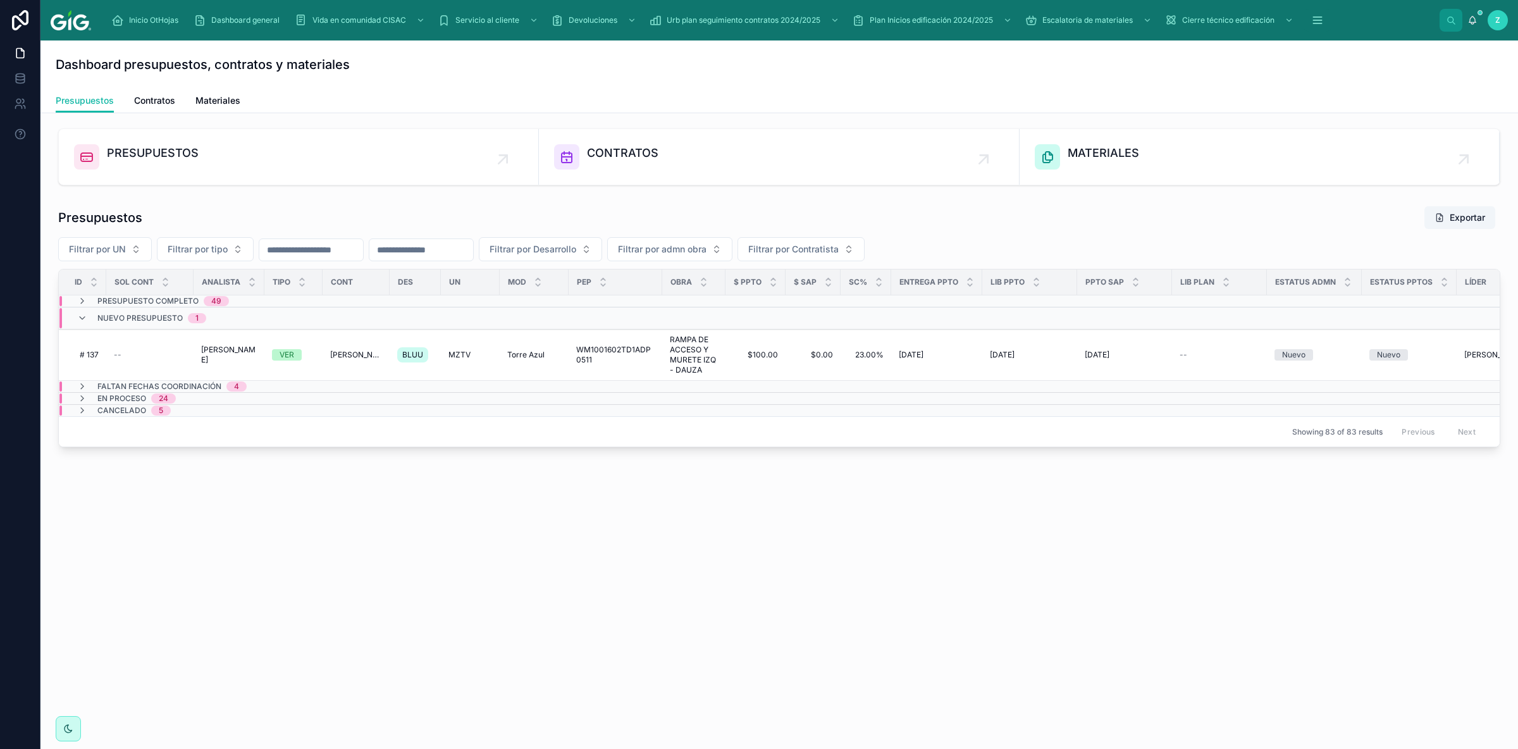
click at [142, 318] on span "Nuevo presupuesto" at bounding box center [139, 318] width 85 height 10
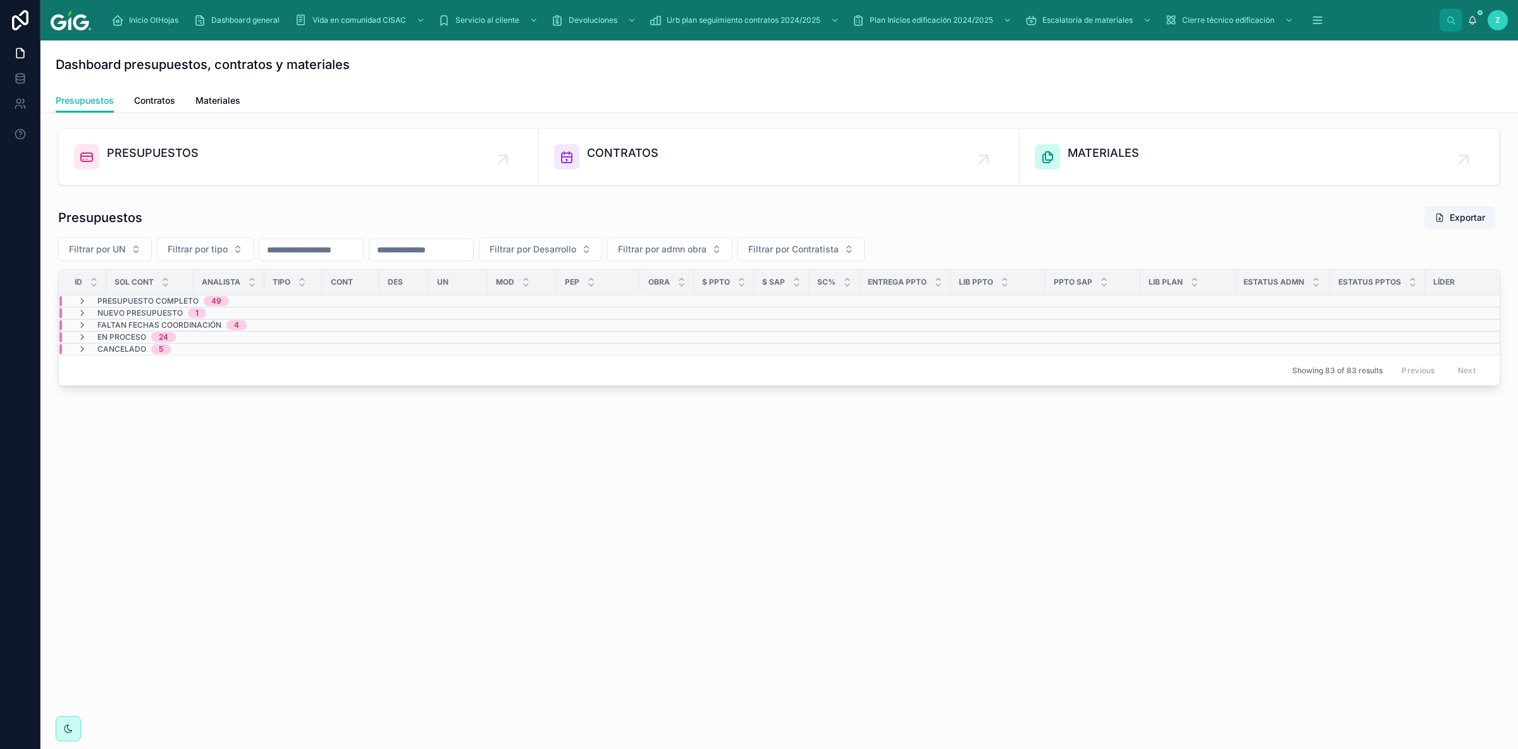
click at [149, 301] on span "Presupuesto Completo" at bounding box center [147, 301] width 101 height 10
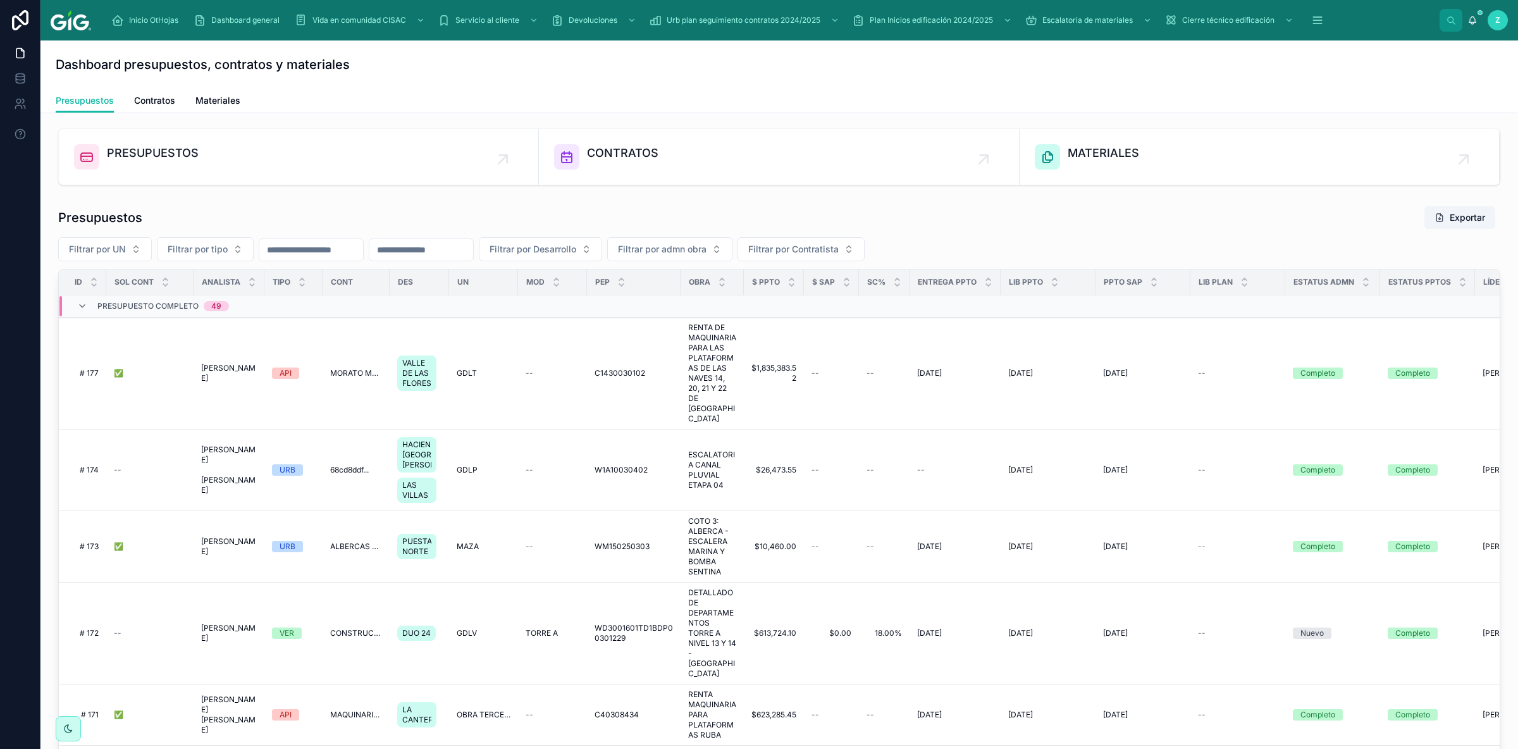
click at [170, 309] on span "Presupuesto Completo" at bounding box center [147, 306] width 101 height 10
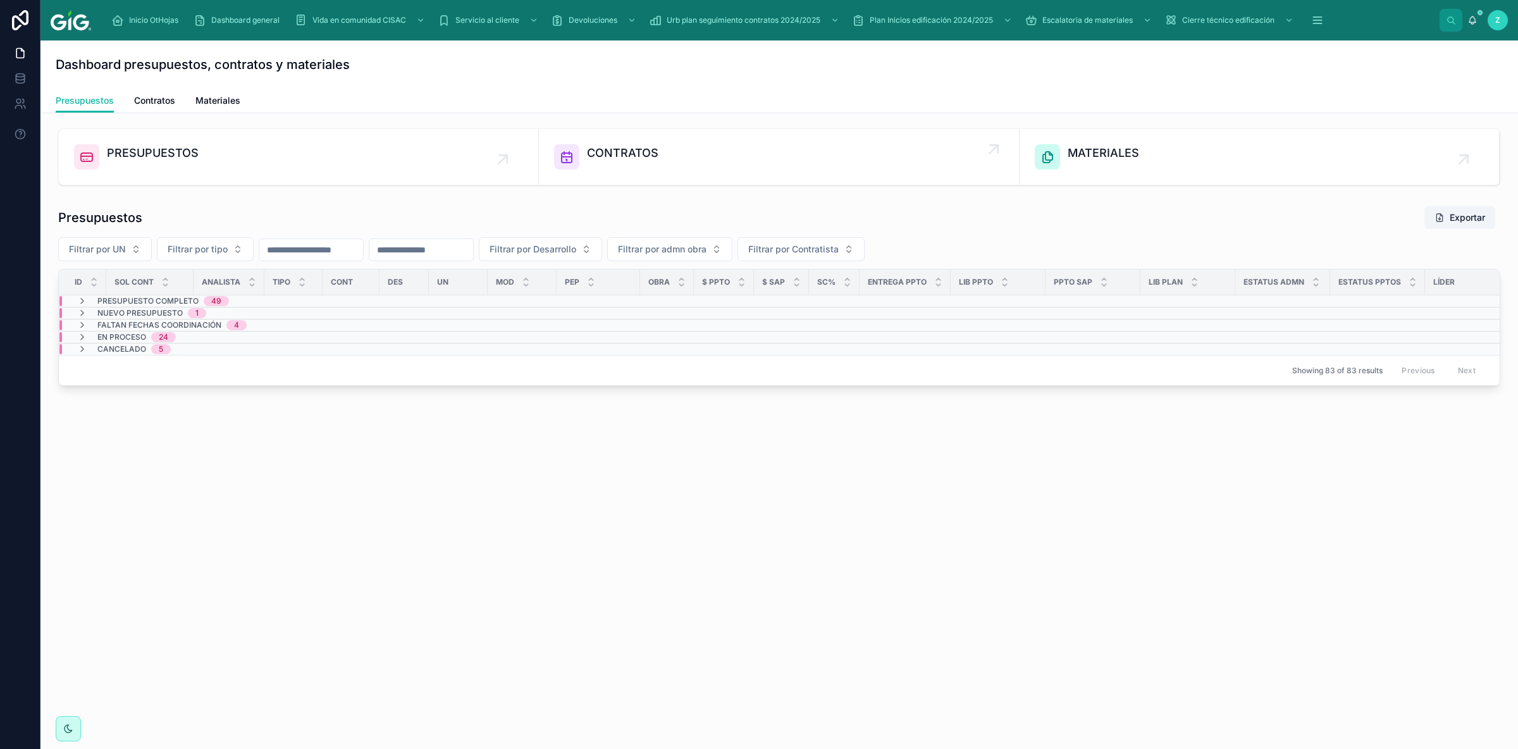
click at [630, 175] on link "CONTRATOS" at bounding box center [779, 157] width 480 height 56
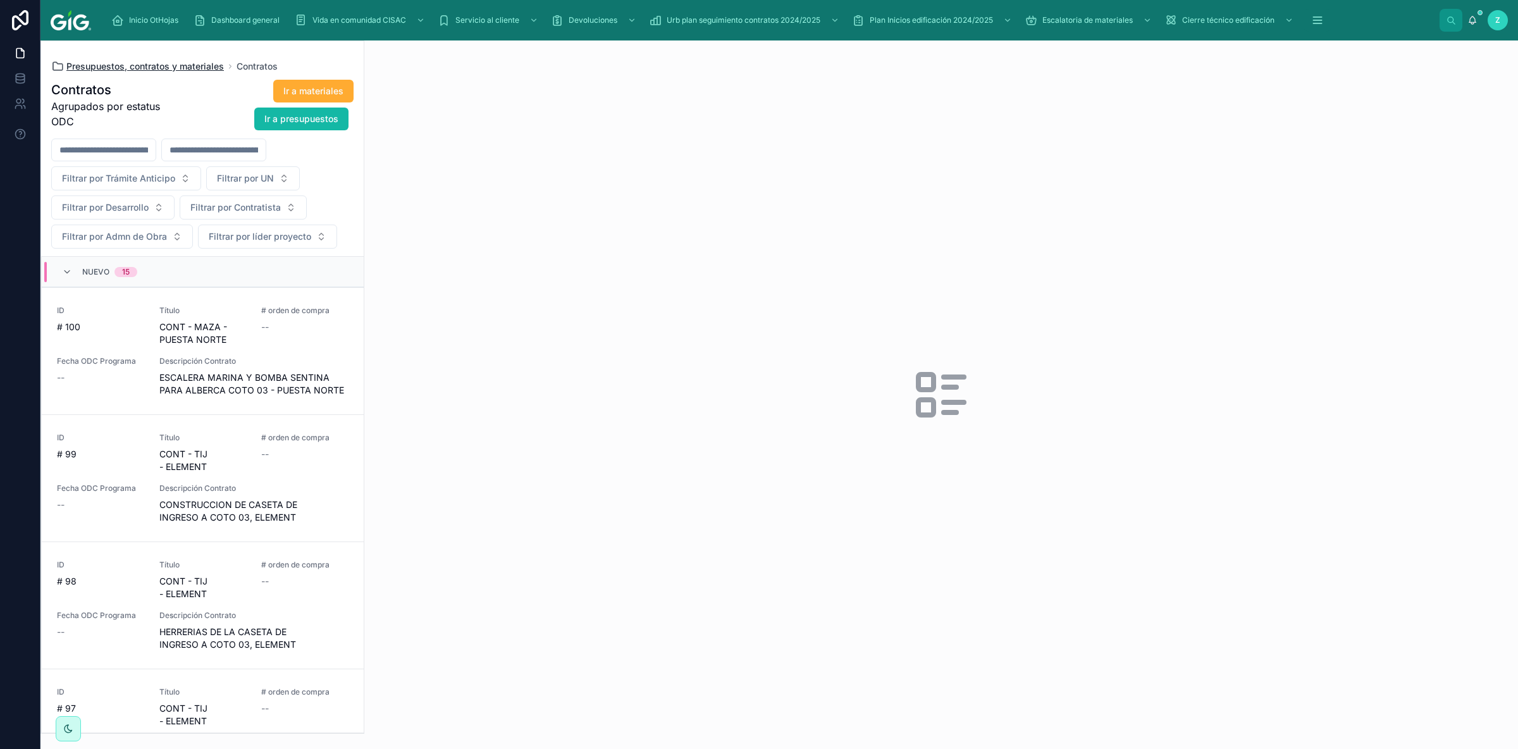
click at [184, 66] on span "Presupuestos, contratos y materiales" at bounding box center [144, 66] width 157 height 13
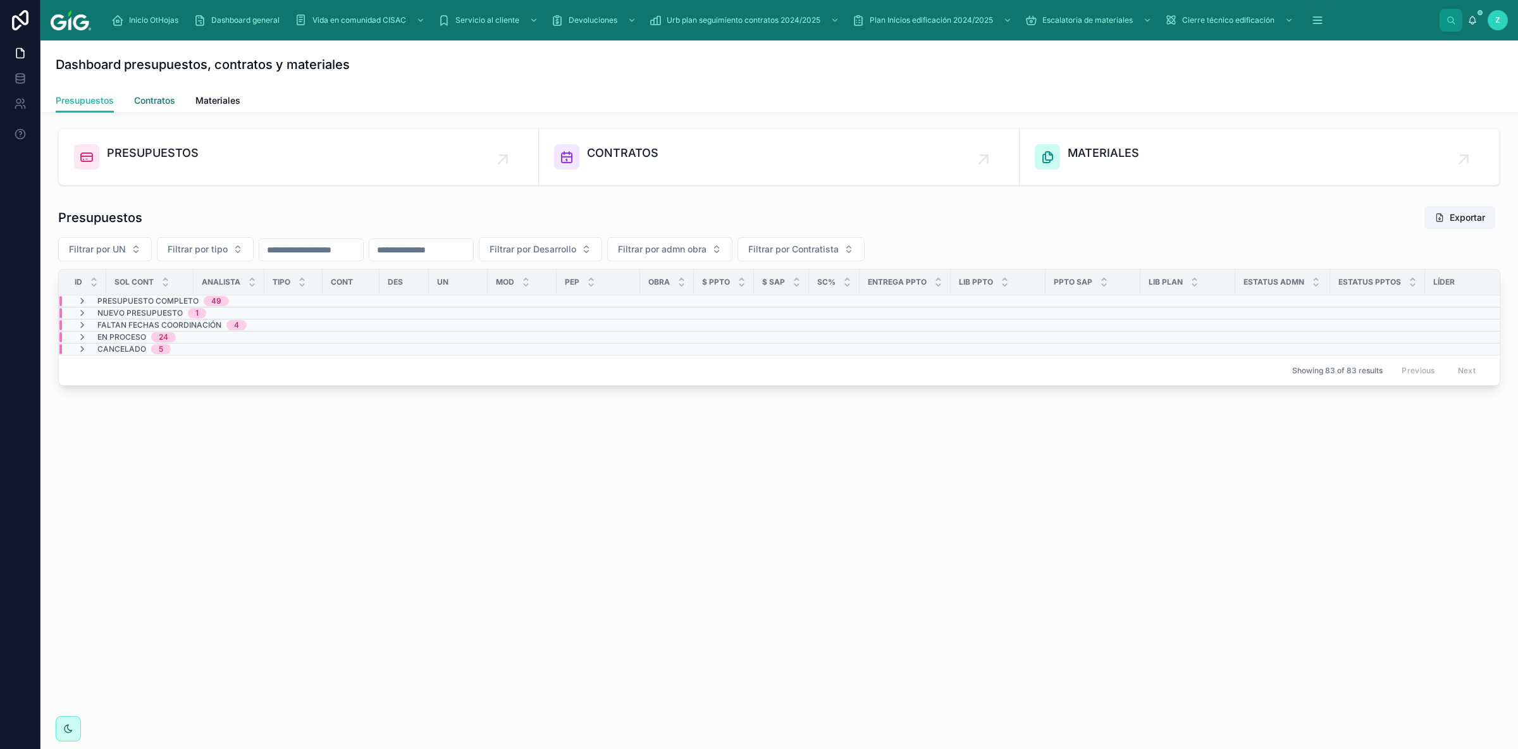
click at [157, 99] on span "Contratos" at bounding box center [154, 100] width 41 height 13
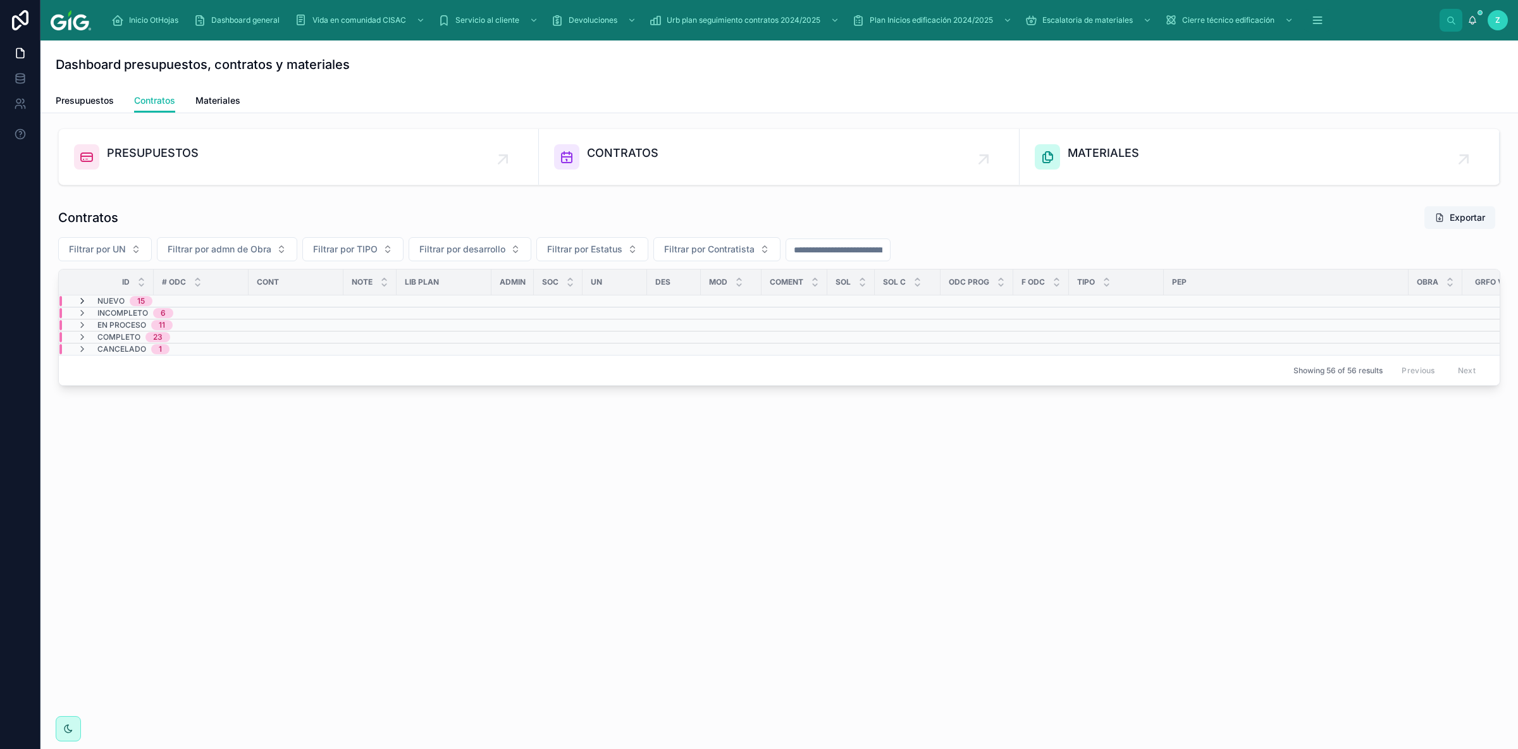
click at [80, 303] on icon at bounding box center [82, 301] width 10 height 10
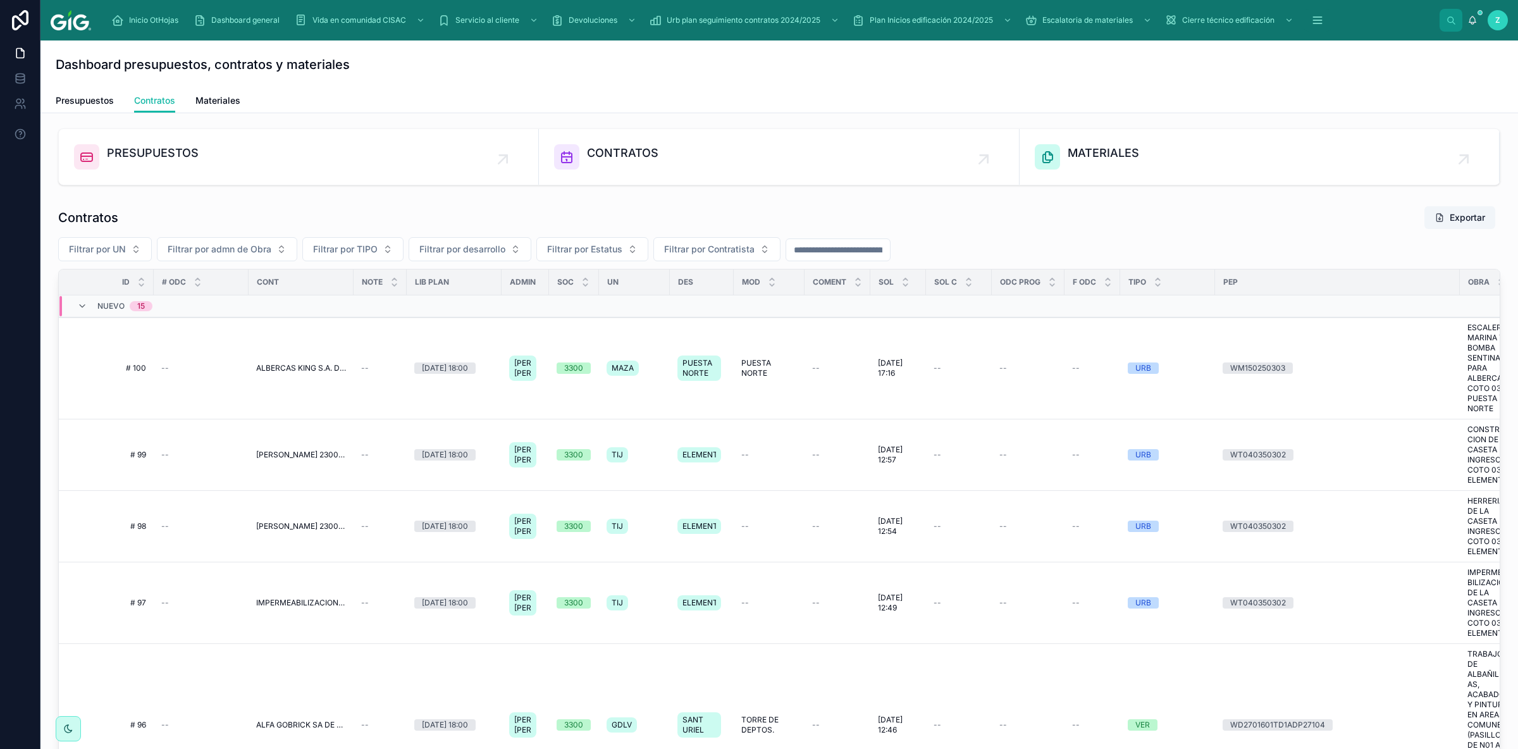
click at [95, 311] on div "Nuevo 15" at bounding box center [114, 306] width 75 height 20
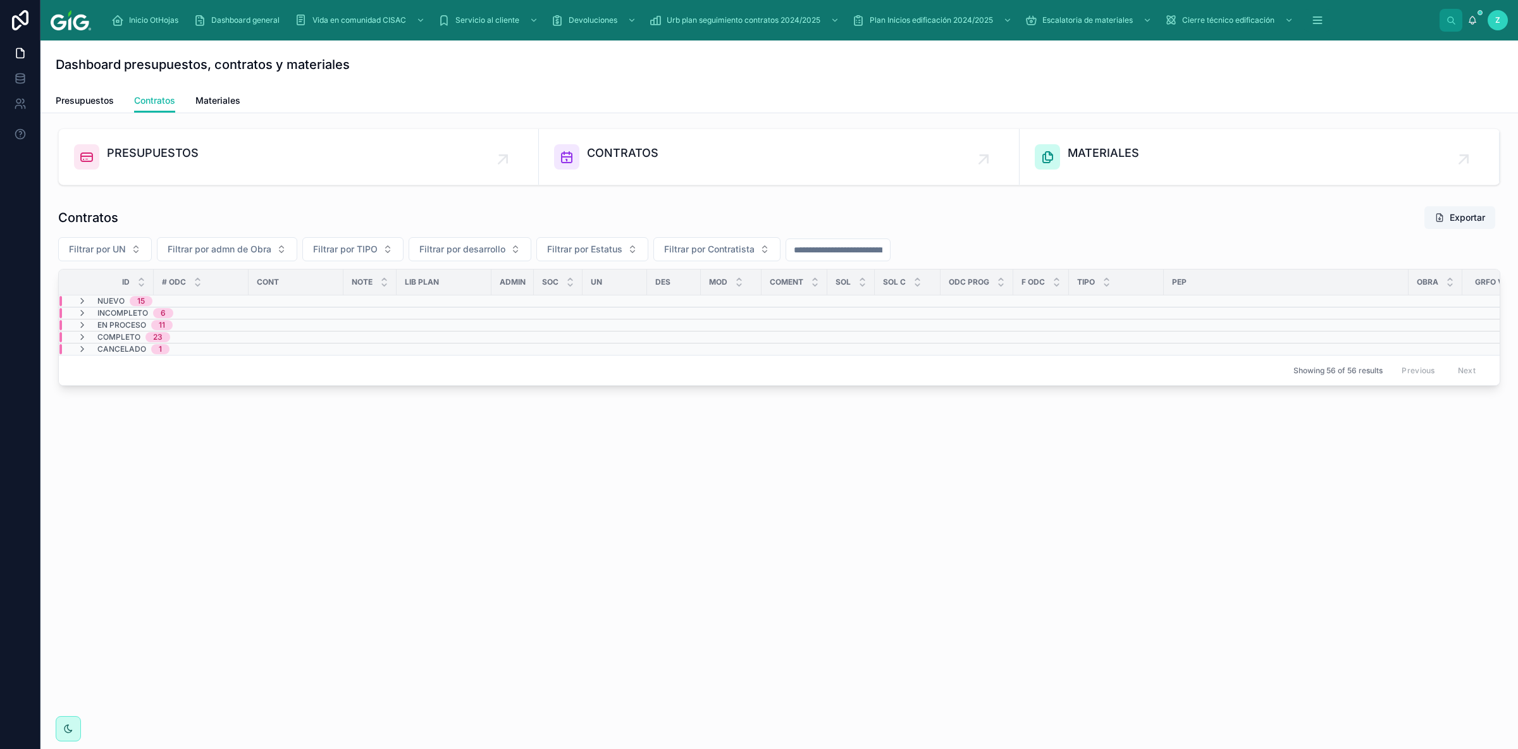
click at [114, 300] on span "Nuevo" at bounding box center [110, 301] width 27 height 10
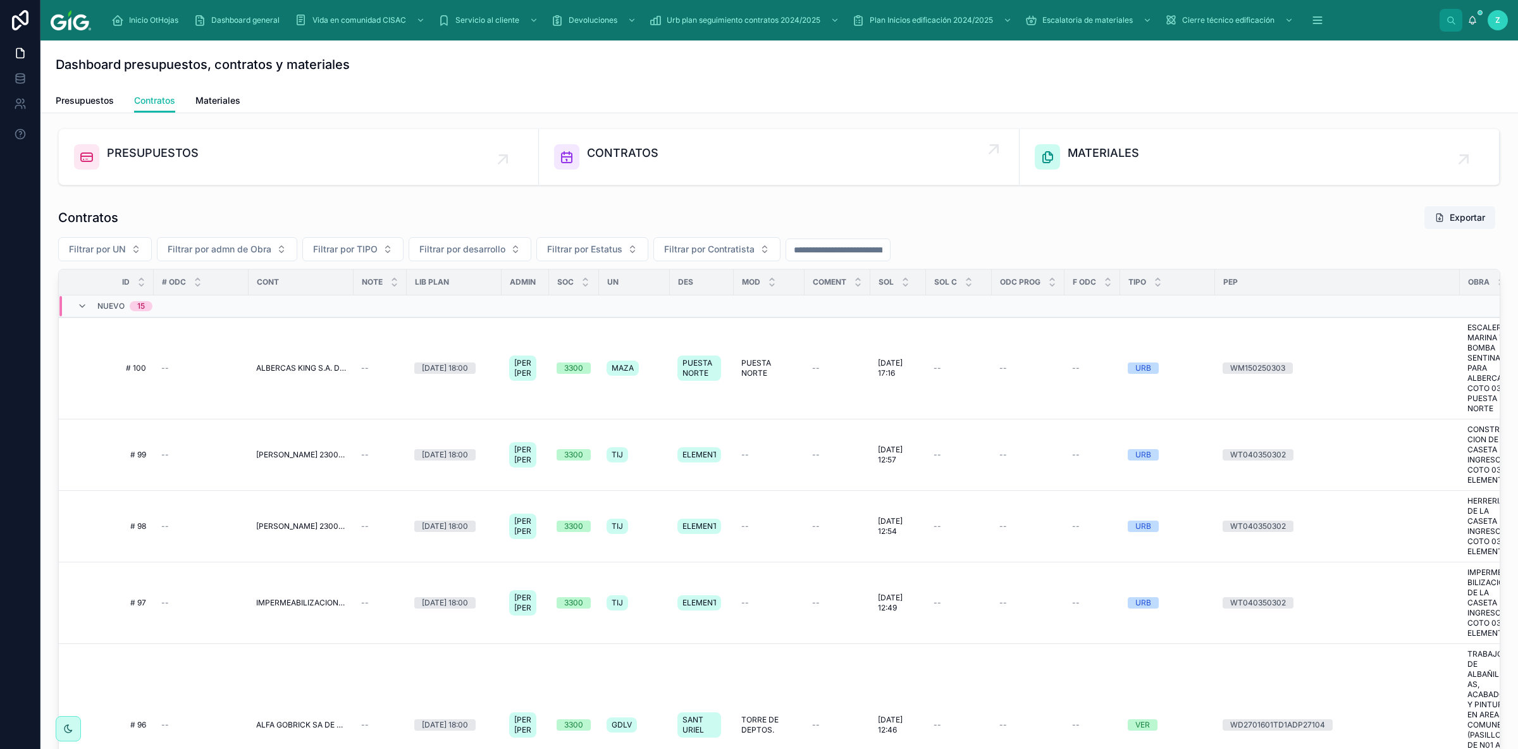
click at [619, 164] on div "CONTRATOS" at bounding box center [622, 156] width 71 height 25
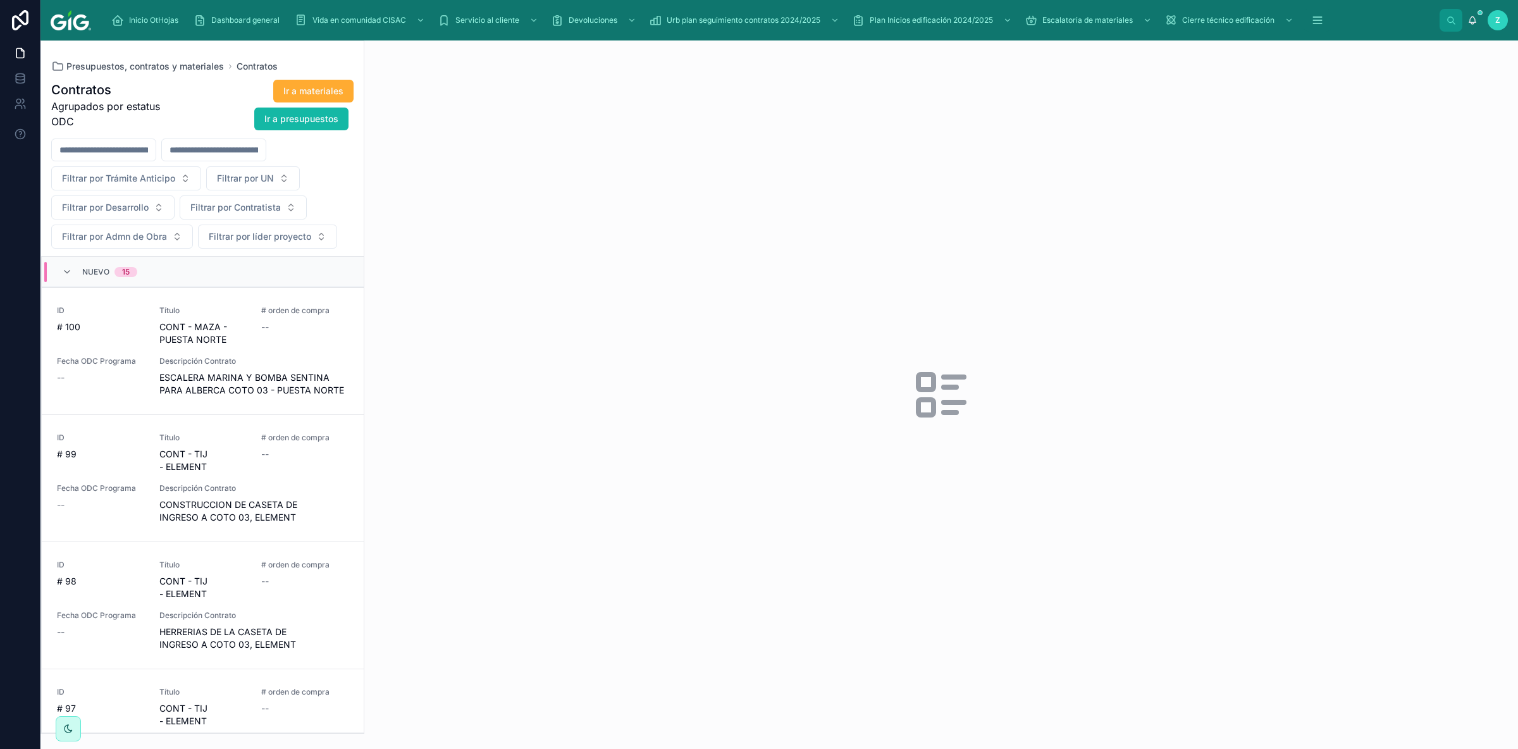
click at [187, 110] on div "Ir a materiales Ir a presupuestos" at bounding box center [264, 105] width 179 height 52
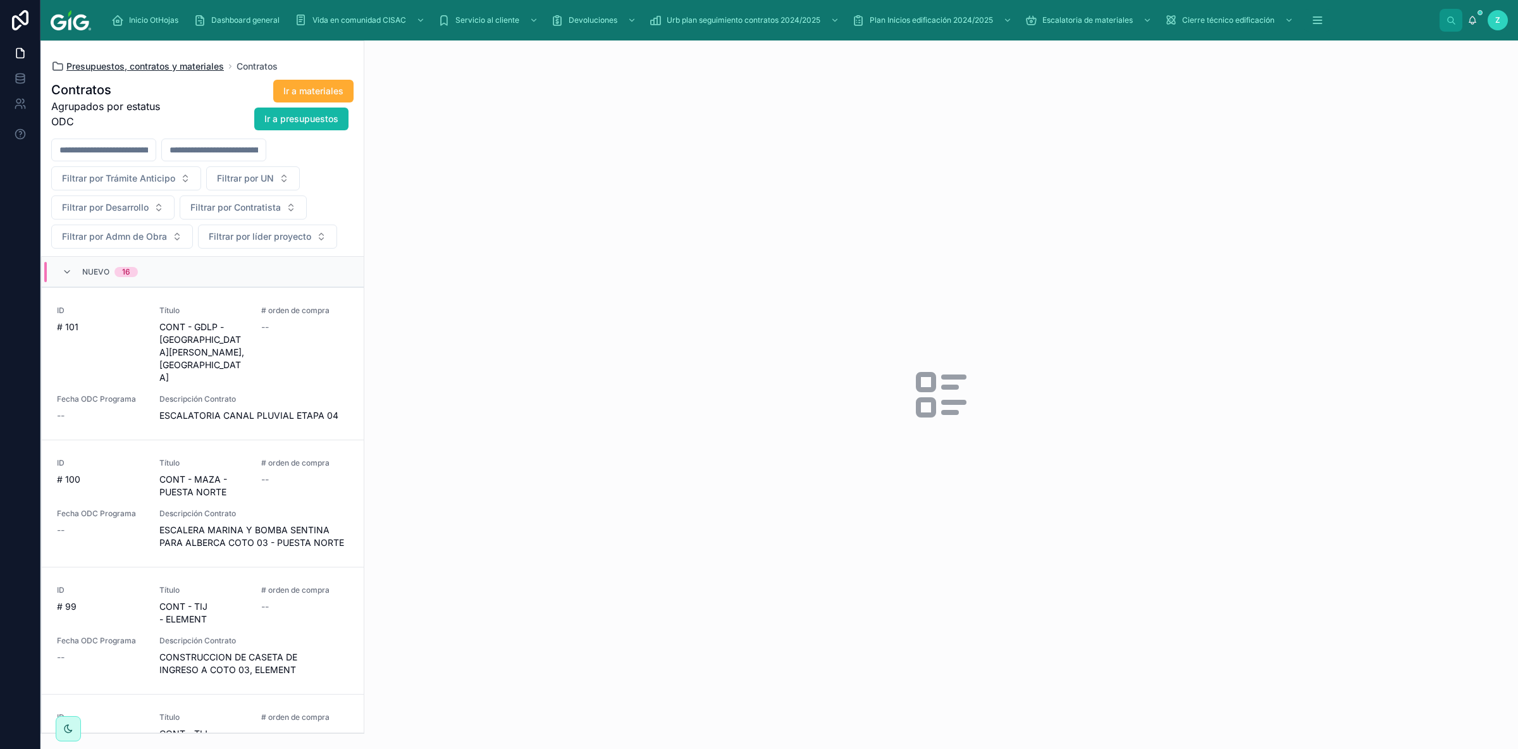
click at [174, 66] on span "Presupuestos, contratos y materiales" at bounding box center [144, 66] width 157 height 13
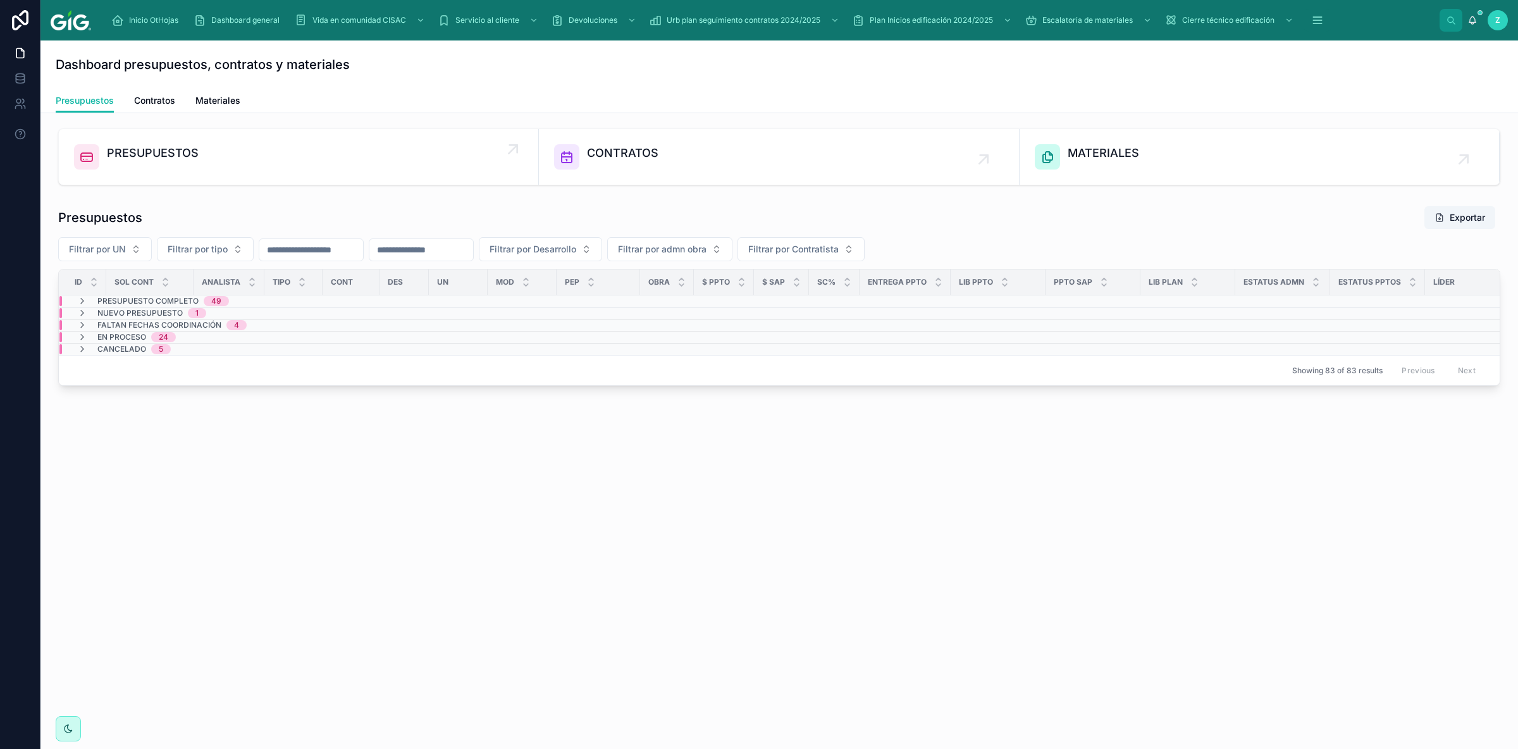
click at [120, 157] on span "PRESUPUESTOS" at bounding box center [153, 153] width 92 height 18
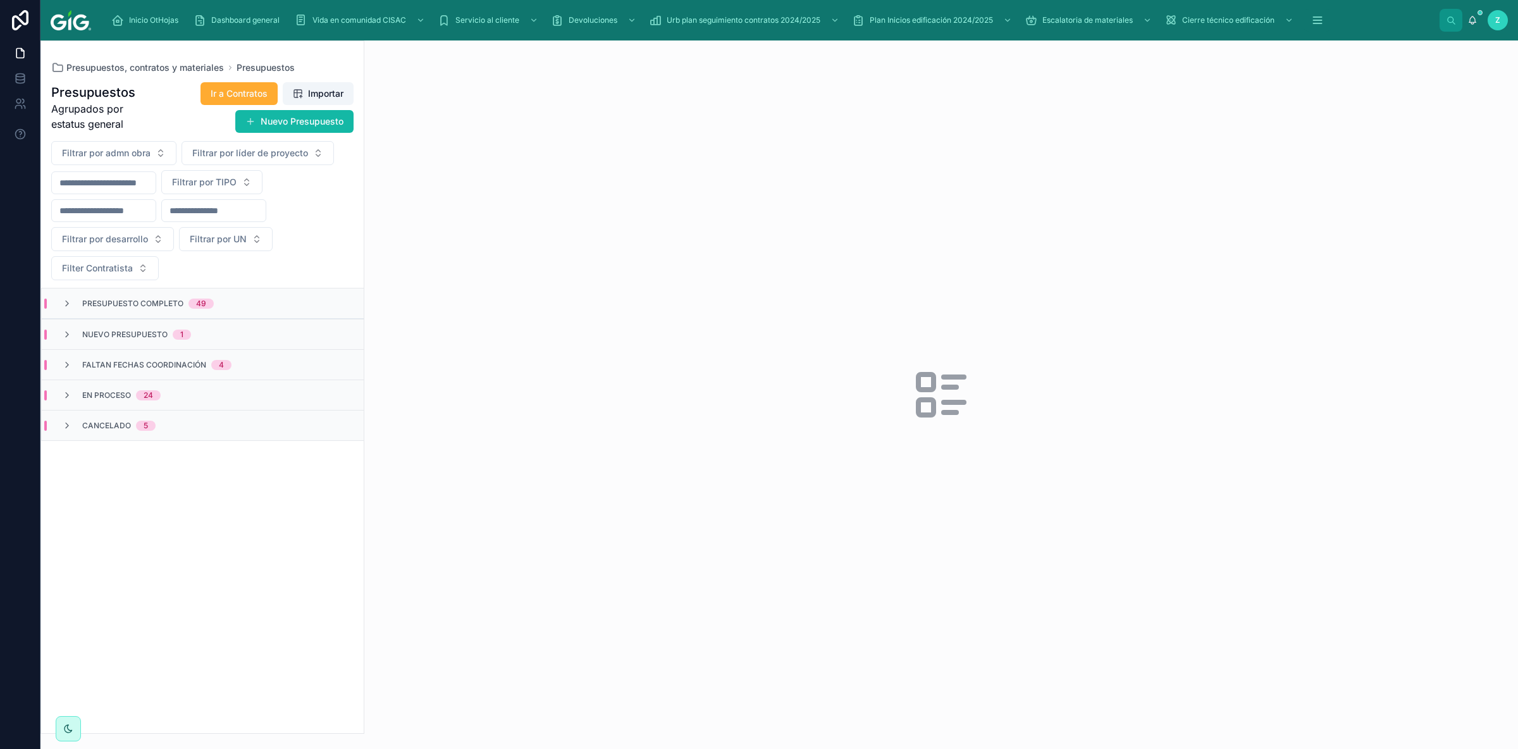
click at [106, 299] on div "Presupuesto Completo 49" at bounding box center [203, 303] width 322 height 30
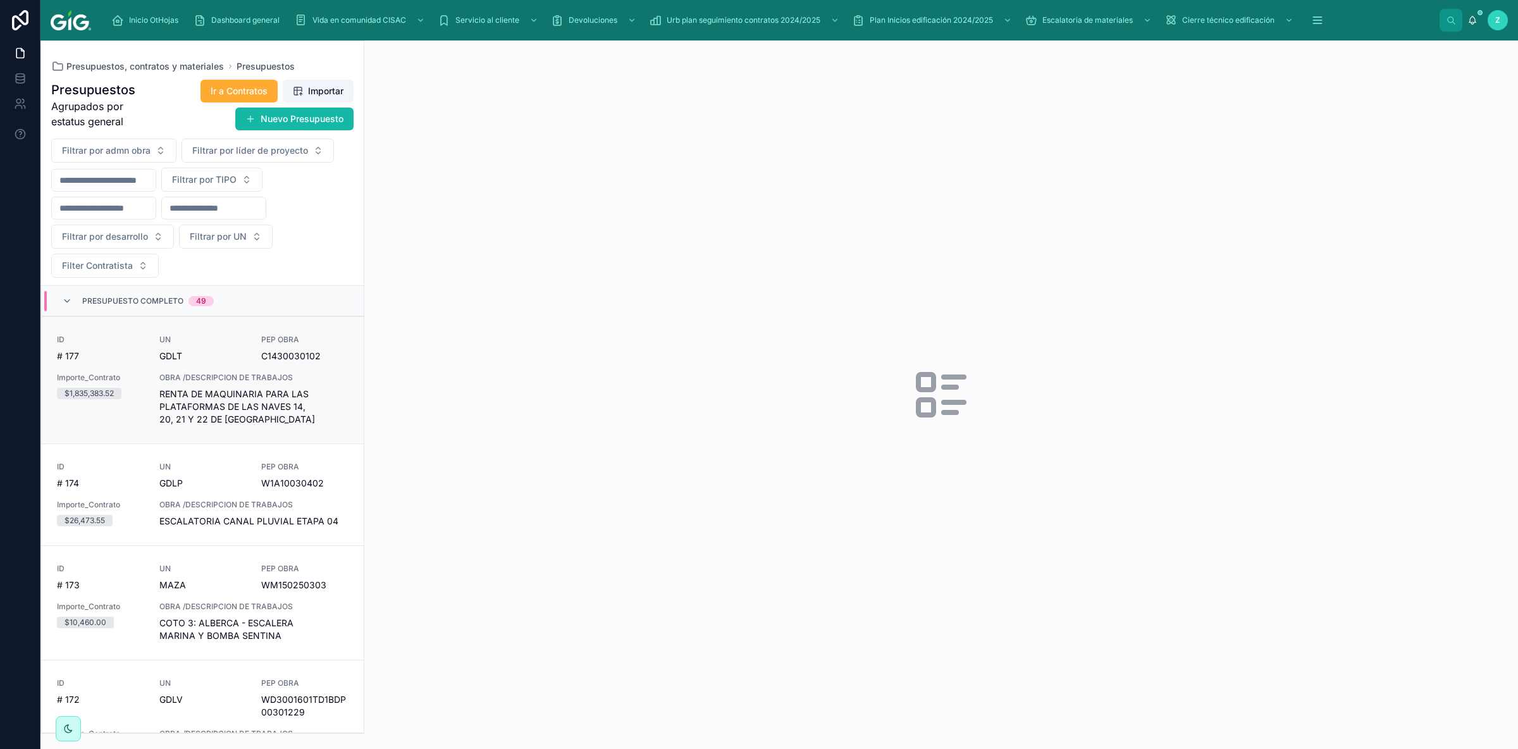
click at [249, 358] on div "ID # 177 UN [PERSON_NAME] PEP OBRA C1430030102 Importe_Contrato $1,835,383.52 O…" at bounding box center [203, 380] width 292 height 91
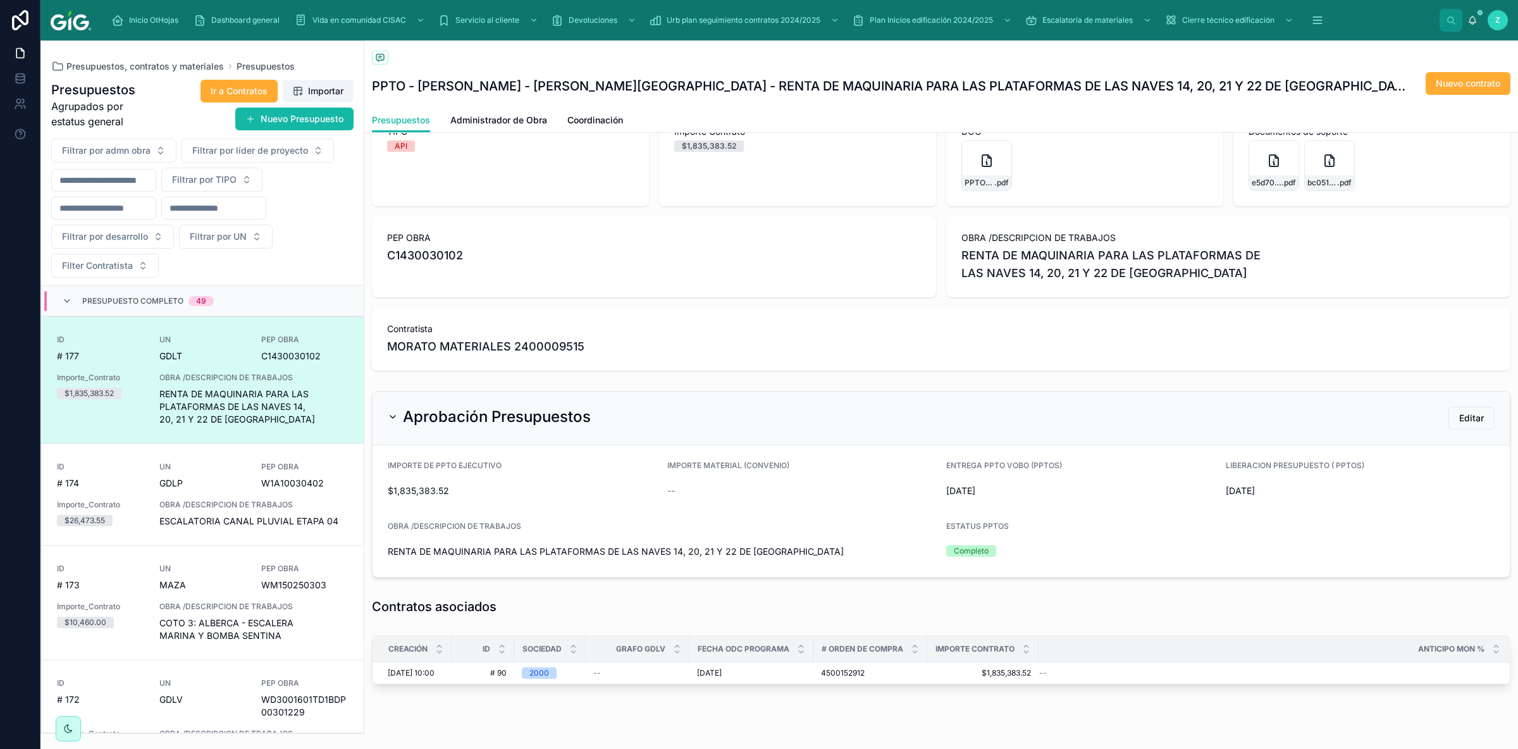
scroll to position [66, 0]
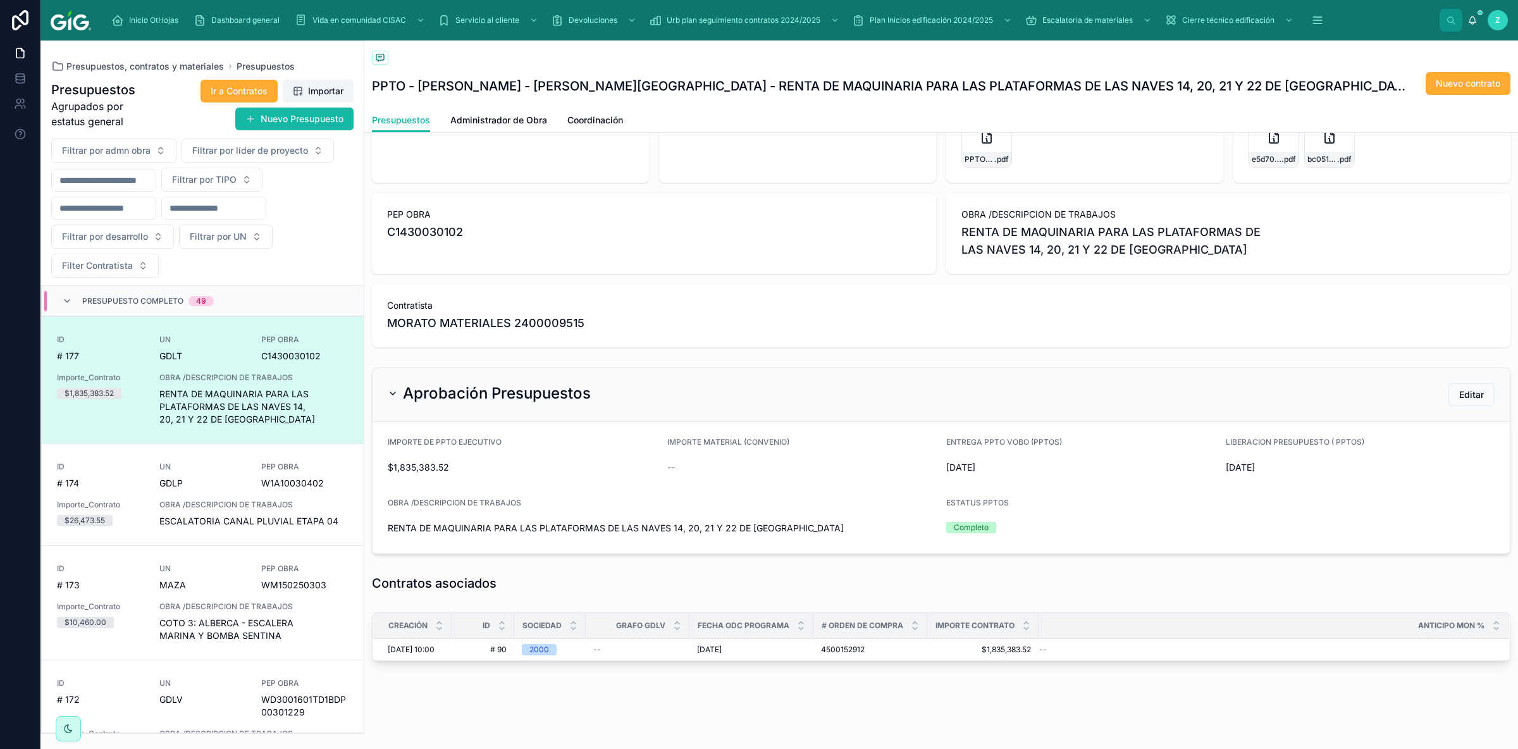
click at [1123, 688] on div "Presupuestos PPTO - [PERSON_NAME] - [PERSON_NAME] DE LAS FLORES - RENTA DE MAQU…" at bounding box center [941, 363] width 1154 height 778
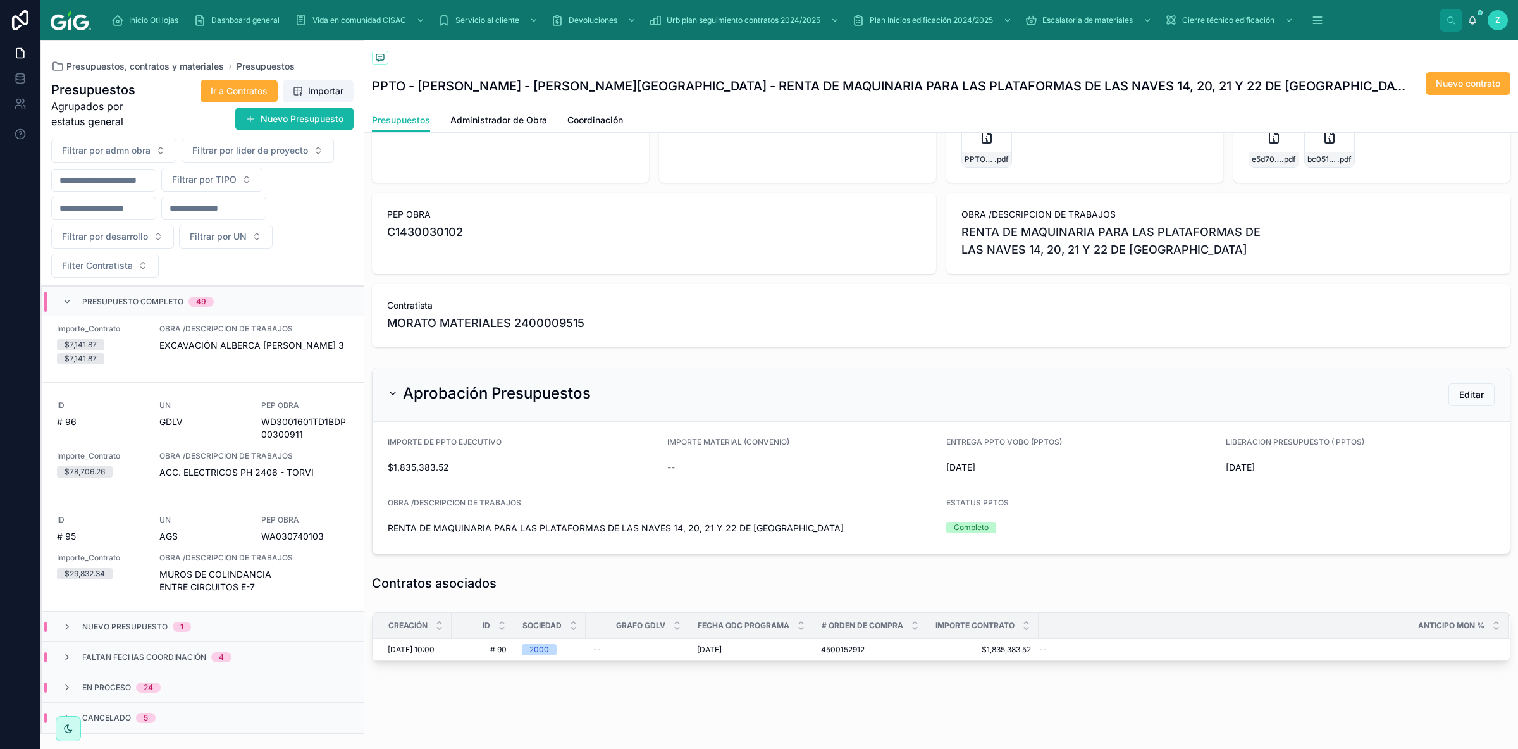
scroll to position [5513, 0]
click at [110, 304] on span "Presupuesto Completo" at bounding box center [132, 302] width 101 height 10
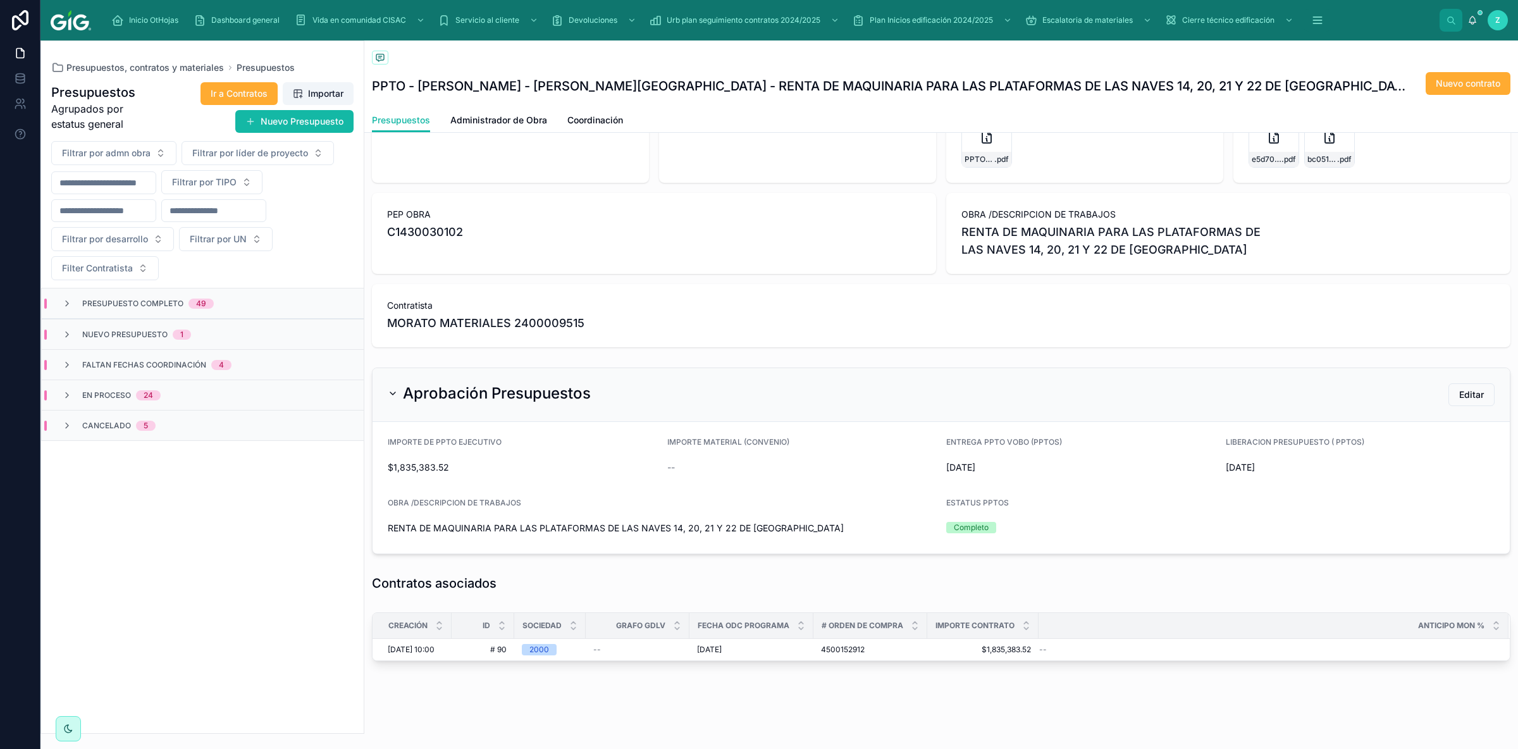
scroll to position [0, 0]
drag, startPoint x: 1169, startPoint y: 707, endPoint x: 176, endPoint y: 91, distance: 1168.5
click at [1169, 706] on div "Presupuestos PPTO - [PERSON_NAME] - [PERSON_NAME] DE LAS FLORES - RENTA DE MAQU…" at bounding box center [941, 363] width 1154 height 778
click at [154, 70] on span "Presupuestos, contratos y materiales" at bounding box center [144, 67] width 157 height 13
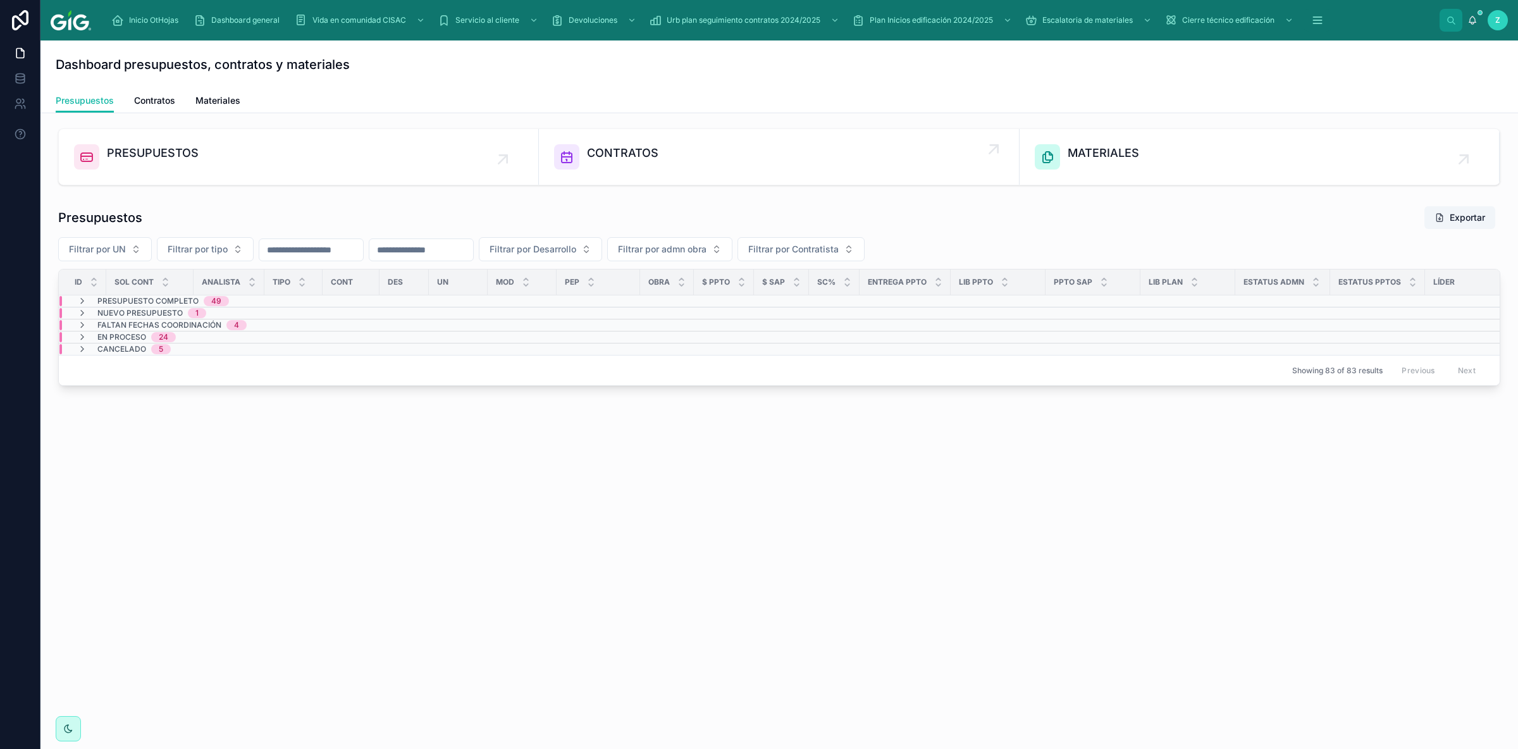
click at [610, 159] on span "CONTRATOS" at bounding box center [622, 153] width 71 height 18
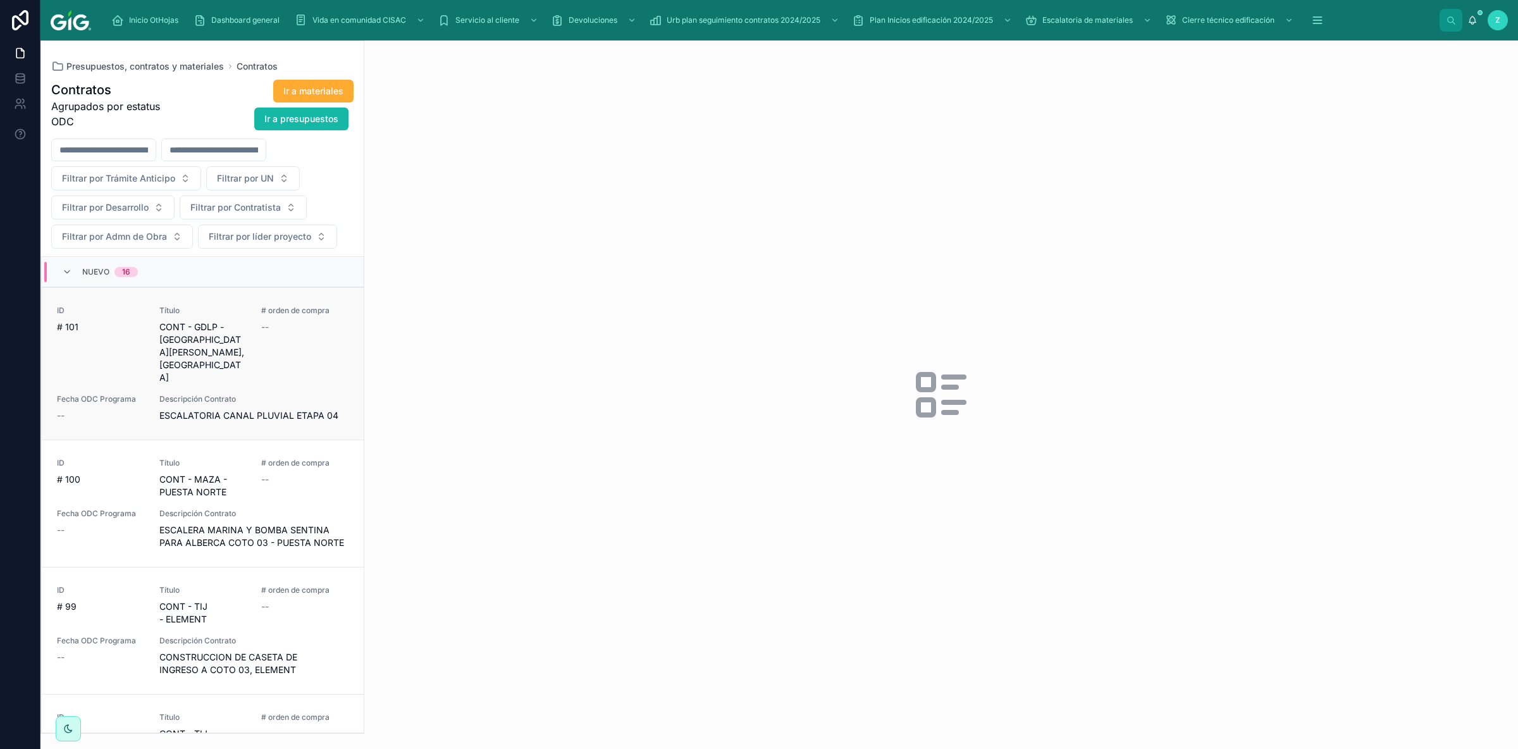
click at [287, 340] on div "# orden de compra --" at bounding box center [304, 344] width 87 height 78
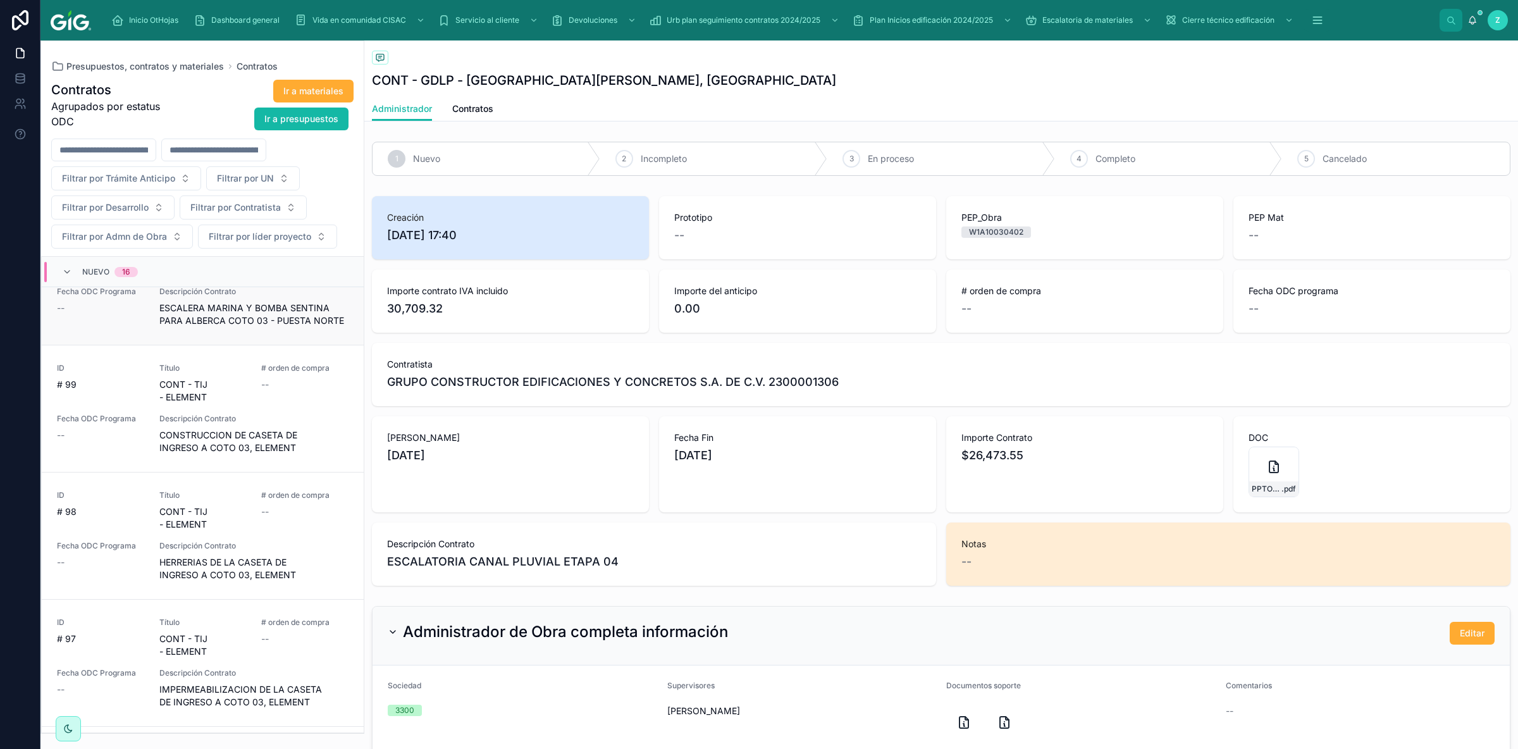
scroll to position [213, 0]
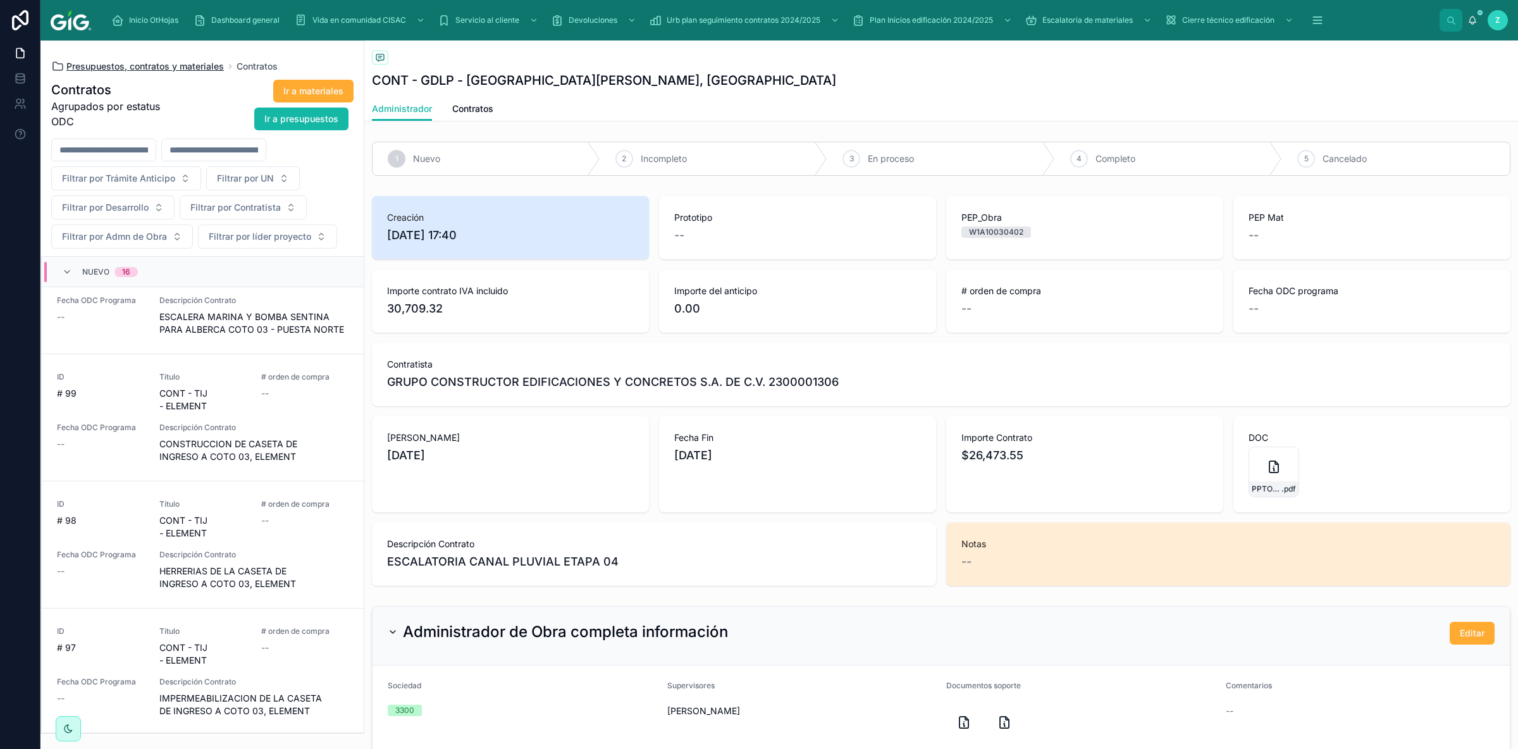
click at [132, 62] on span "Presupuestos, contratos y materiales" at bounding box center [144, 66] width 157 height 13
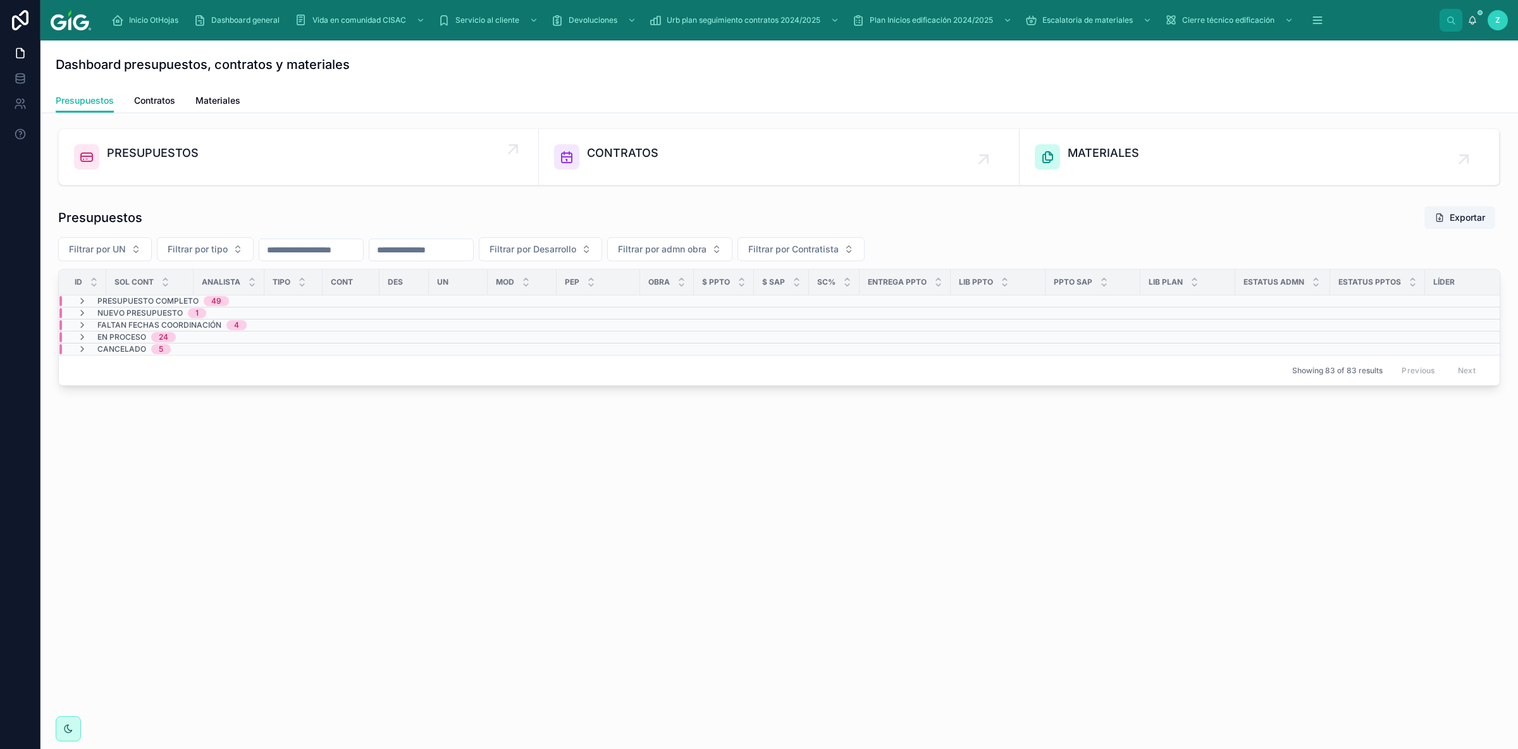
click at [278, 165] on div "PRESUPUESTOS" at bounding box center [298, 156] width 449 height 25
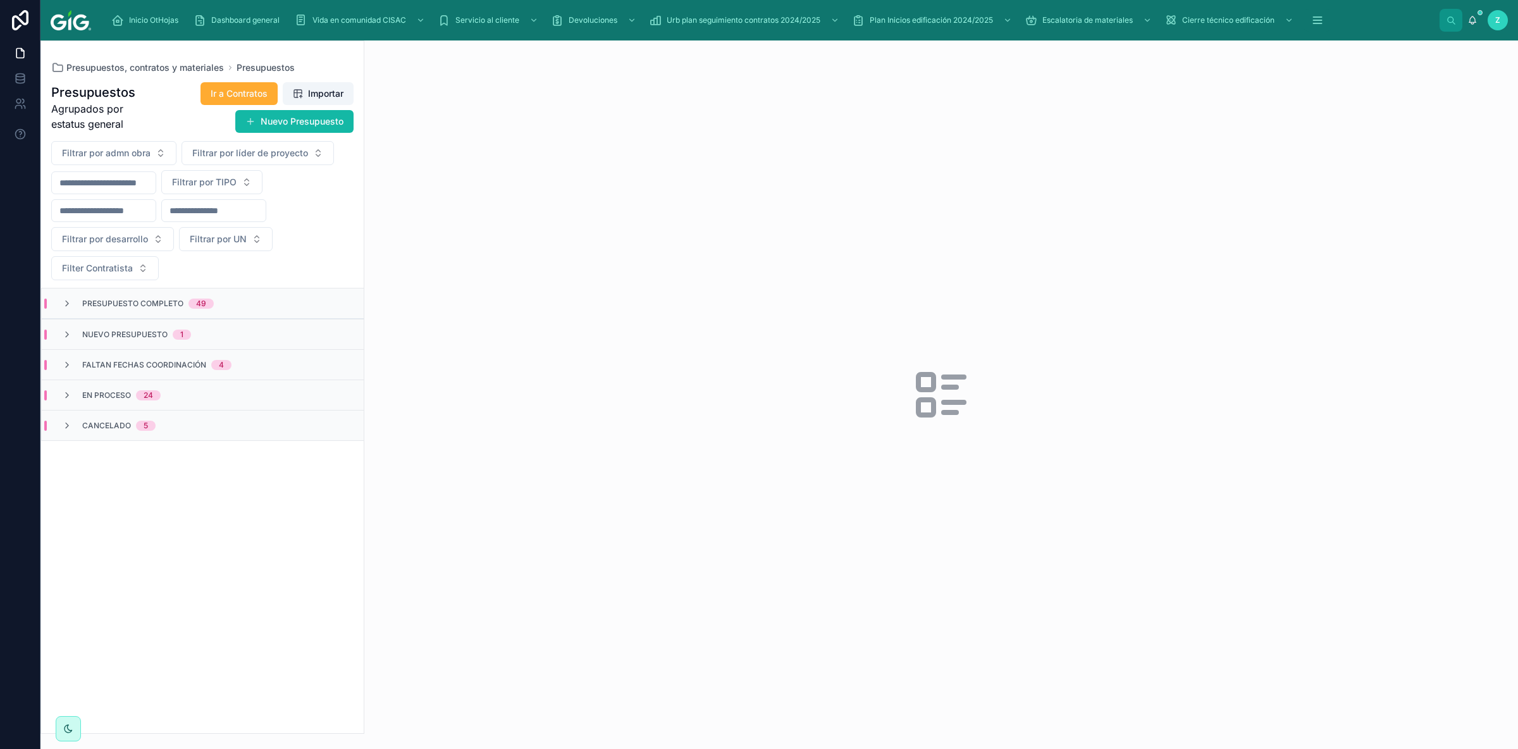
click at [154, 296] on div "Presupuesto Completo 49" at bounding box center [203, 303] width 322 height 30
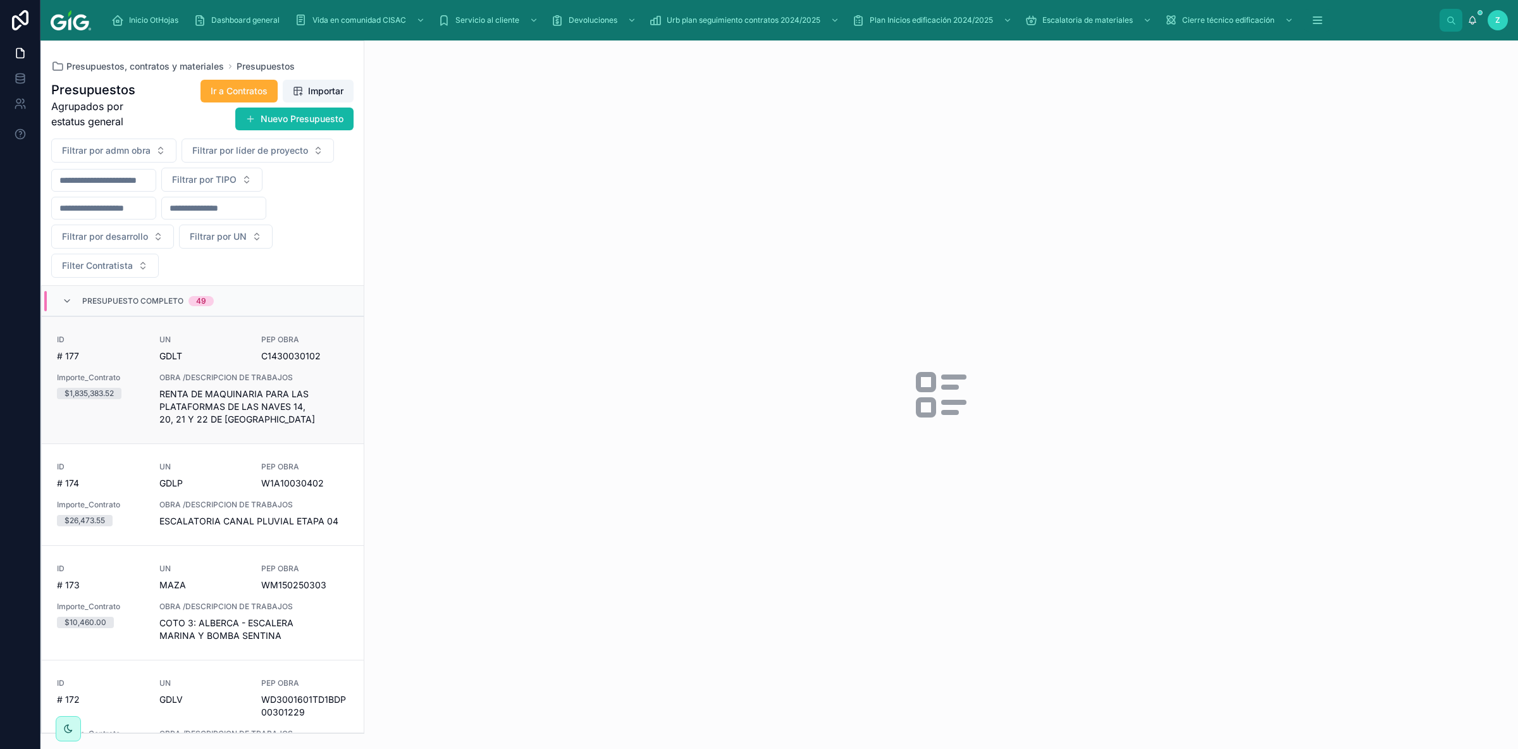
click at [158, 341] on div "ID # 177 UN [PERSON_NAME] PEP OBRA C1430030102 Importe_Contrato $1,835,383.52 O…" at bounding box center [203, 380] width 292 height 91
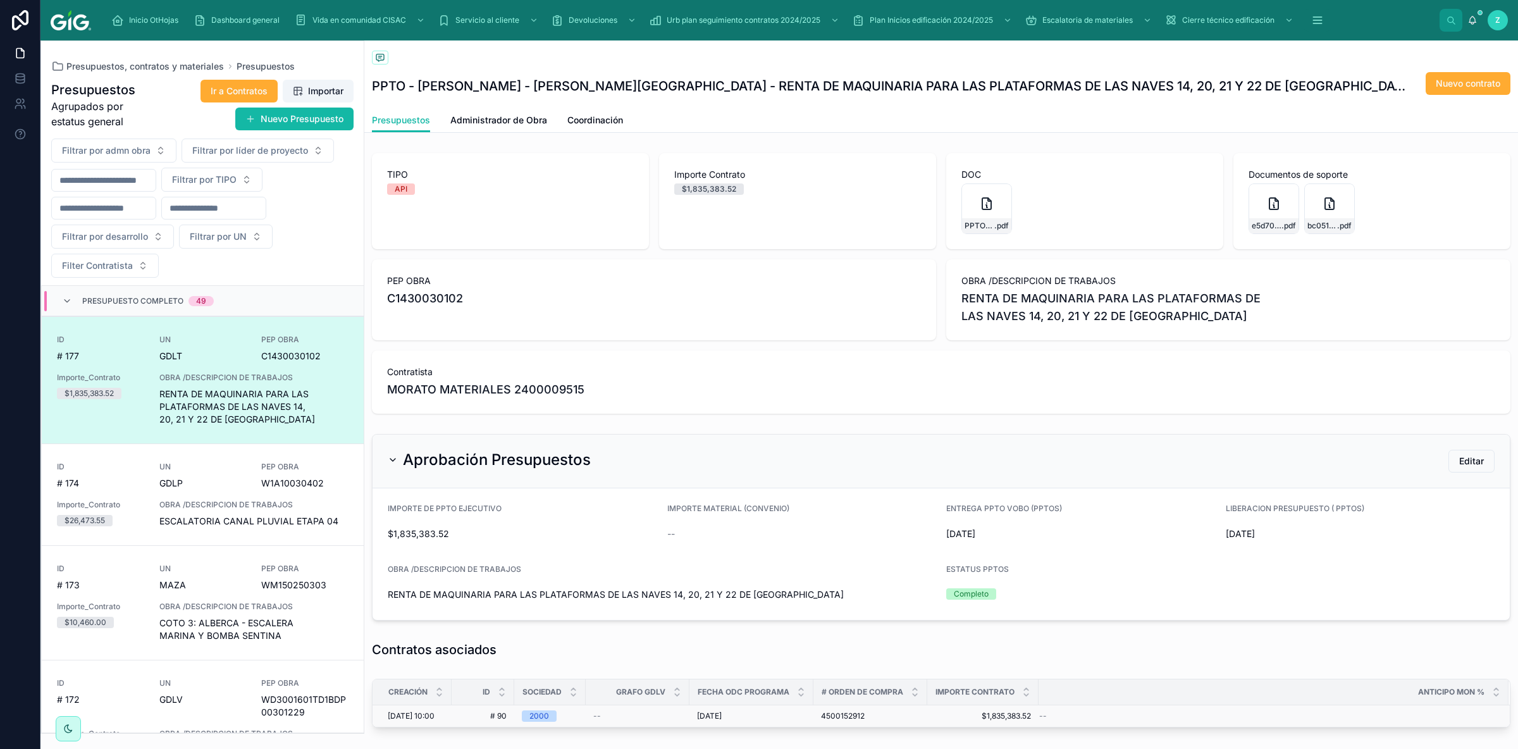
click at [477, 714] on span "# 90" at bounding box center [482, 716] width 47 height 10
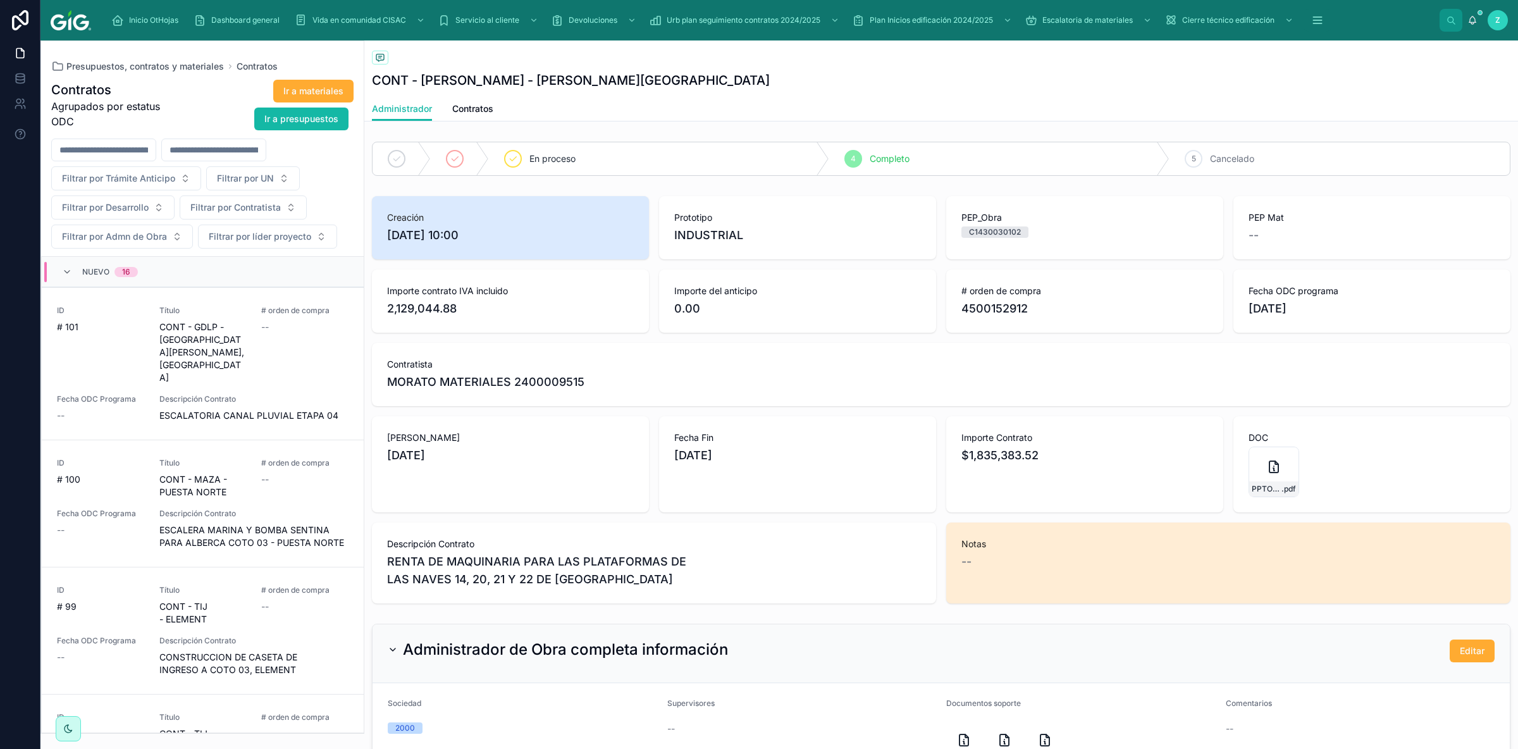
click at [164, 263] on div "Nuevo 16" at bounding box center [203, 272] width 322 height 30
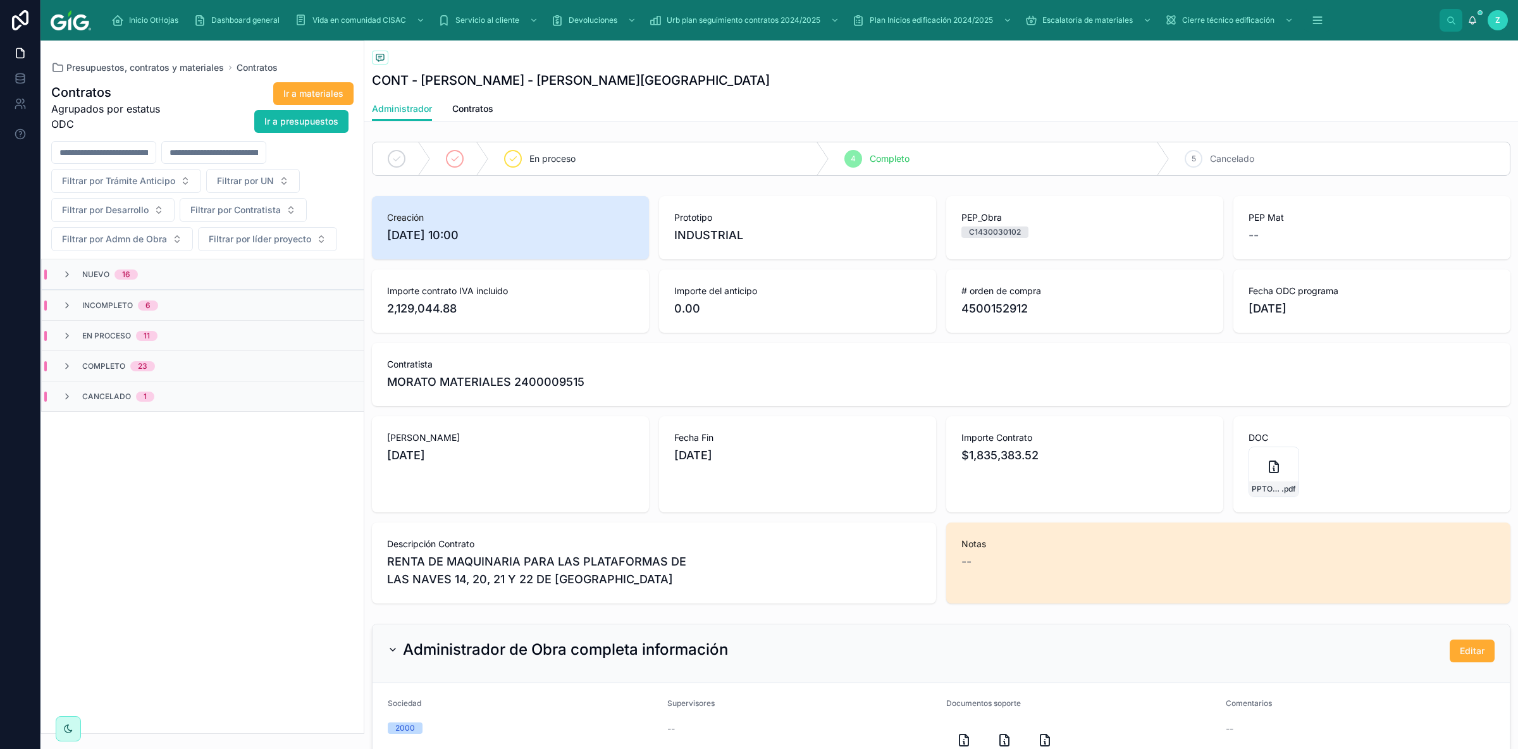
click at [120, 366] on span "Completo" at bounding box center [103, 366] width 43 height 10
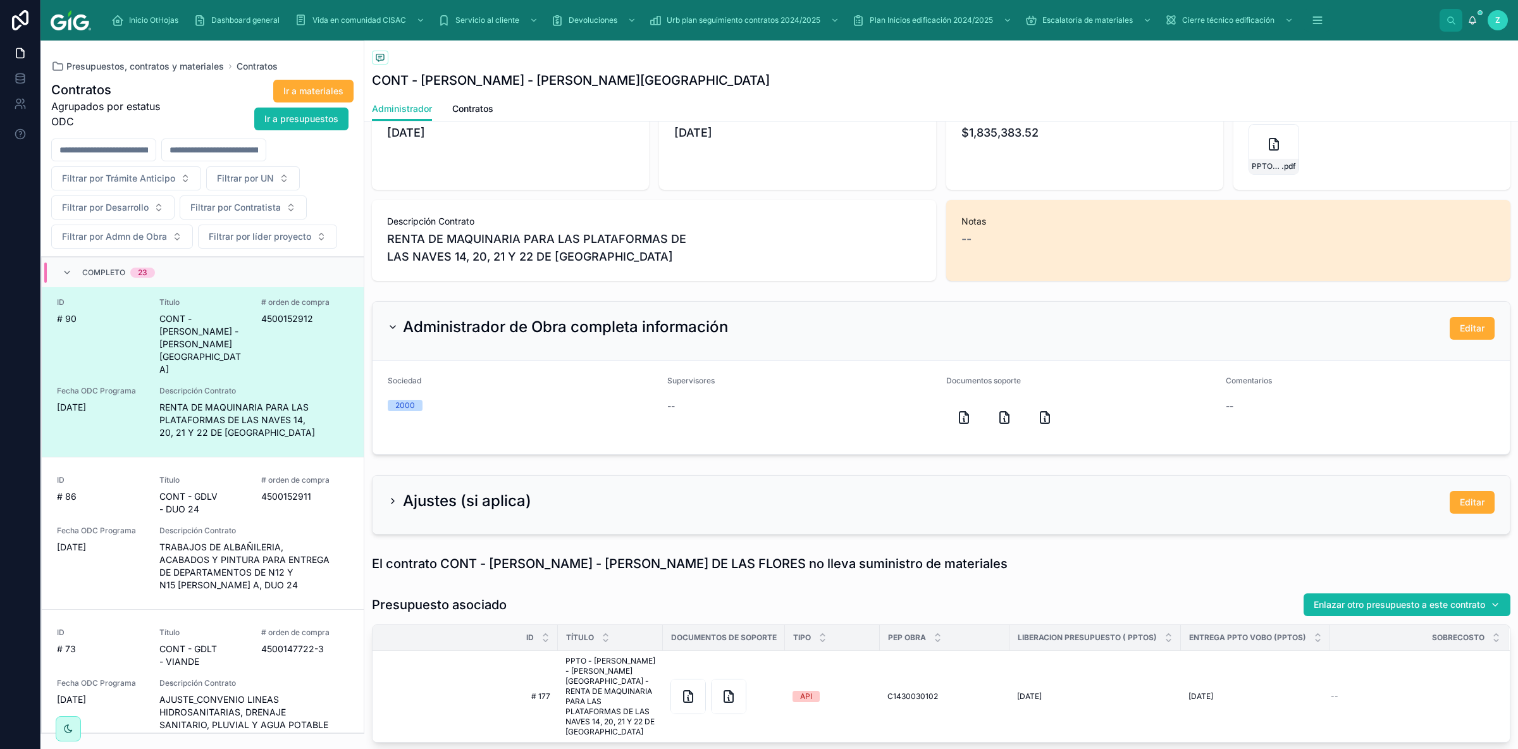
scroll to position [394, 0]
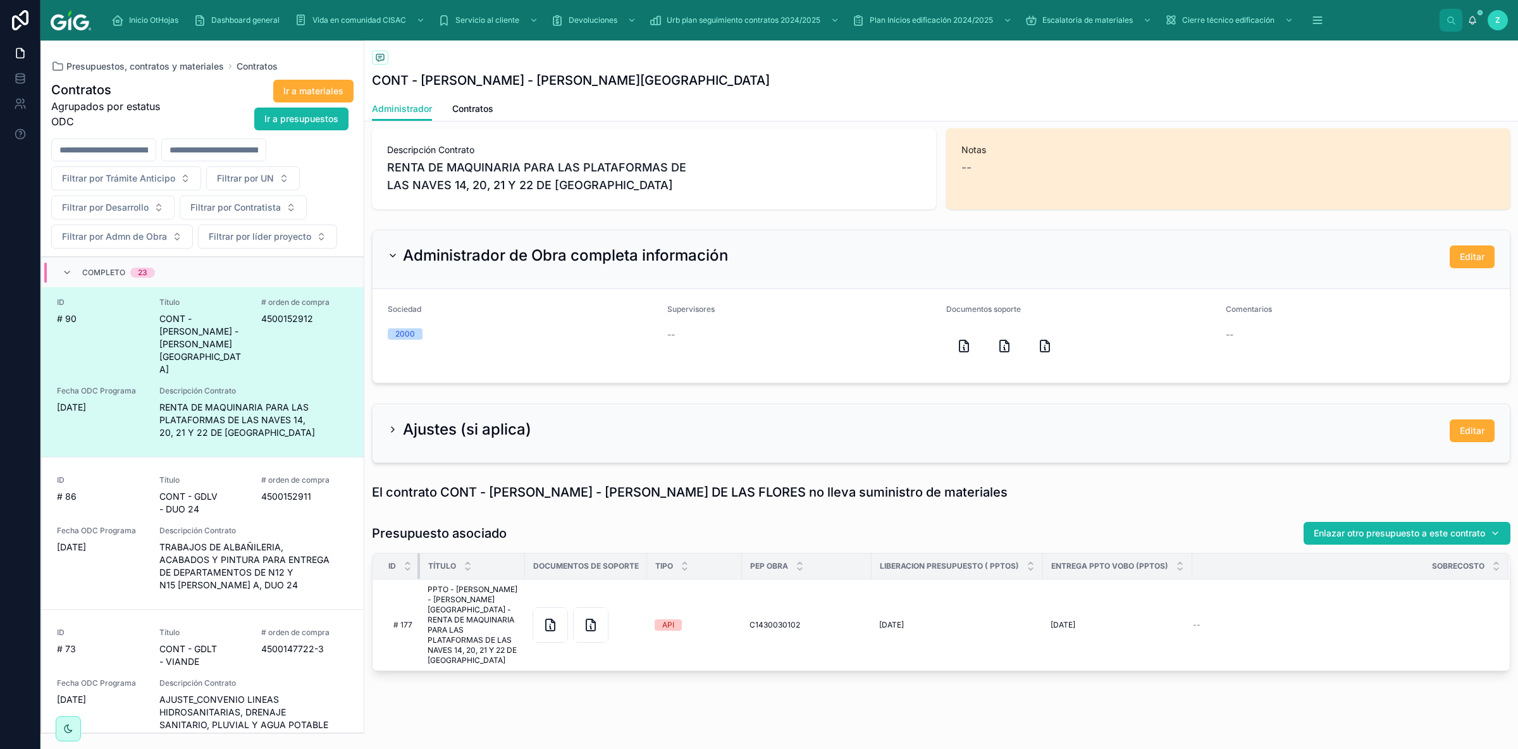
drag, startPoint x: 556, startPoint y: 566, endPoint x: 388, endPoint y: 562, distance: 167.6
click at [388, 562] on th "ID" at bounding box center [395, 566] width 47 height 26
click at [980, 691] on div "Back to Presupuestos Contratos CONT - [PERSON_NAME] - [PERSON_NAME] DE LAS FLOR…" at bounding box center [941, 201] width 1154 height 1111
click at [193, 63] on span "Presupuestos, contratos y materiales" at bounding box center [144, 66] width 157 height 13
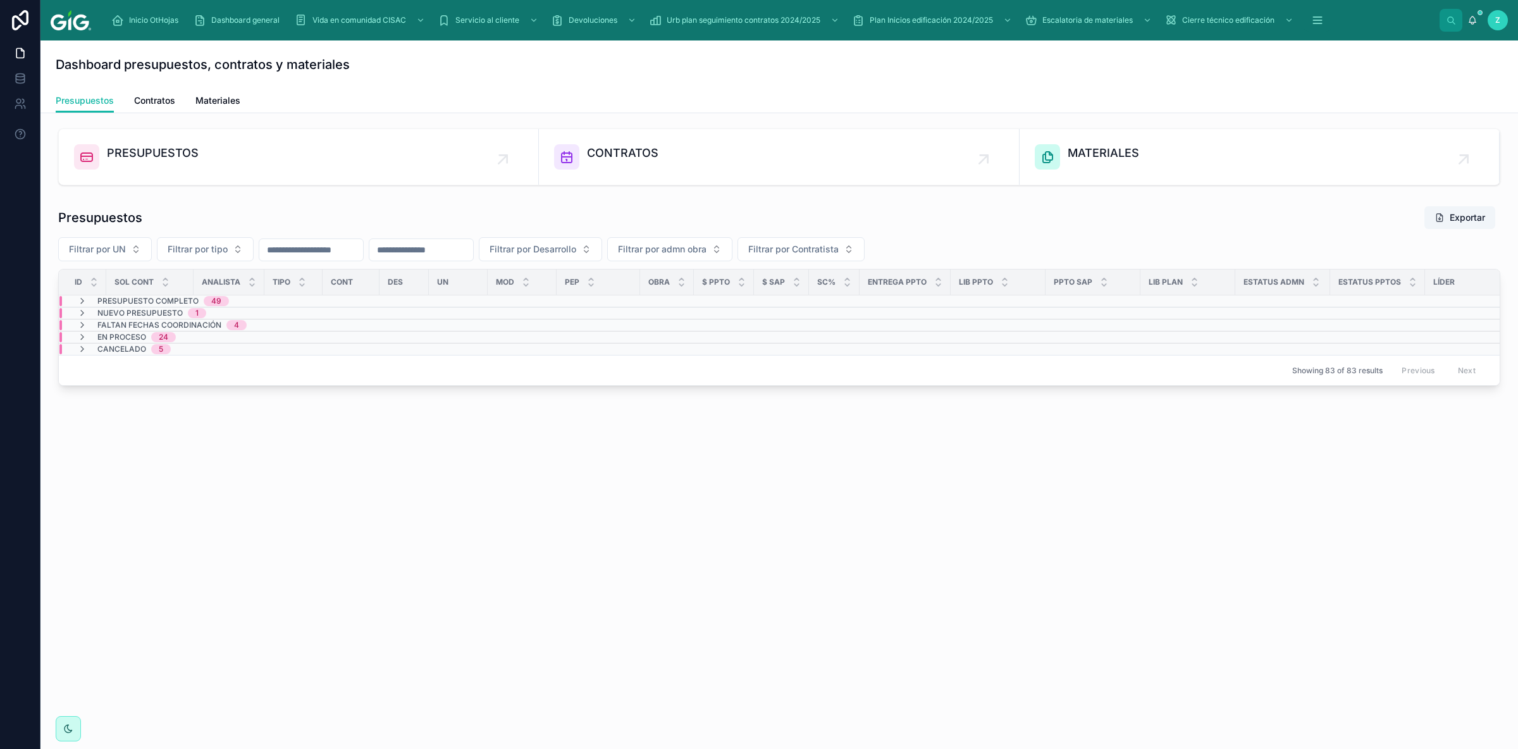
click at [125, 304] on span "Presupuesto Completo" at bounding box center [147, 301] width 101 height 10
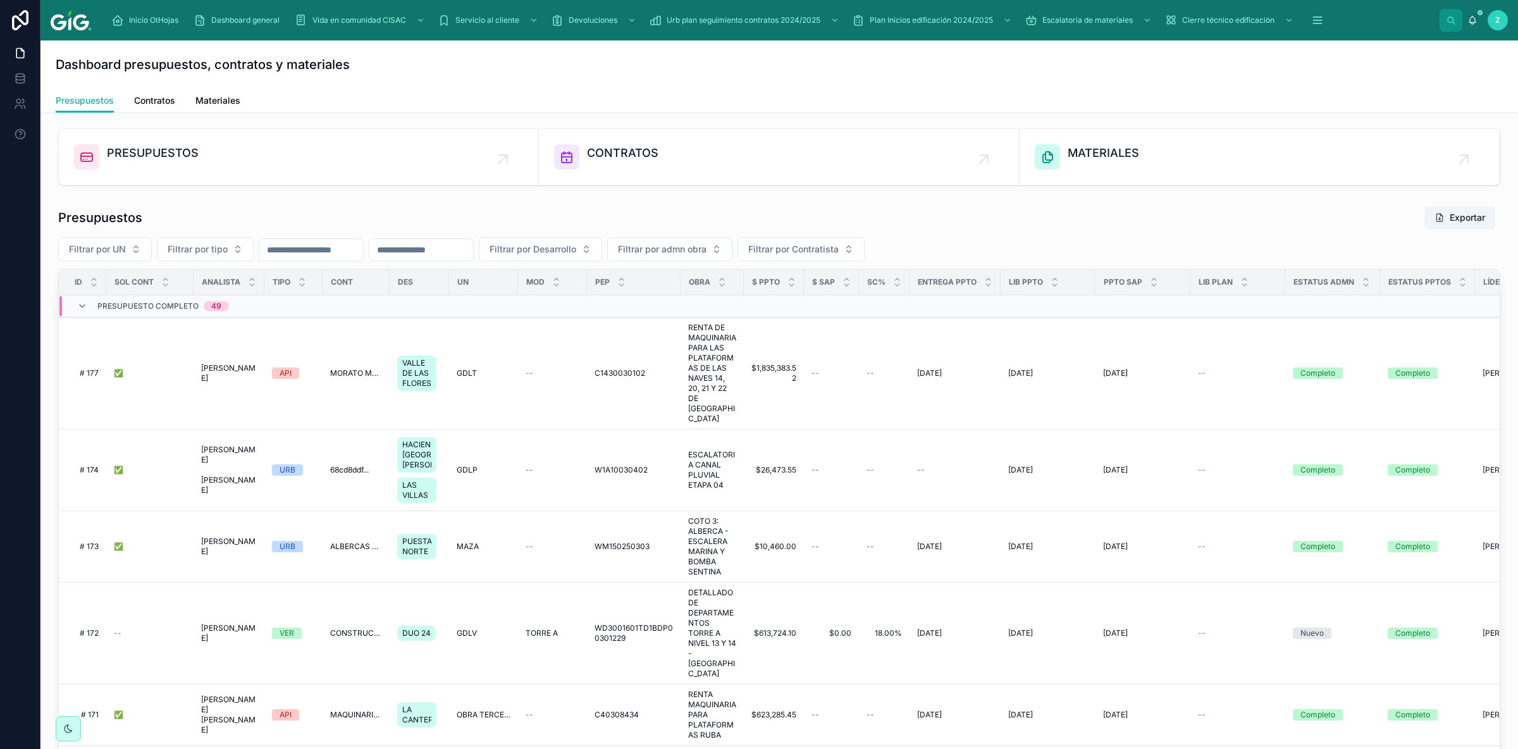
click at [1218, 221] on div "Presupuestos Exportar" at bounding box center [779, 218] width 1442 height 24
click at [79, 301] on div "Presupuesto Completo 49" at bounding box center [153, 306] width 152 height 20
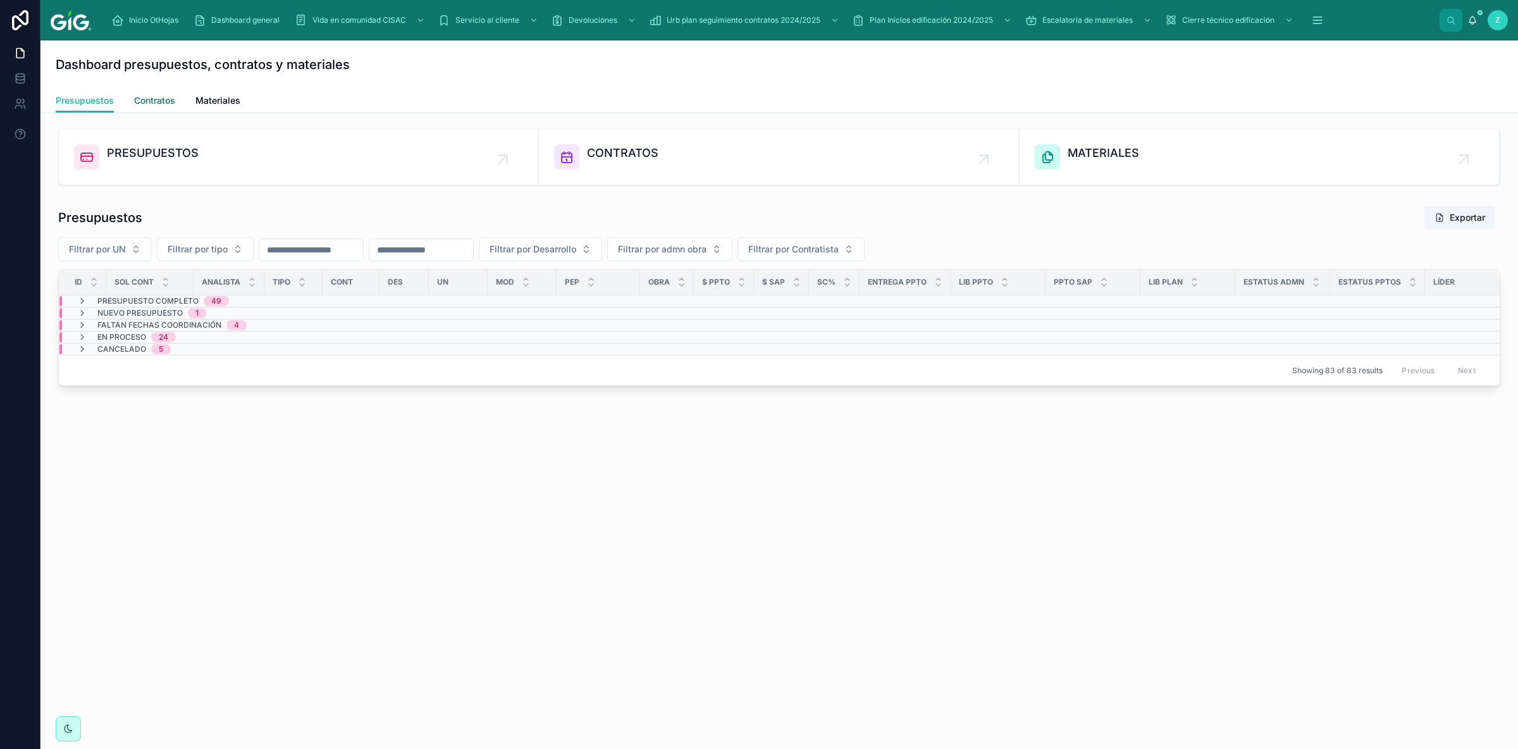
click at [164, 95] on span "Contratos" at bounding box center [154, 100] width 41 height 13
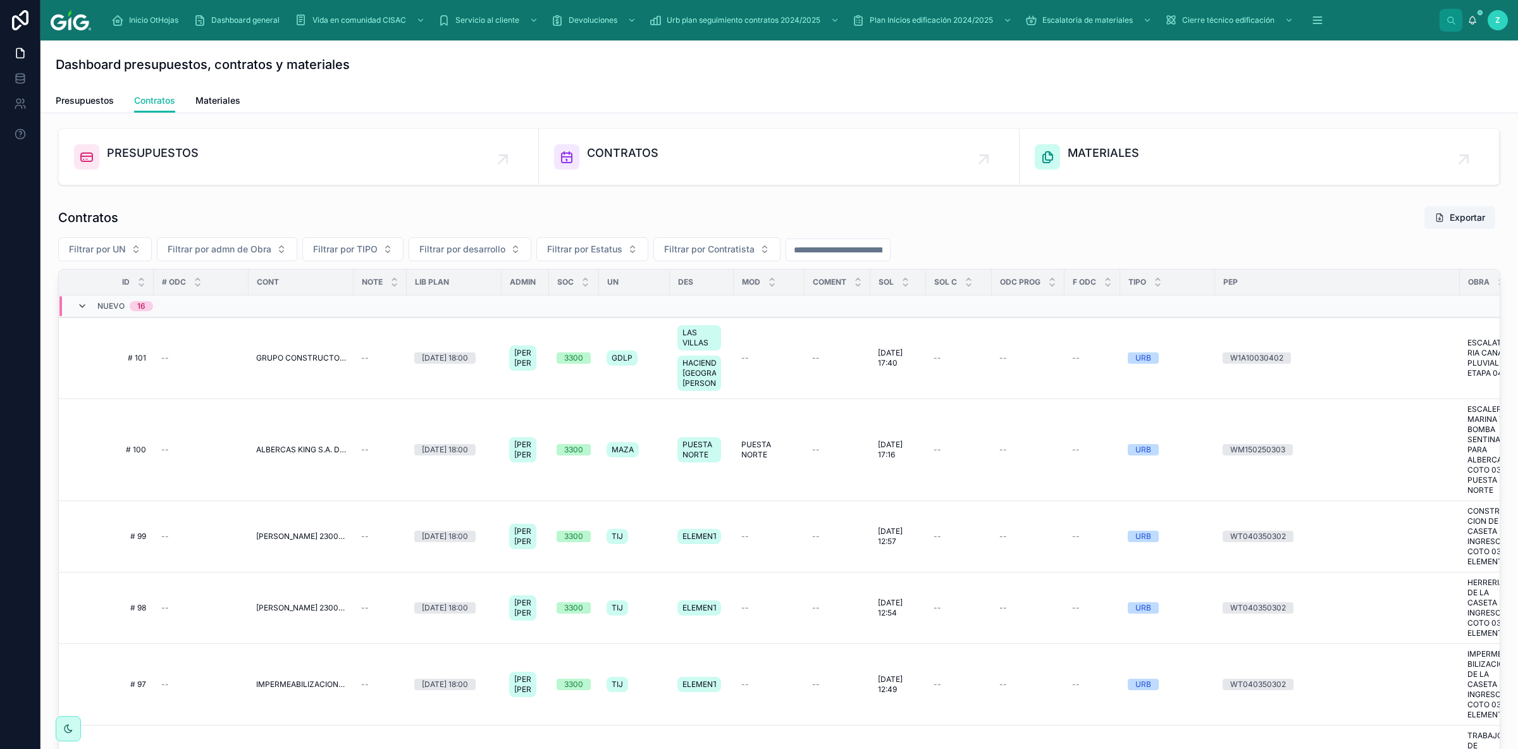
click at [80, 304] on icon at bounding box center [82, 306] width 10 height 10
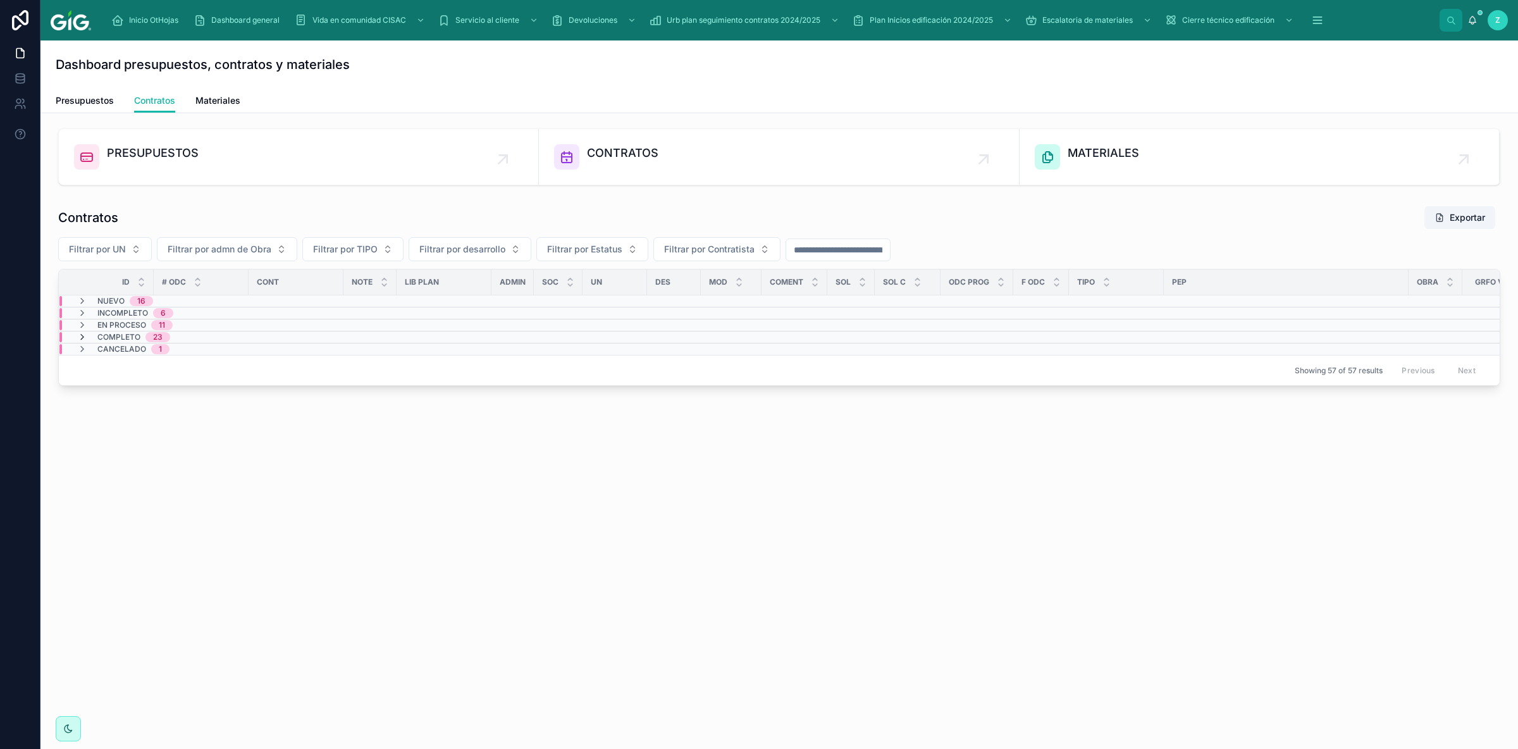
click at [87, 340] on icon at bounding box center [82, 337] width 10 height 10
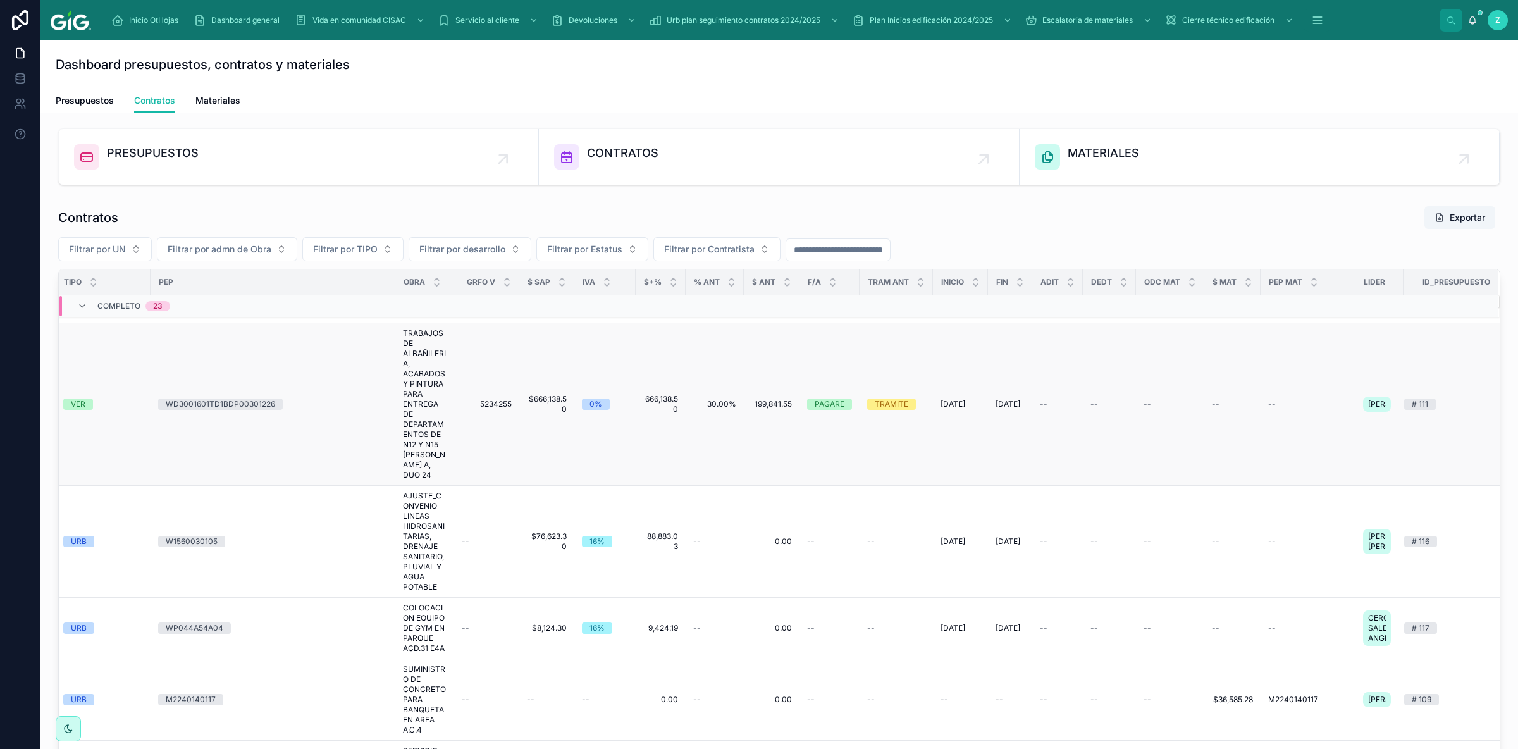
scroll to position [0, 1067]
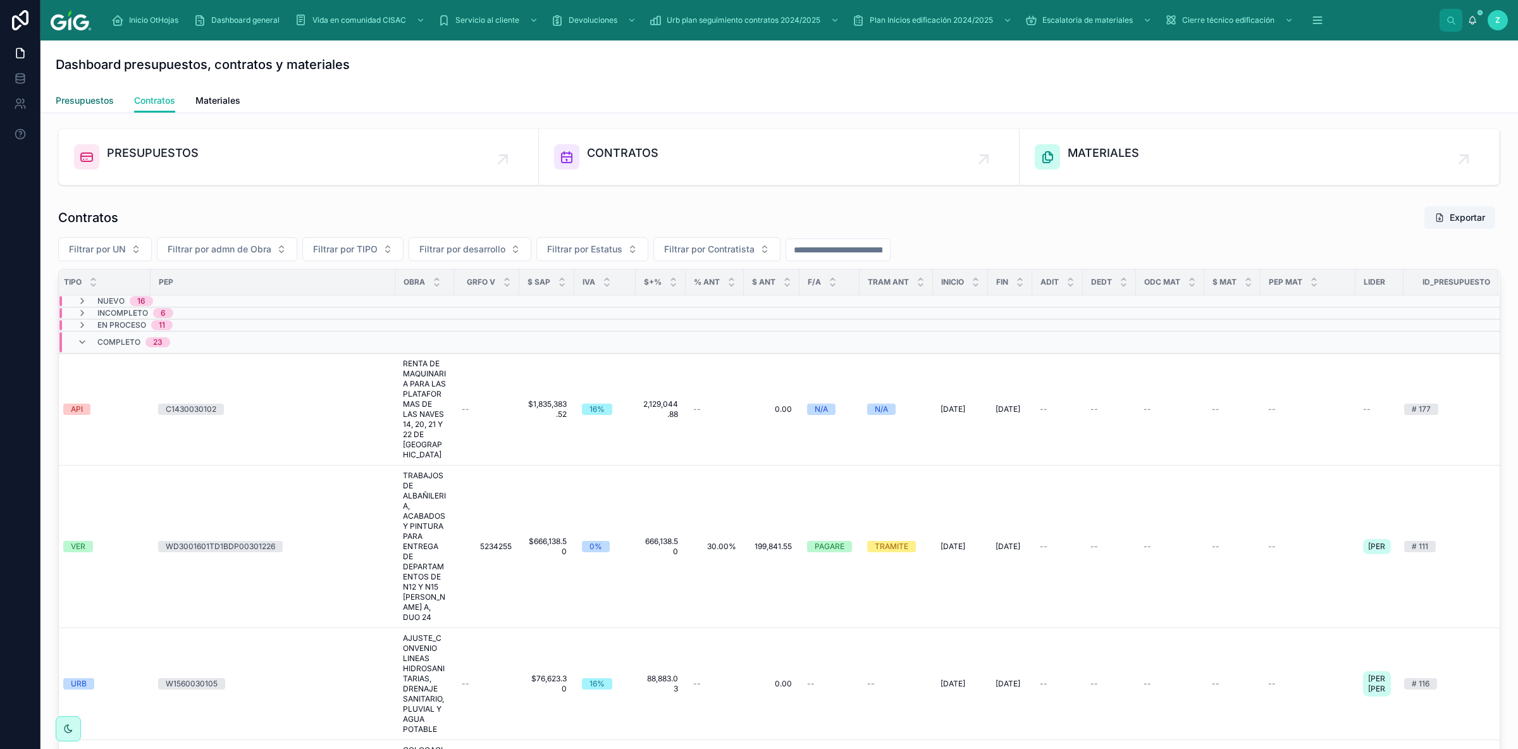
click at [99, 101] on span "Presupuestos" at bounding box center [85, 100] width 58 height 13
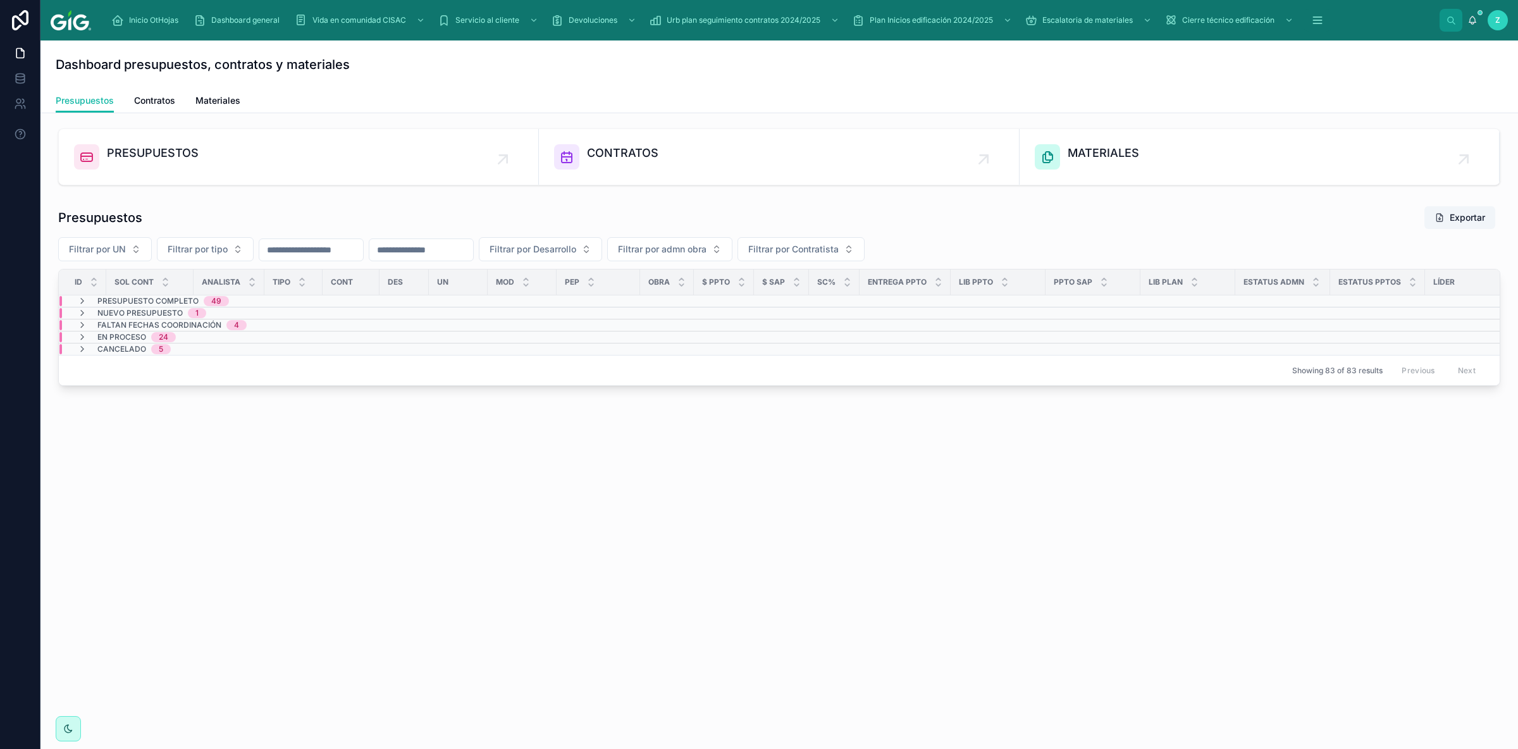
click at [128, 97] on div "Presupuestos Contratos Materiales" at bounding box center [779, 101] width 1447 height 24
click at [600, 154] on span "CONTRATOS" at bounding box center [622, 153] width 71 height 18
